Goal: Information Seeking & Learning: Learn about a topic

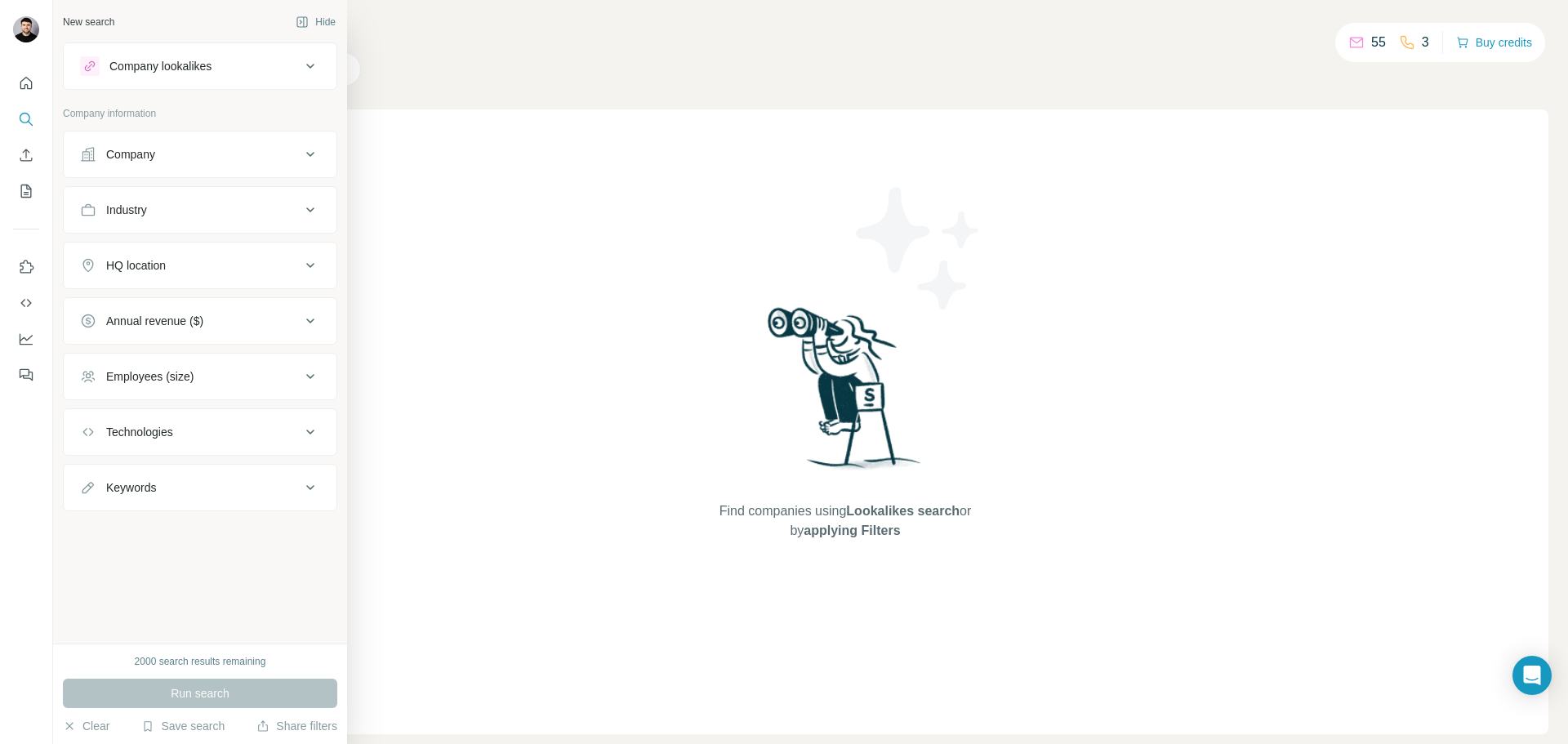
click at [298, 264] on div "HQ location" at bounding box center [190, 265] width 220 height 16
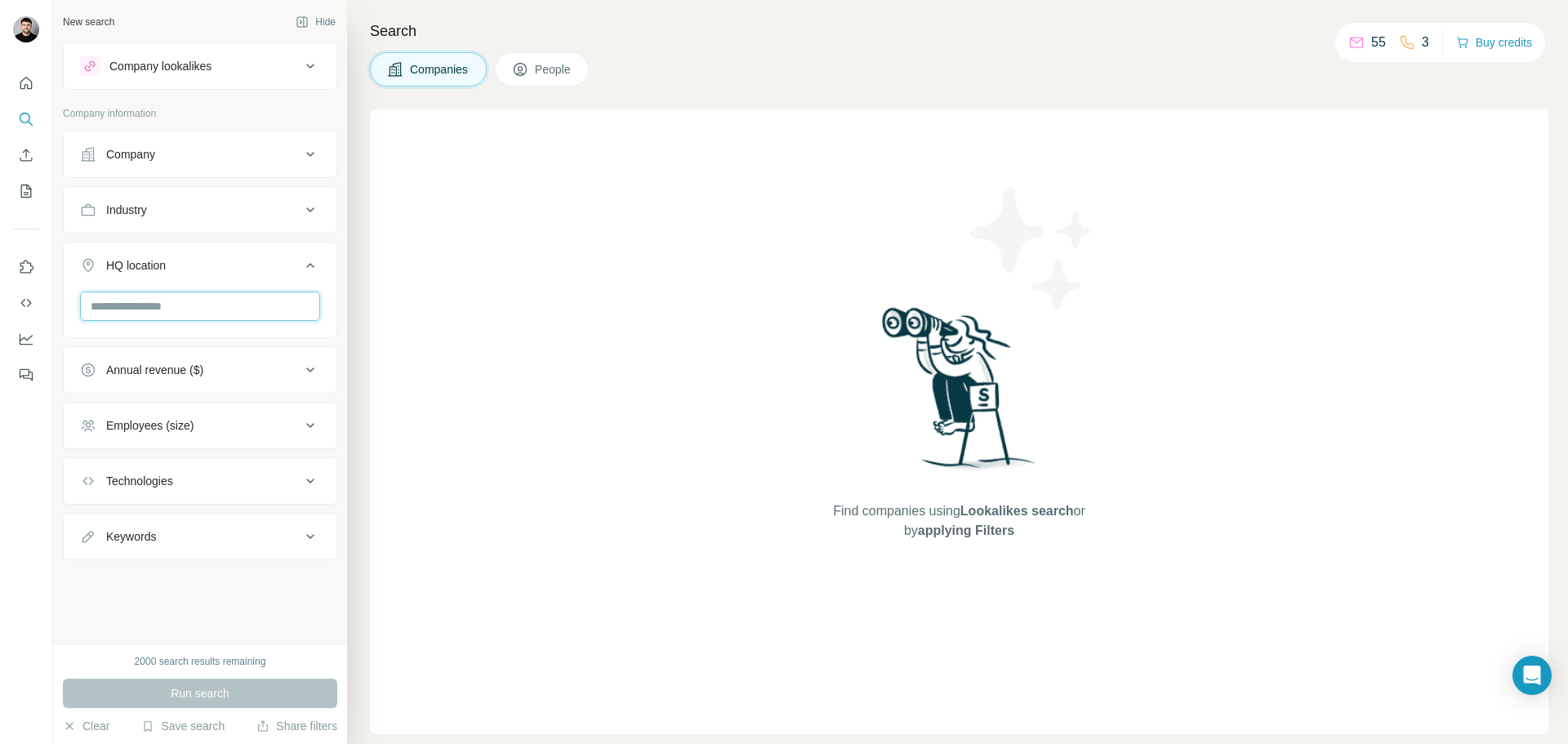
click at [210, 309] on input "text" at bounding box center [200, 306] width 240 height 29
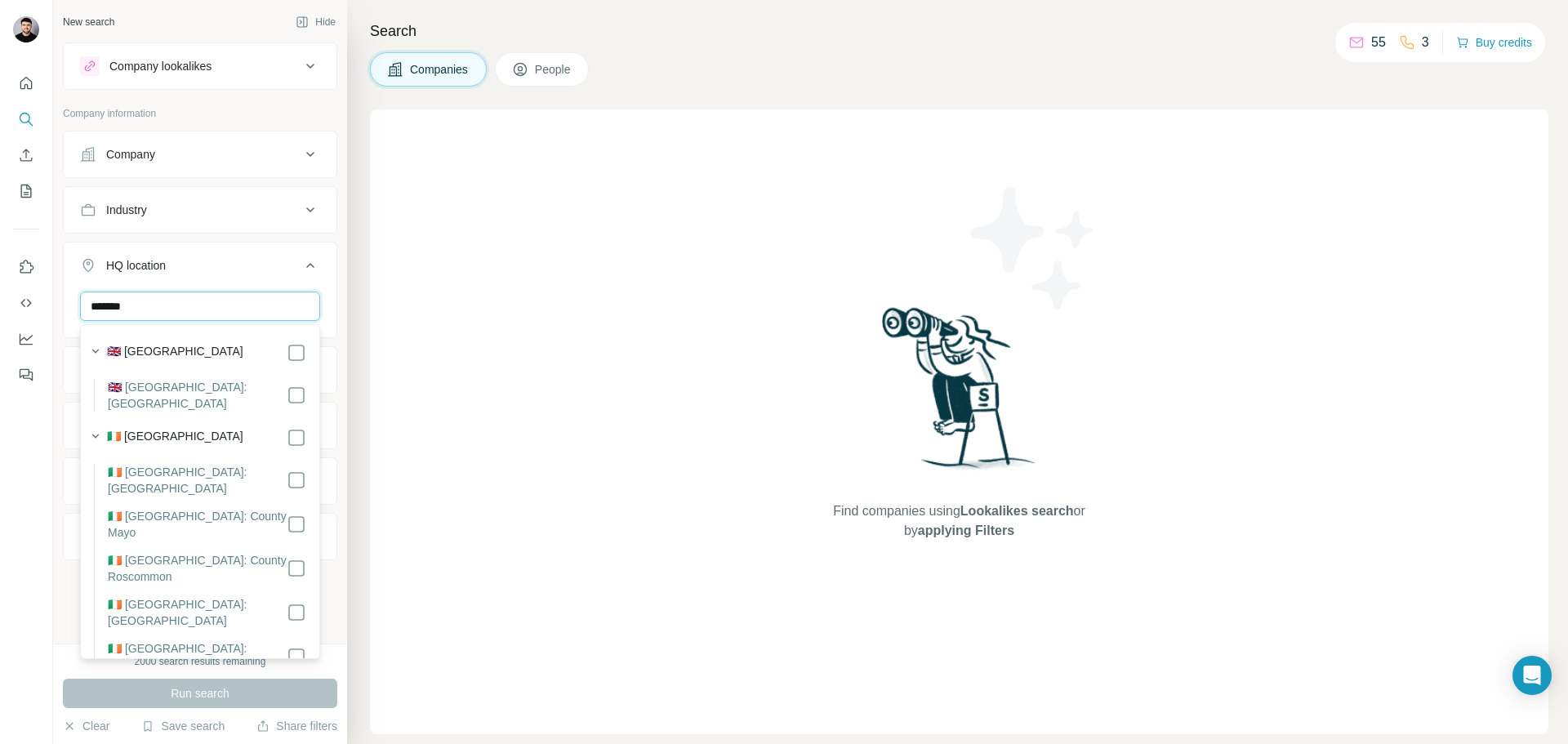
type input "*******"
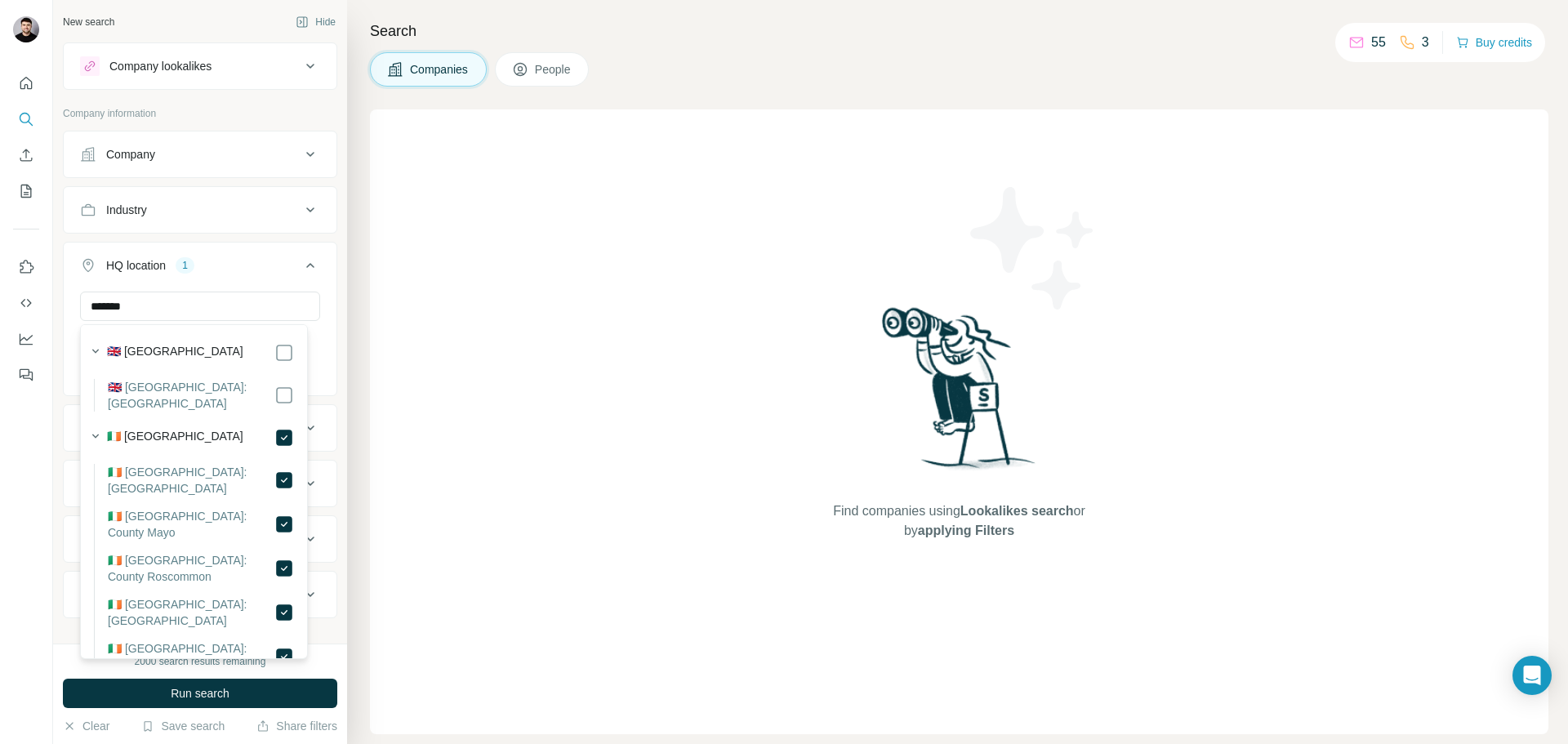
click at [328, 283] on div "New search Hide Company lookalikes Company information Company Industry HQ loca…" at bounding box center [200, 322] width 294 height 644
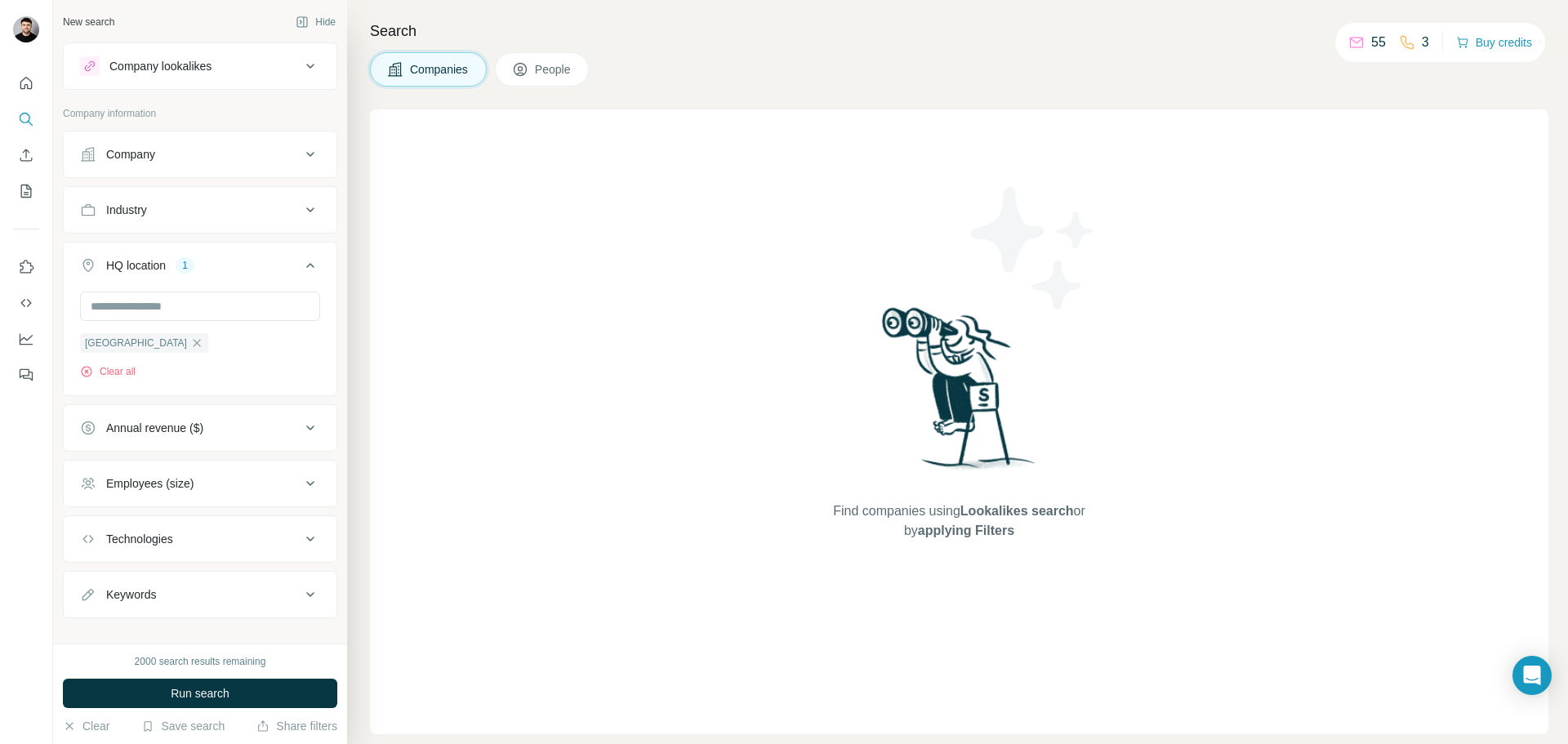
click at [300, 483] on icon at bounding box center [310, 483] width 20 height 20
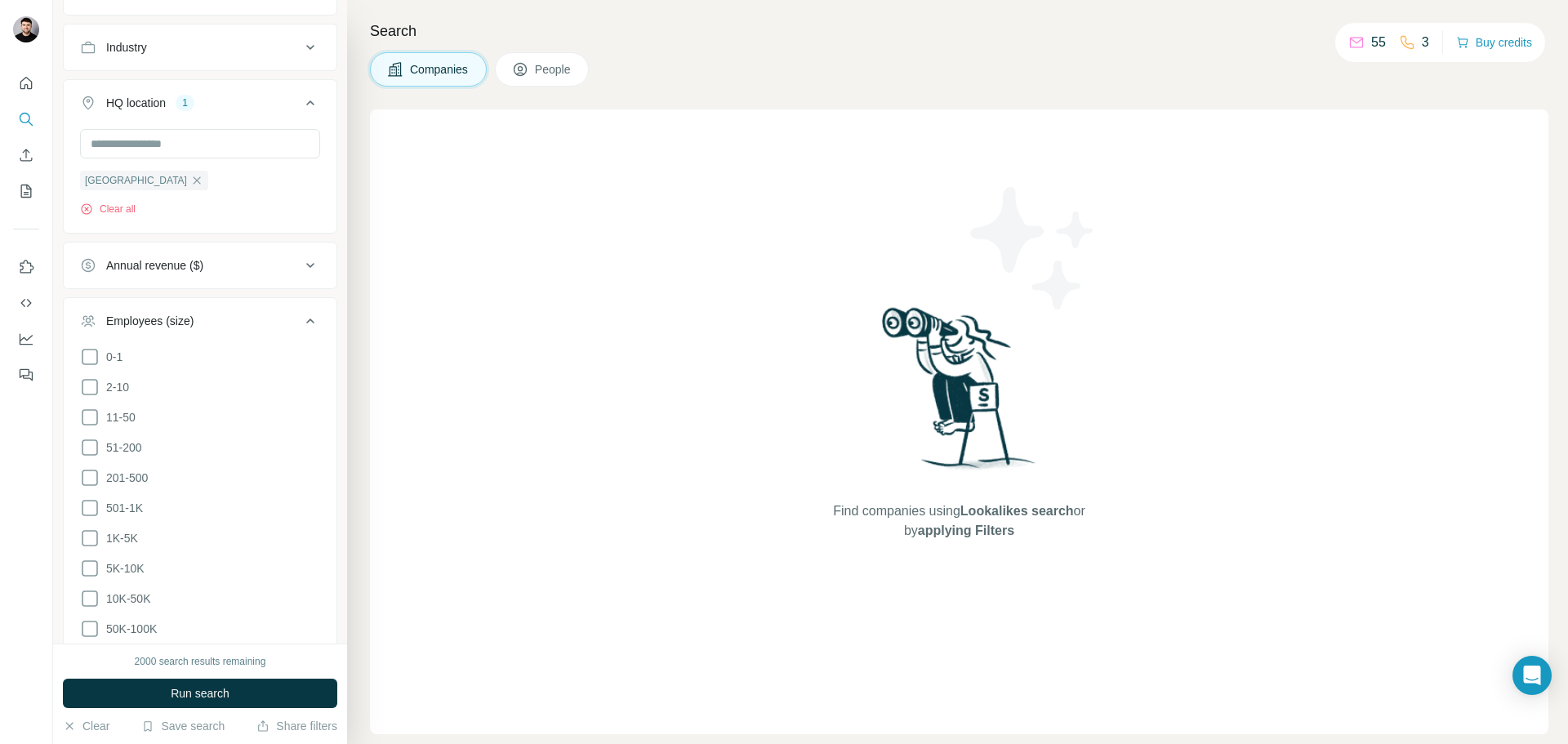
scroll to position [164, 0]
click at [96, 472] on icon at bounding box center [89, 477] width 20 height 20
click at [94, 445] on icon at bounding box center [89, 446] width 20 height 20
click at [300, 318] on icon at bounding box center [310, 320] width 20 height 20
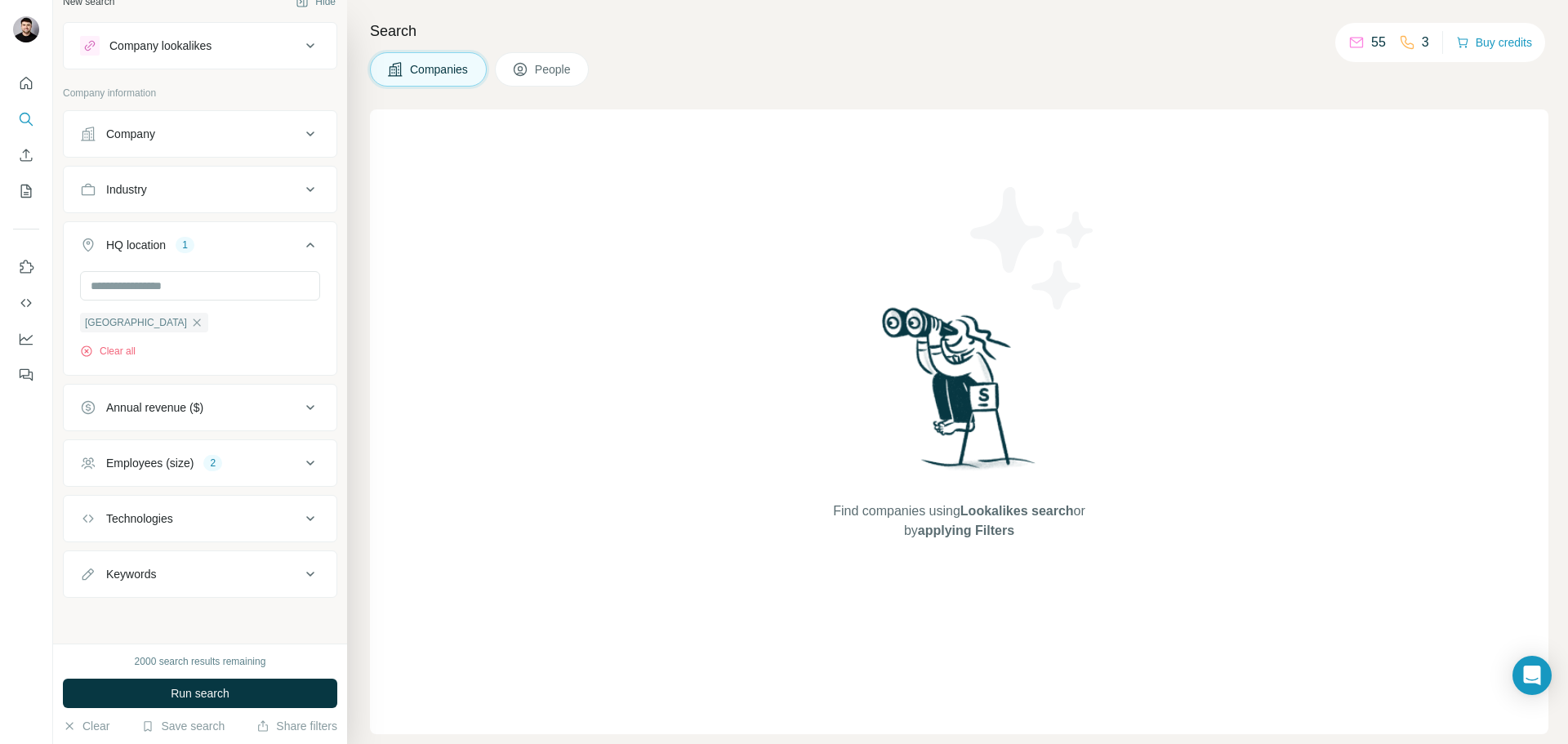
click at [300, 514] on icon at bounding box center [310, 518] width 20 height 20
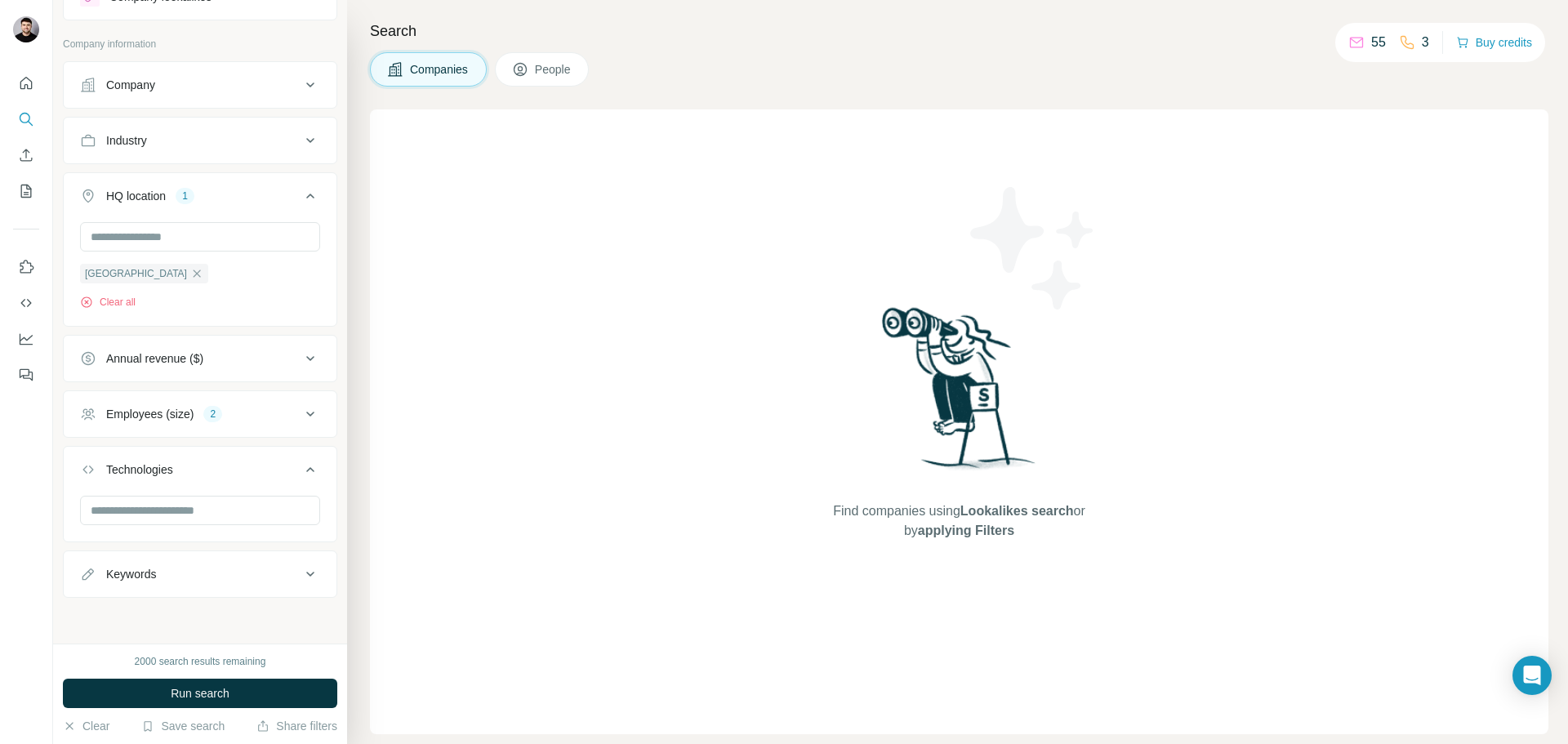
scroll to position [0, 0]
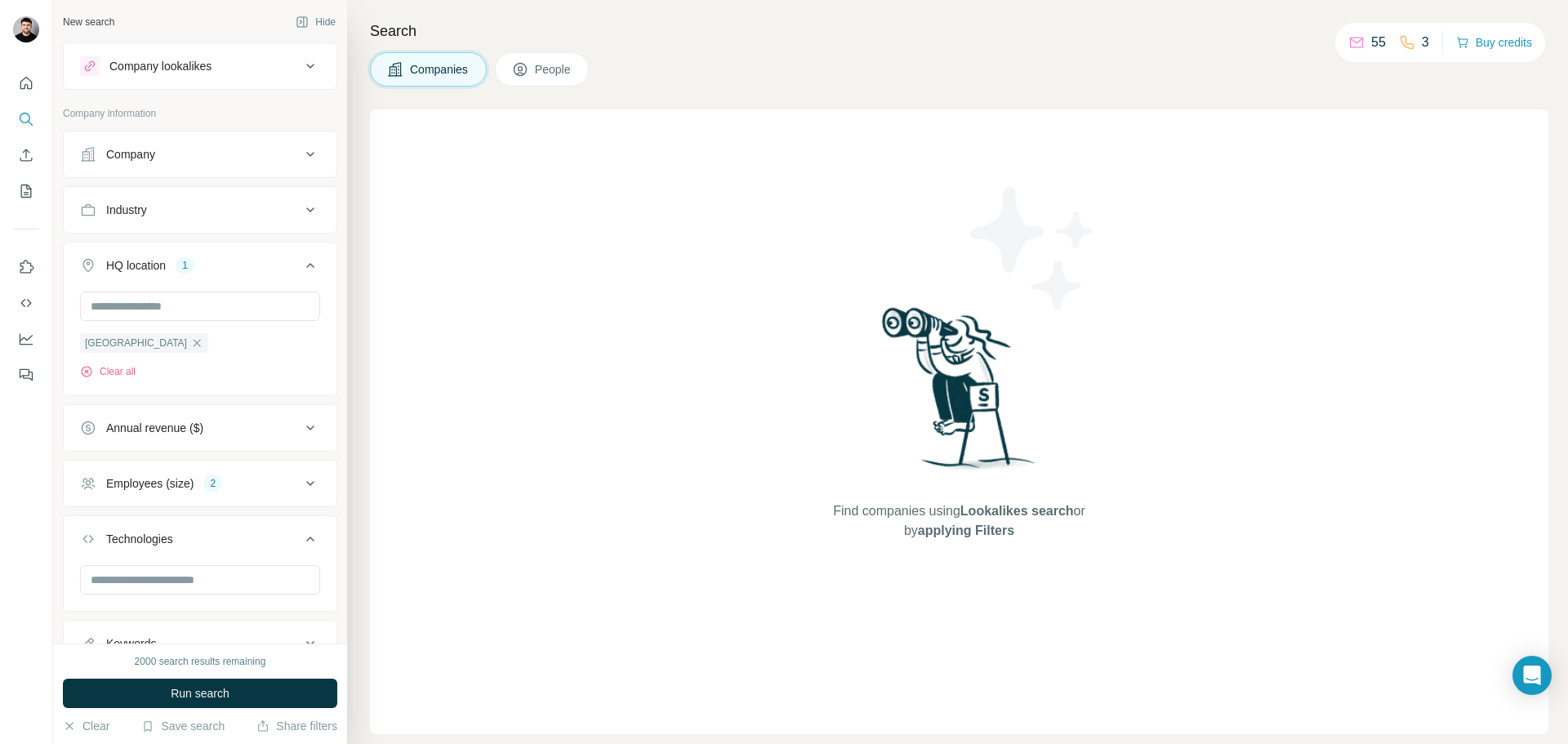
click at [300, 156] on icon at bounding box center [310, 154] width 20 height 20
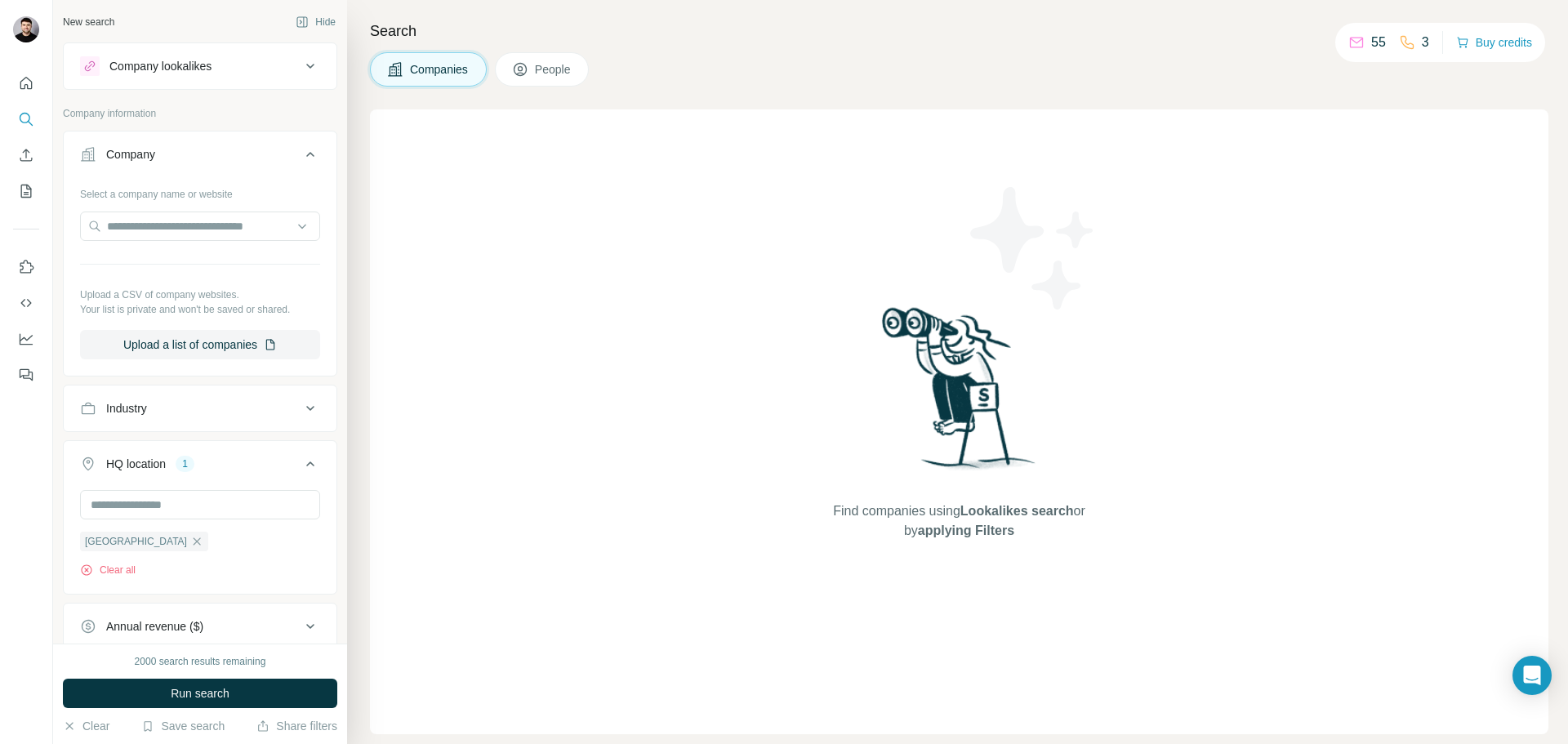
click at [306, 156] on icon at bounding box center [310, 154] width 8 height 5
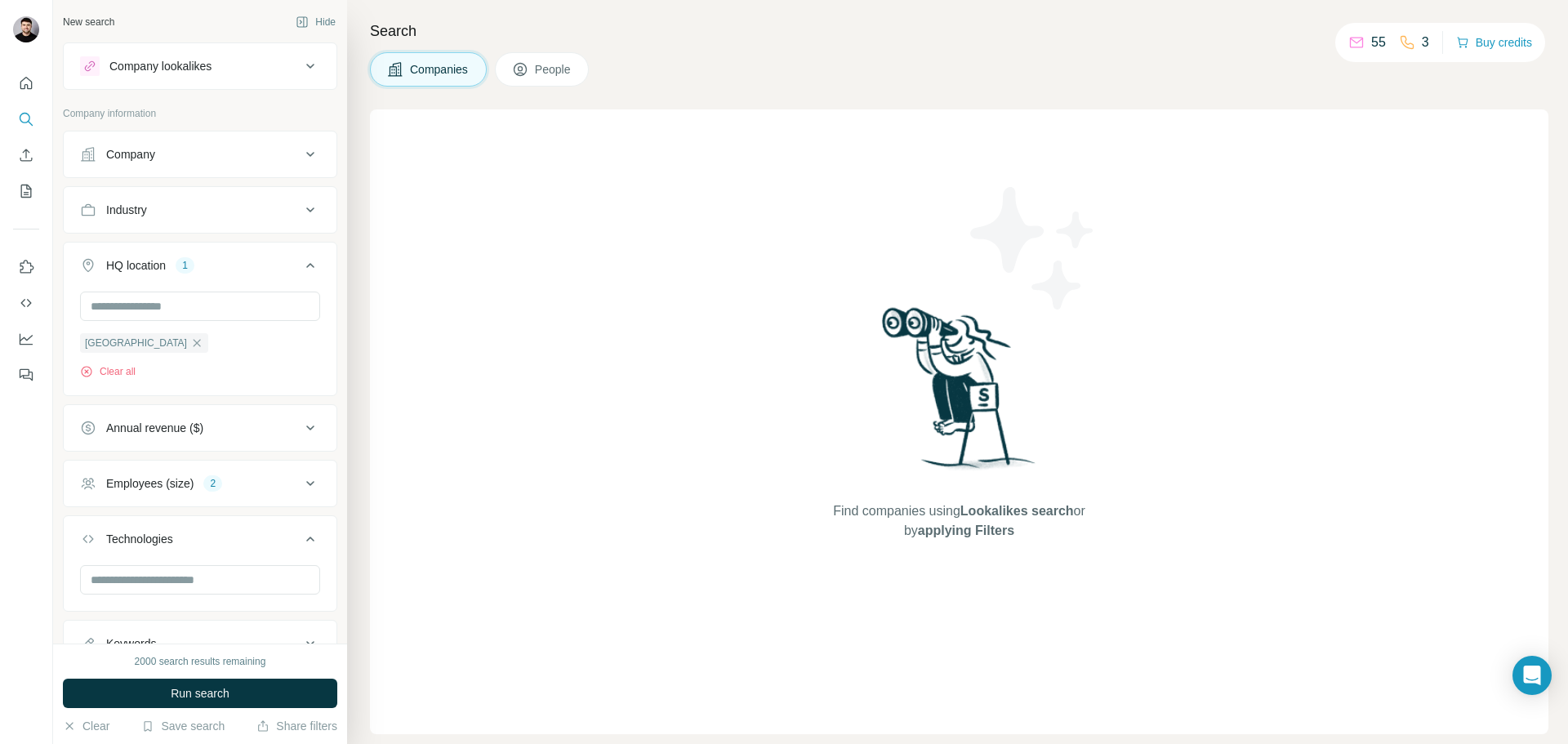
click at [300, 214] on icon at bounding box center [310, 210] width 20 height 20
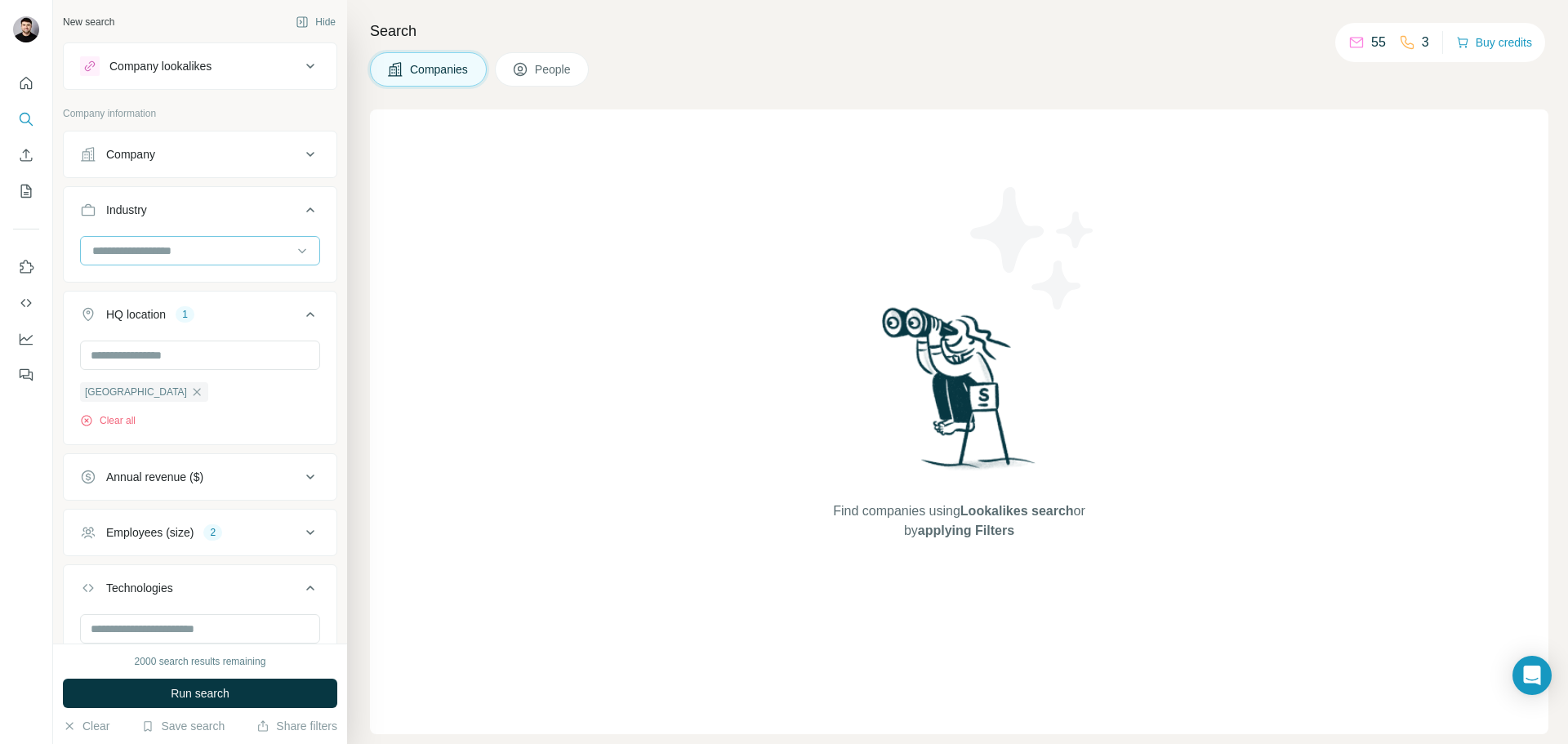
click at [258, 251] on input at bounding box center [191, 251] width 201 height 18
click at [302, 215] on icon at bounding box center [310, 210] width 20 height 20
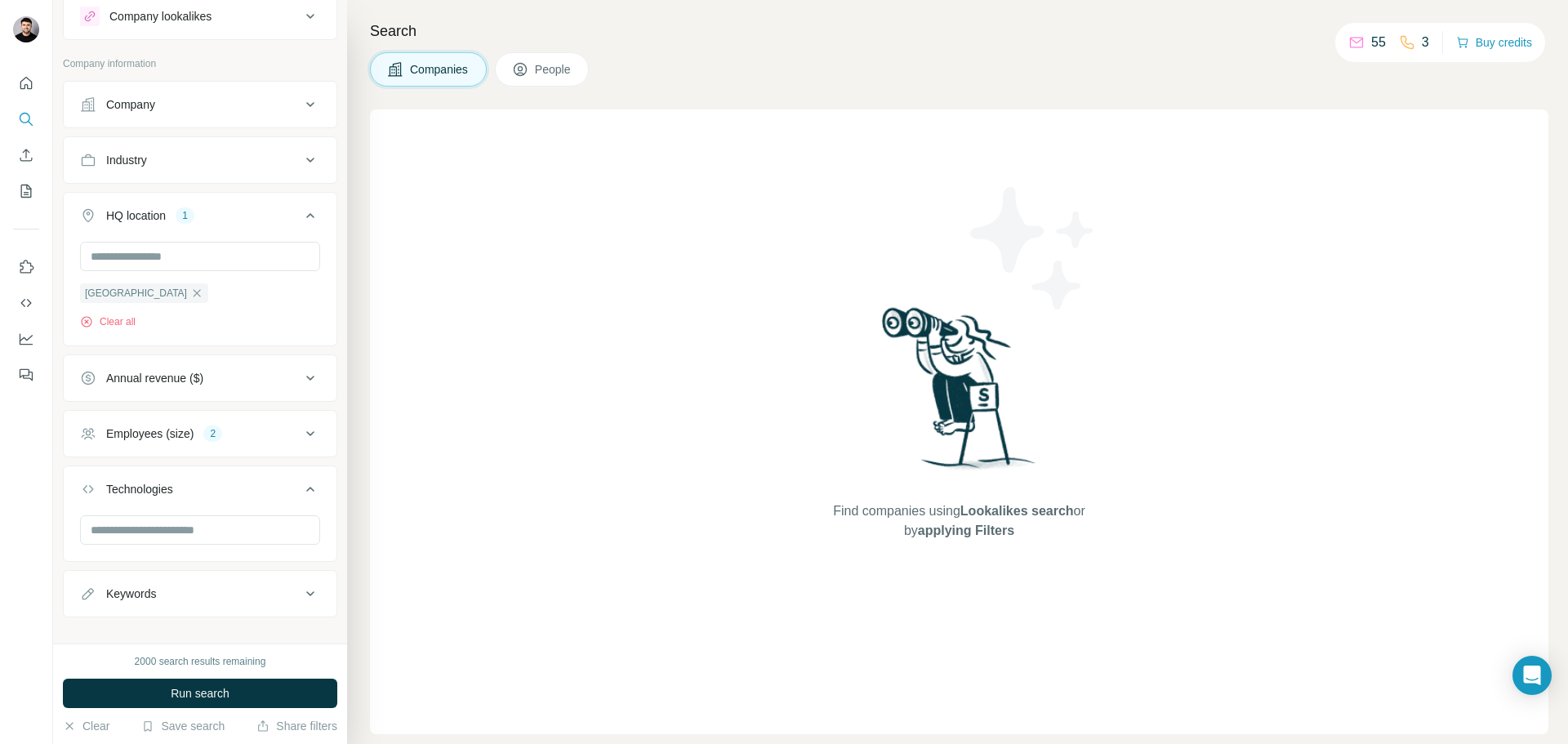
scroll to position [71, 0]
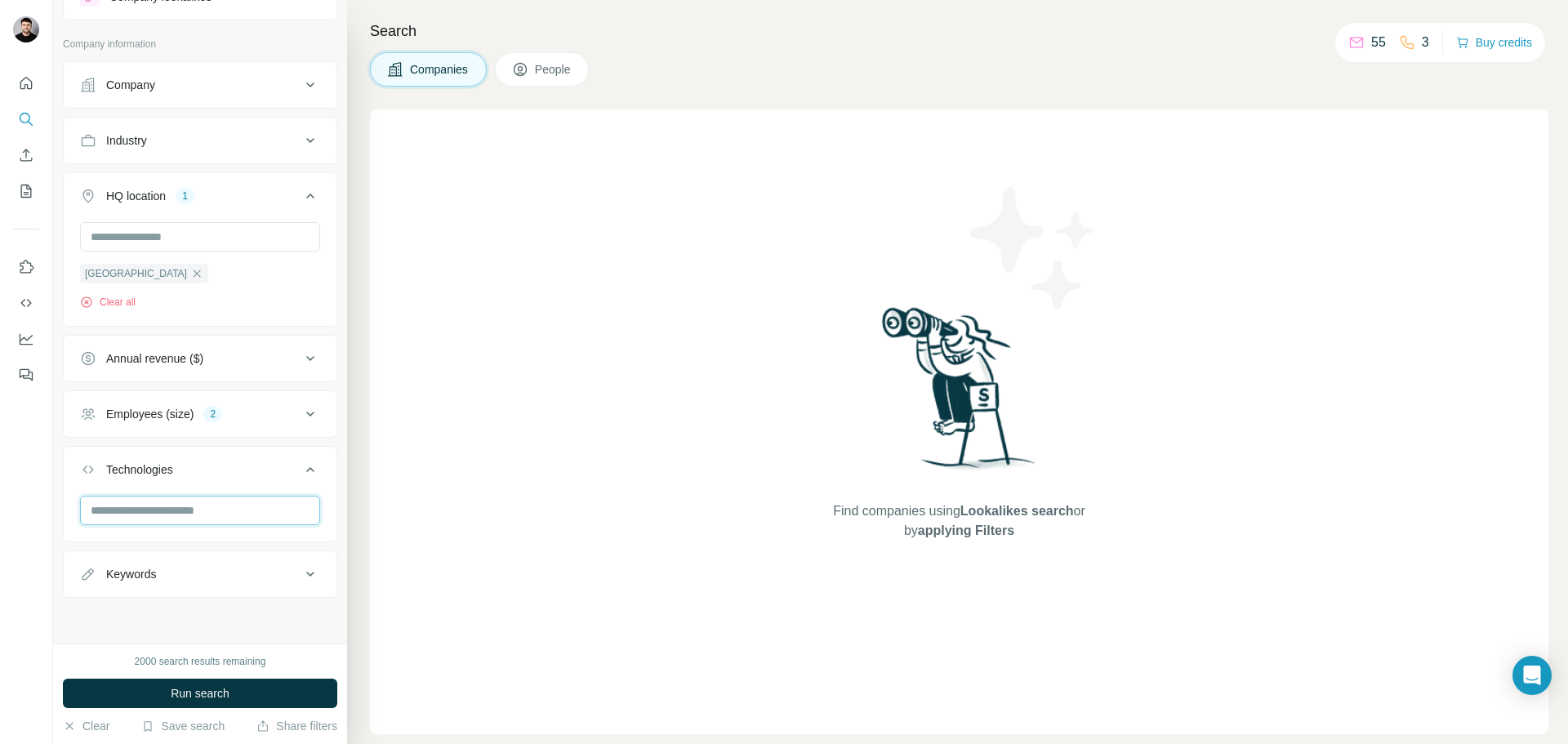
click at [182, 505] on input "text" at bounding box center [200, 510] width 240 height 29
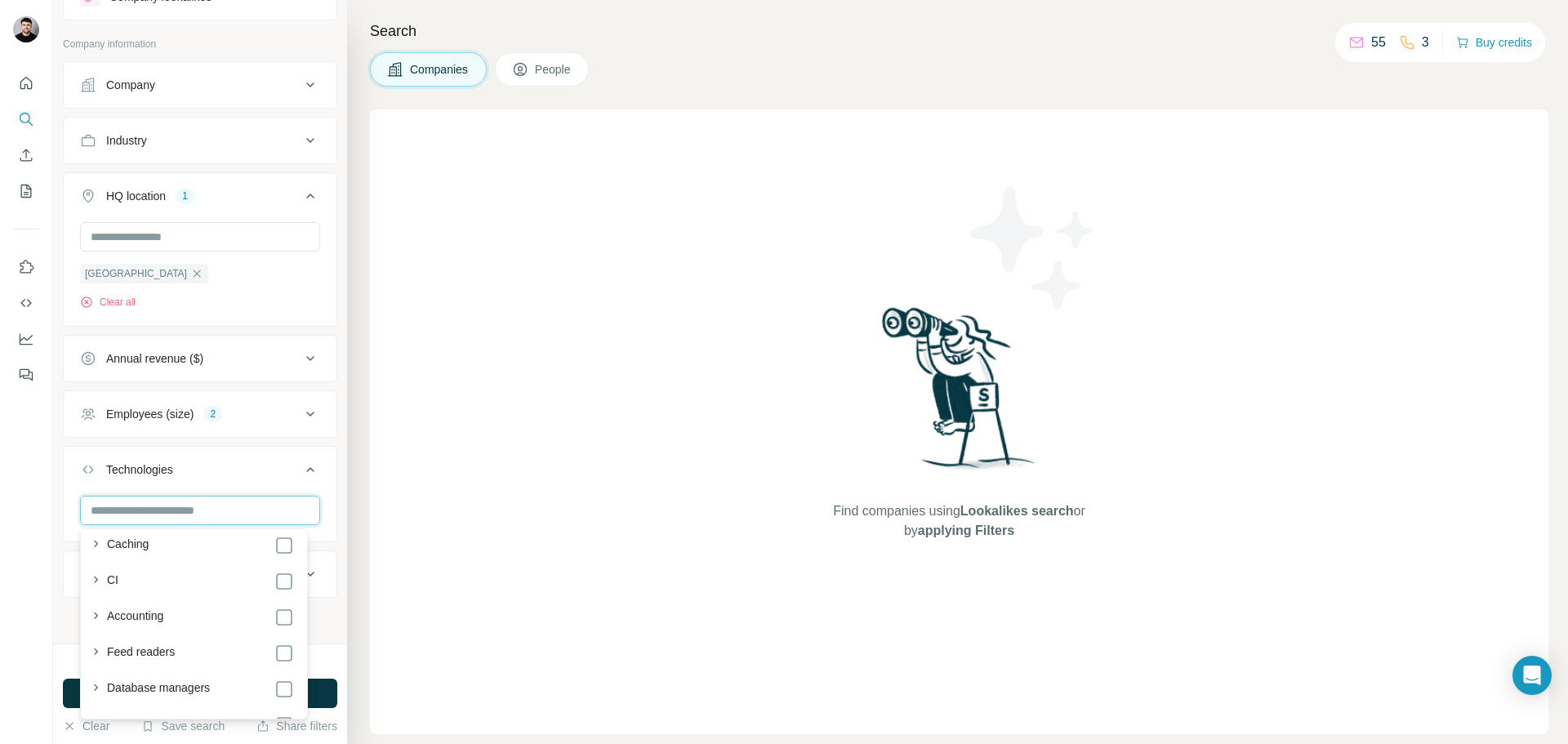
scroll to position [3419, 0]
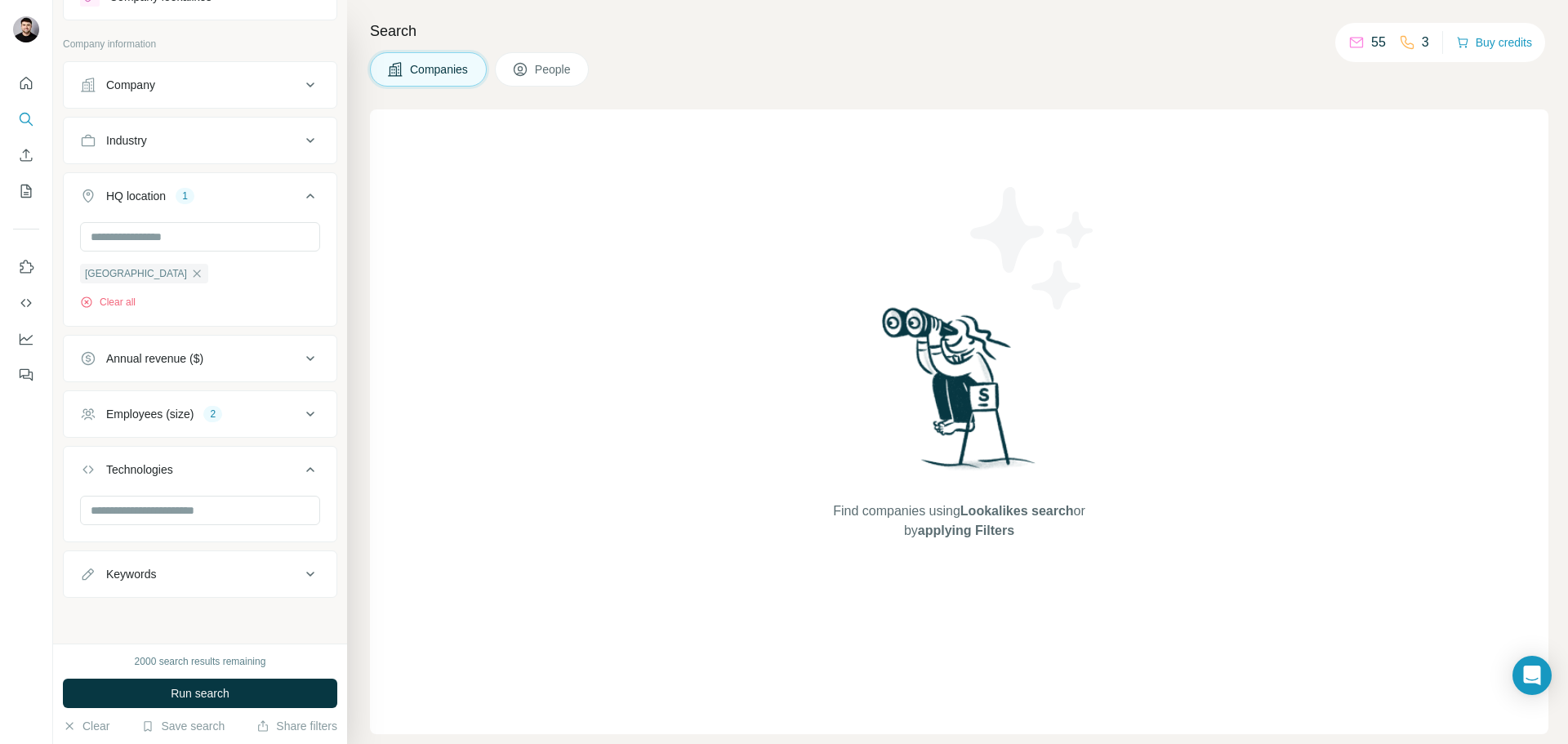
click at [300, 472] on icon at bounding box center [310, 469] width 20 height 20
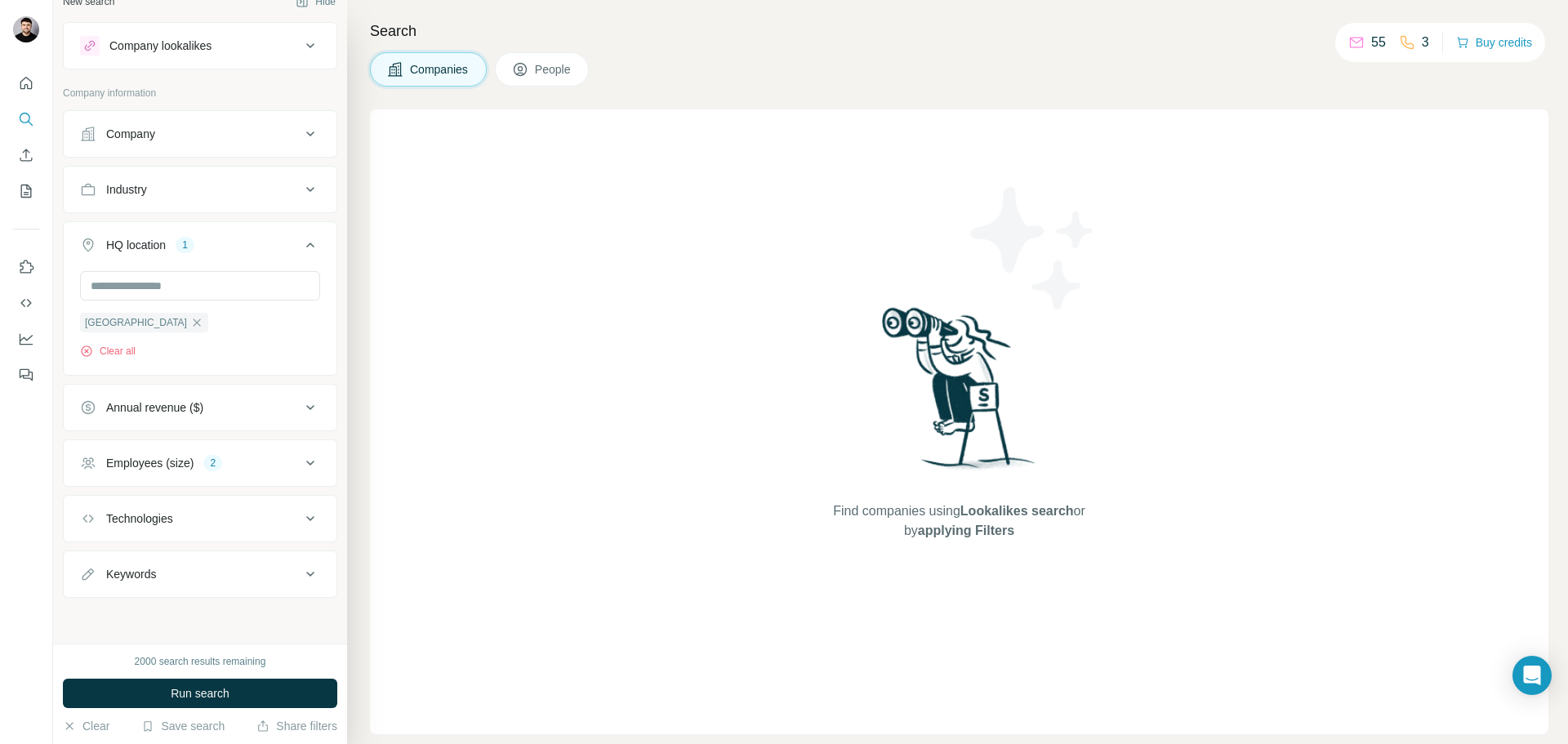
click at [300, 572] on icon at bounding box center [310, 574] width 20 height 20
click at [201, 620] on input "text" at bounding box center [184, 614] width 207 height 29
type input "***"
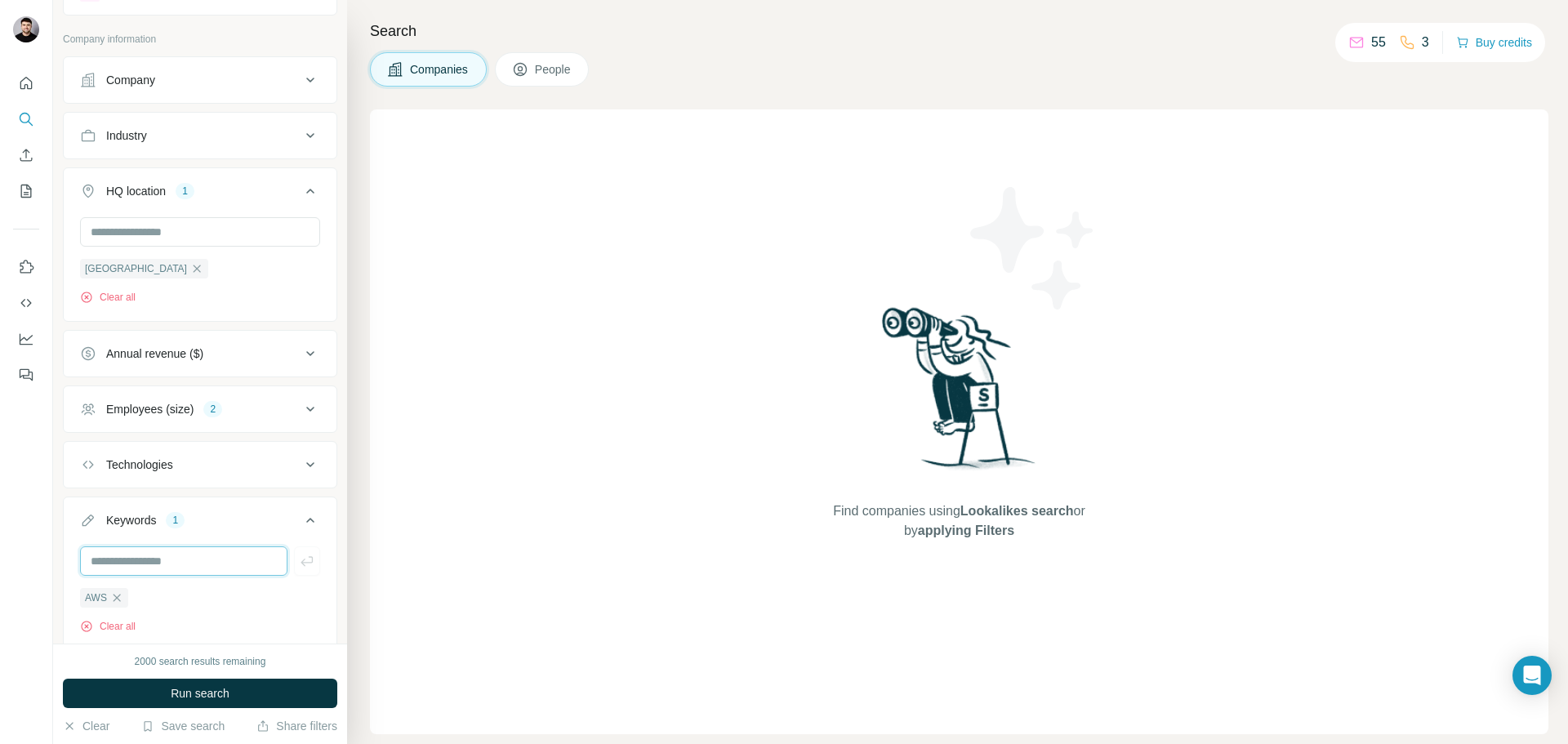
scroll to position [129, 0]
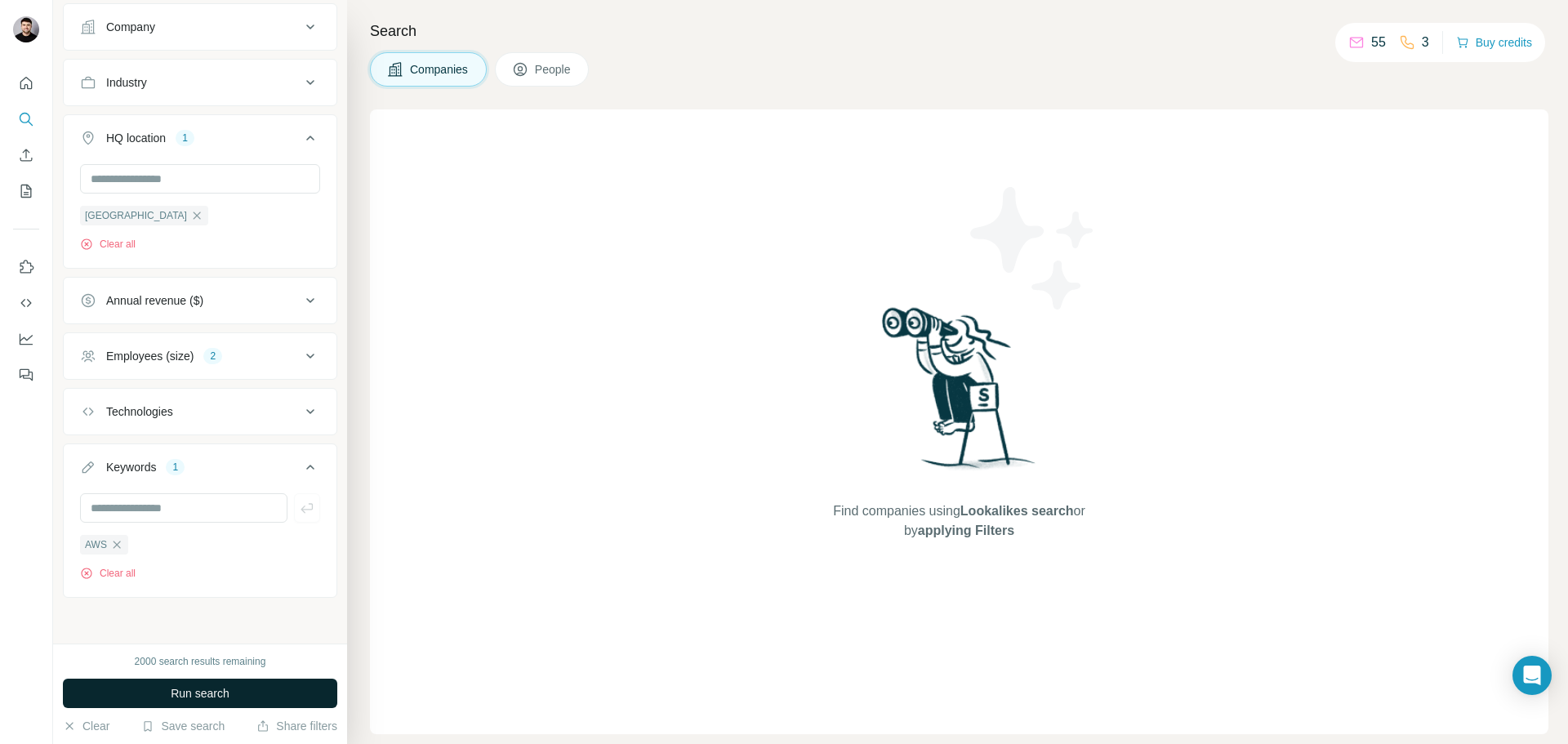
click at [230, 689] on span "Run search" at bounding box center [200, 693] width 58 height 16
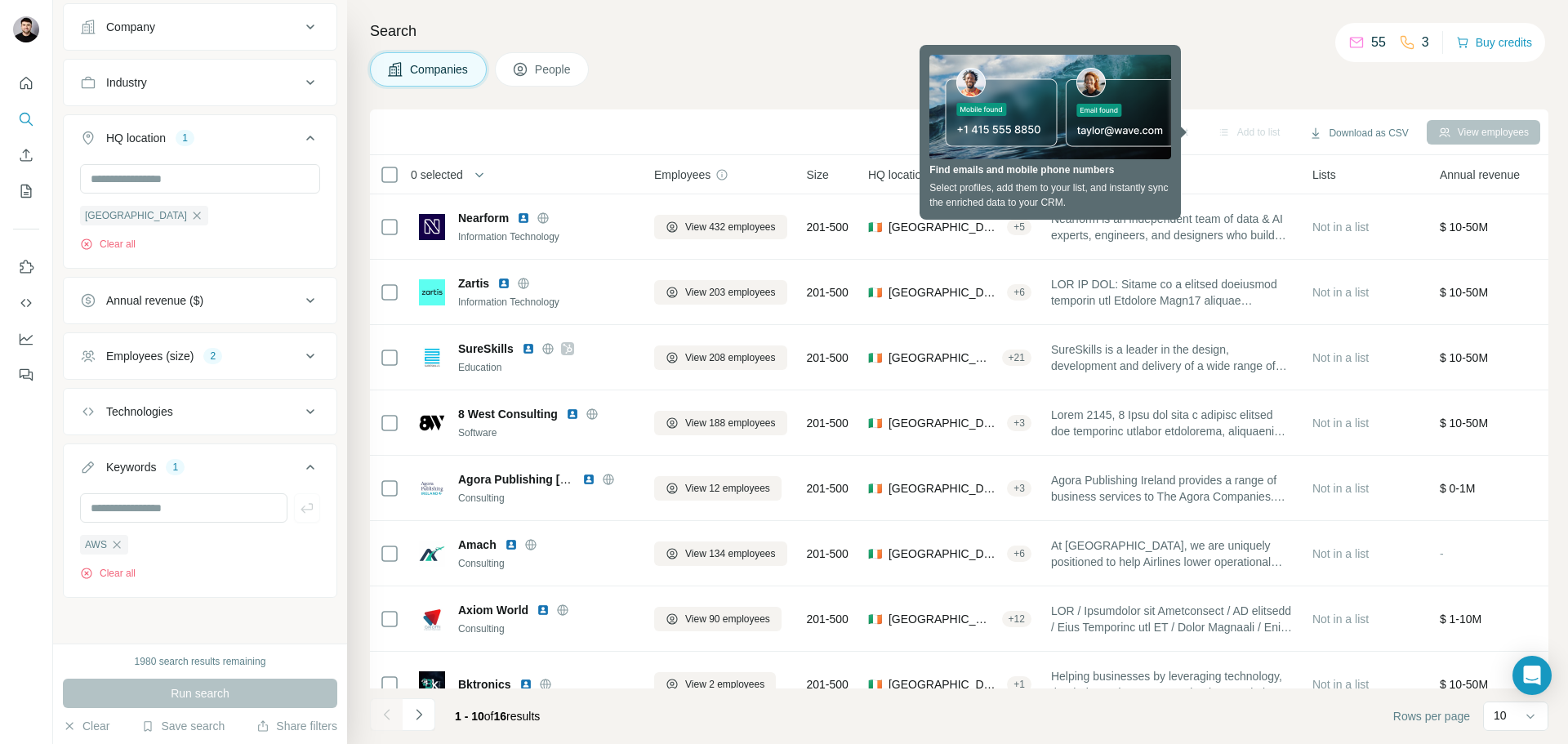
click at [547, 64] on span "People" at bounding box center [553, 69] width 38 height 16
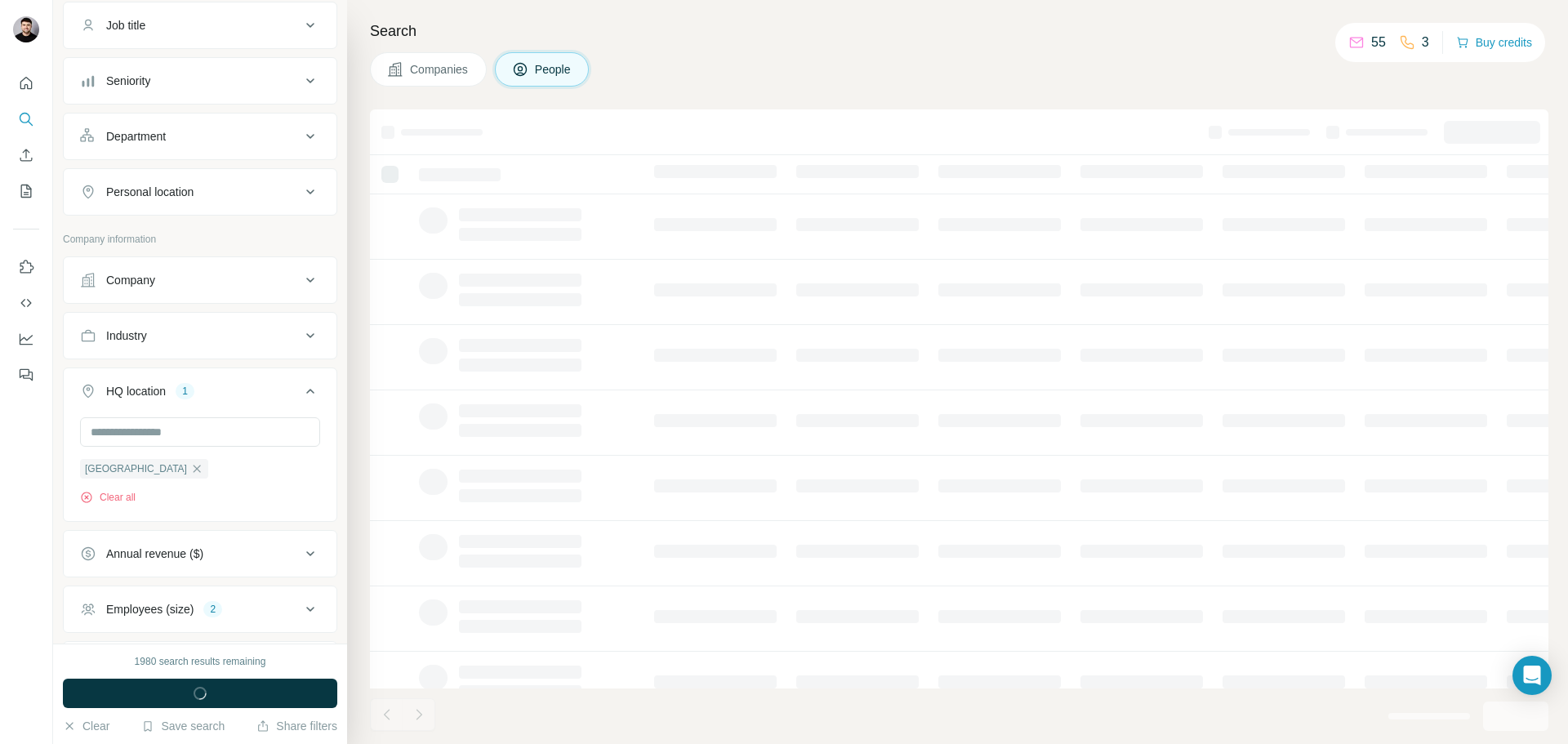
scroll to position [384, 0]
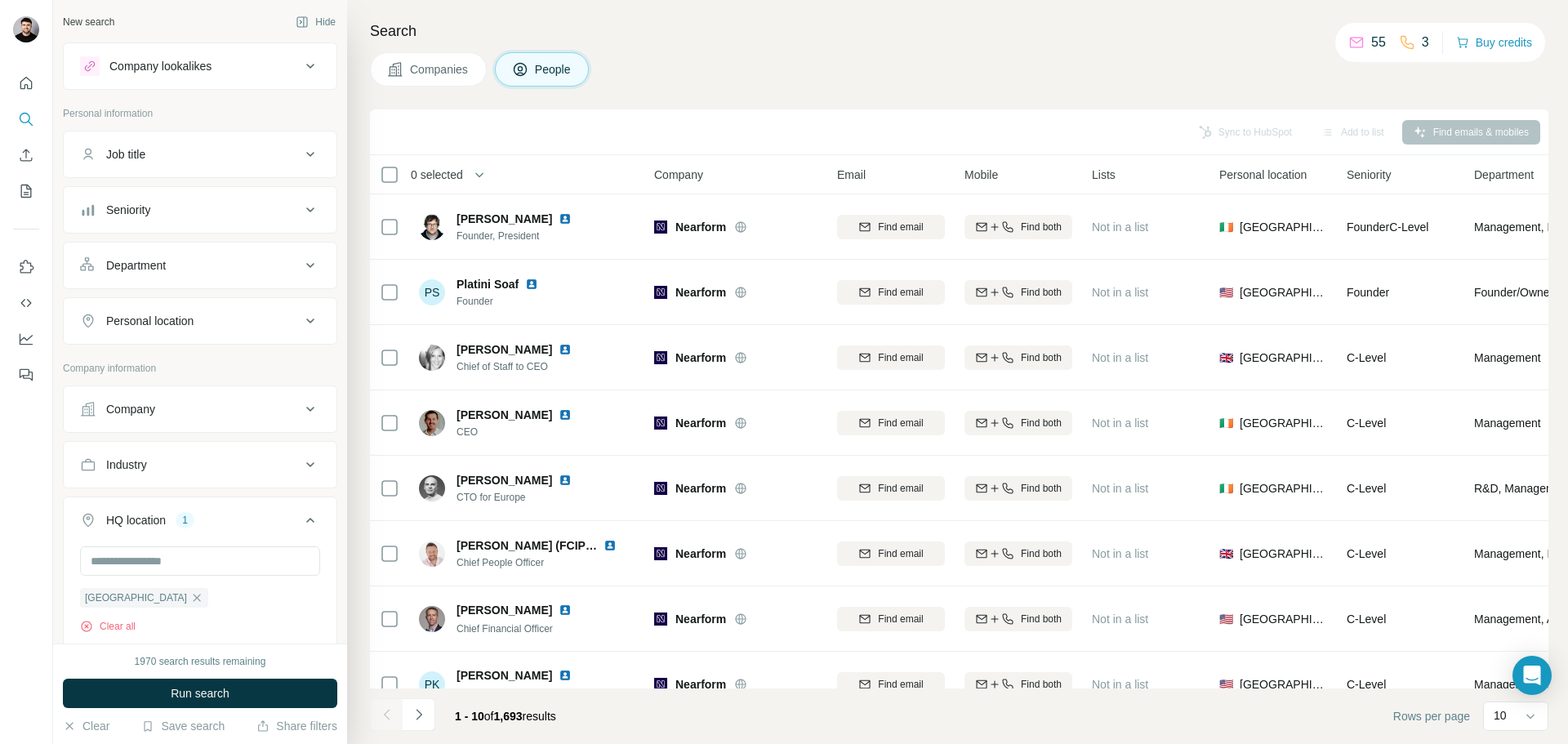
click at [300, 157] on icon at bounding box center [310, 154] width 20 height 20
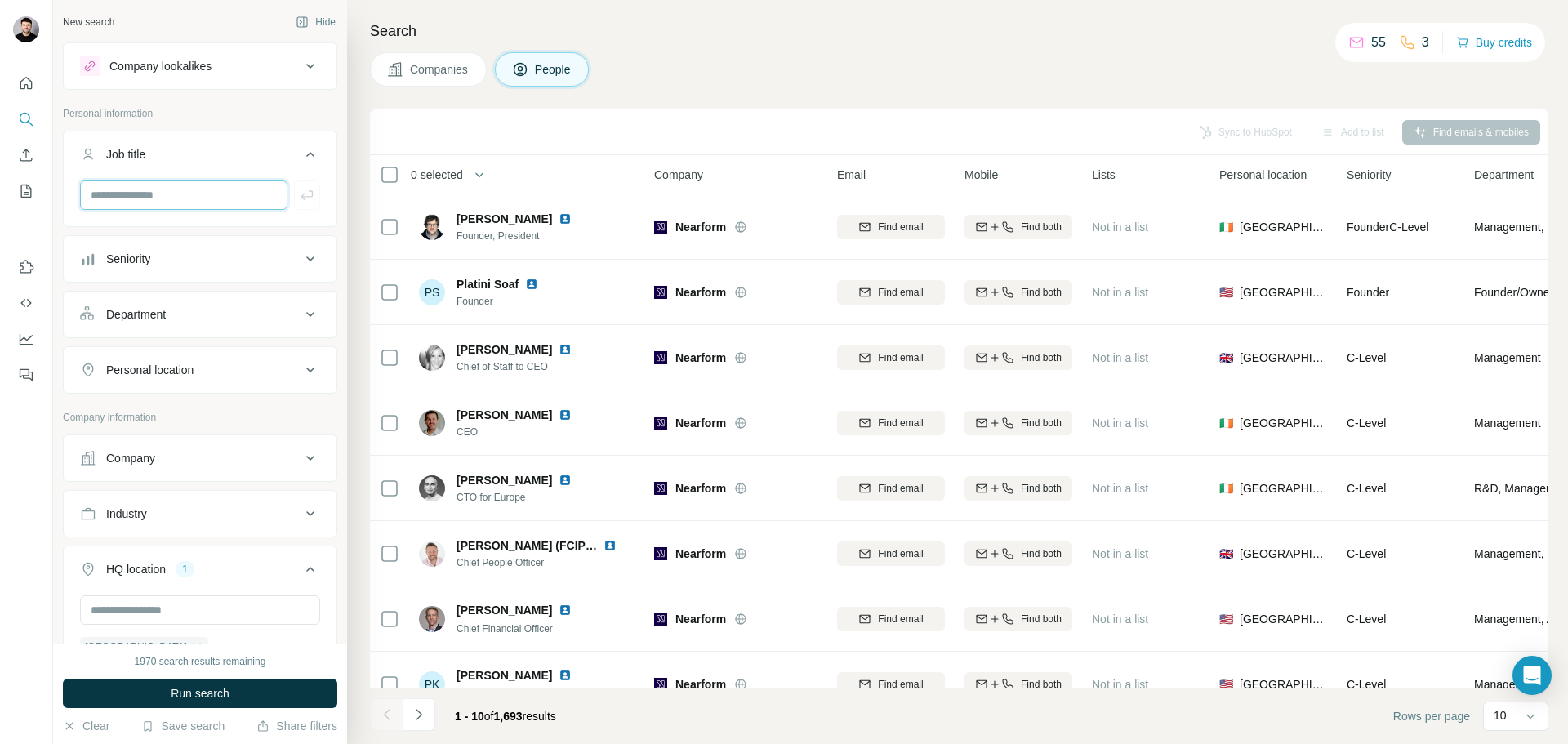
click at [250, 204] on input "text" at bounding box center [184, 195] width 207 height 29
type input "**********"
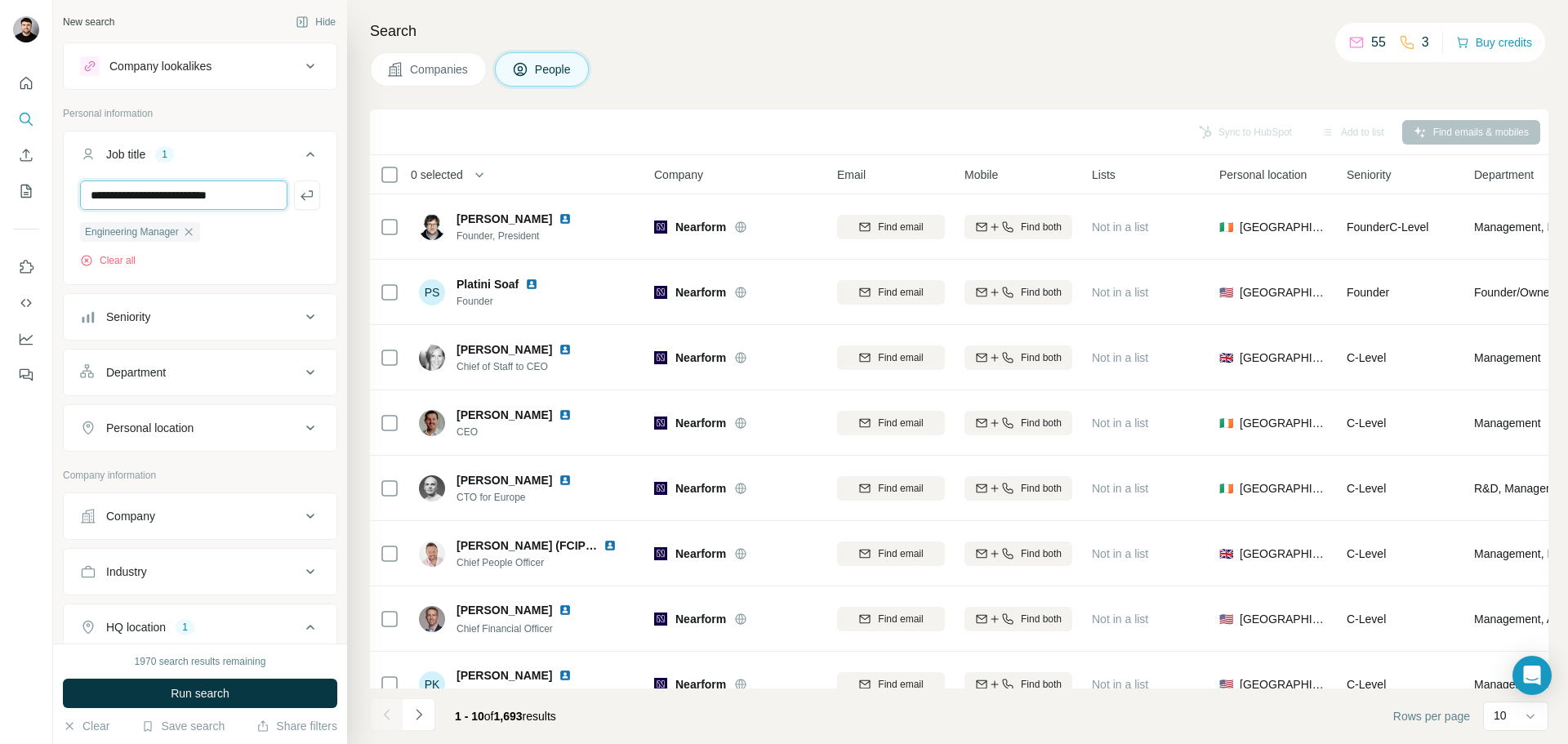
type input "**********"
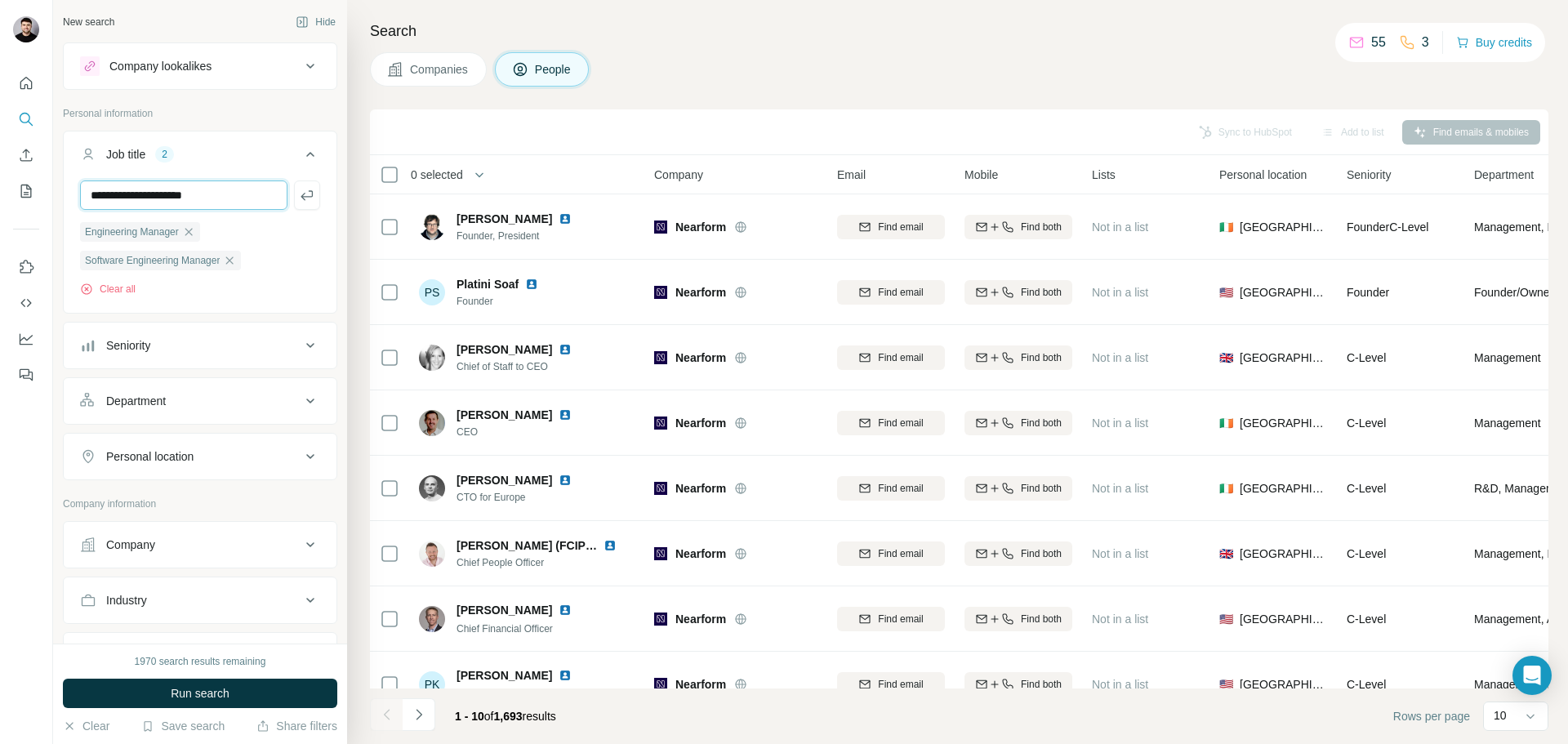
type input "**********"
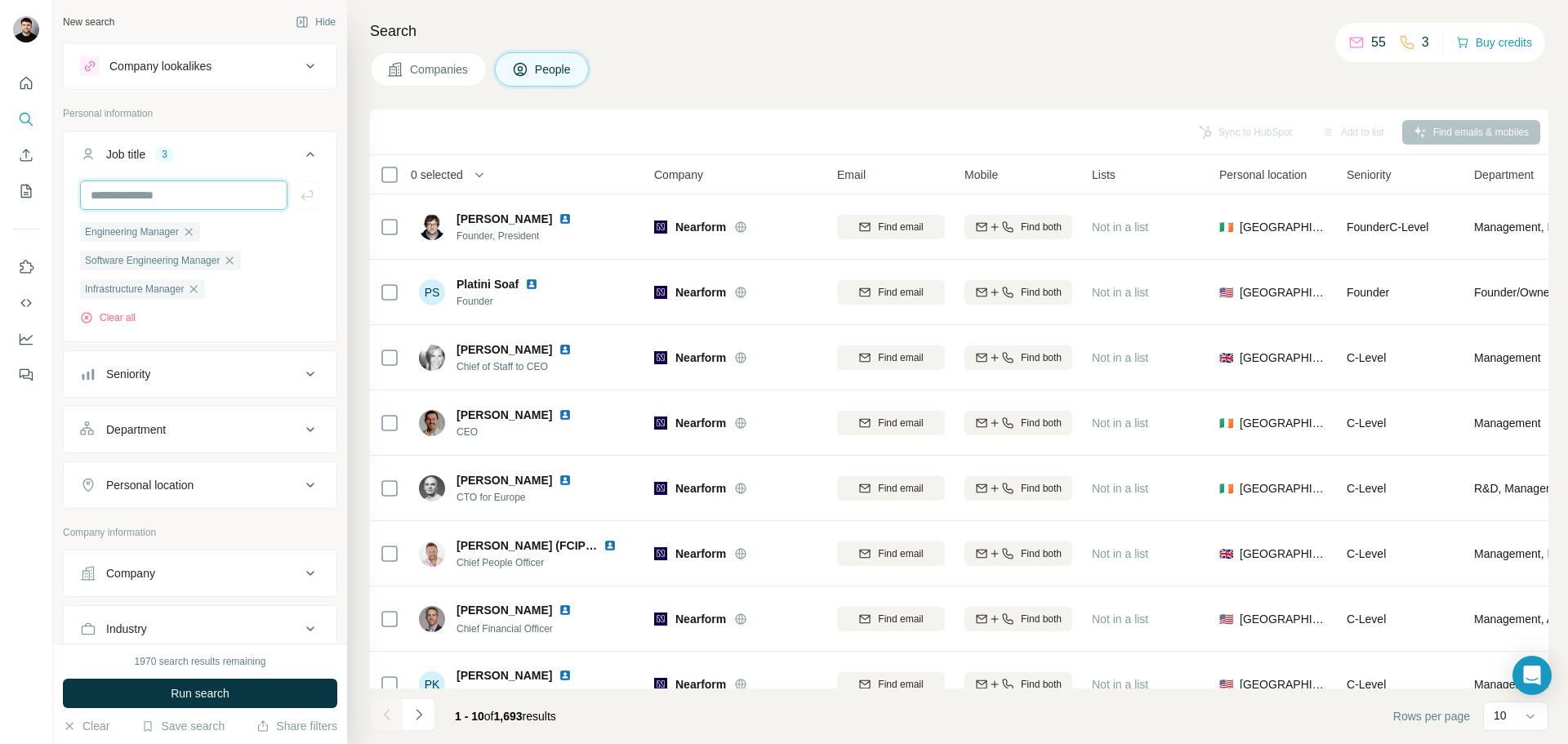
click at [157, 193] on input "text" at bounding box center [184, 195] width 207 height 29
click at [296, 77] on button "Company lookalikes" at bounding box center [200, 66] width 273 height 40
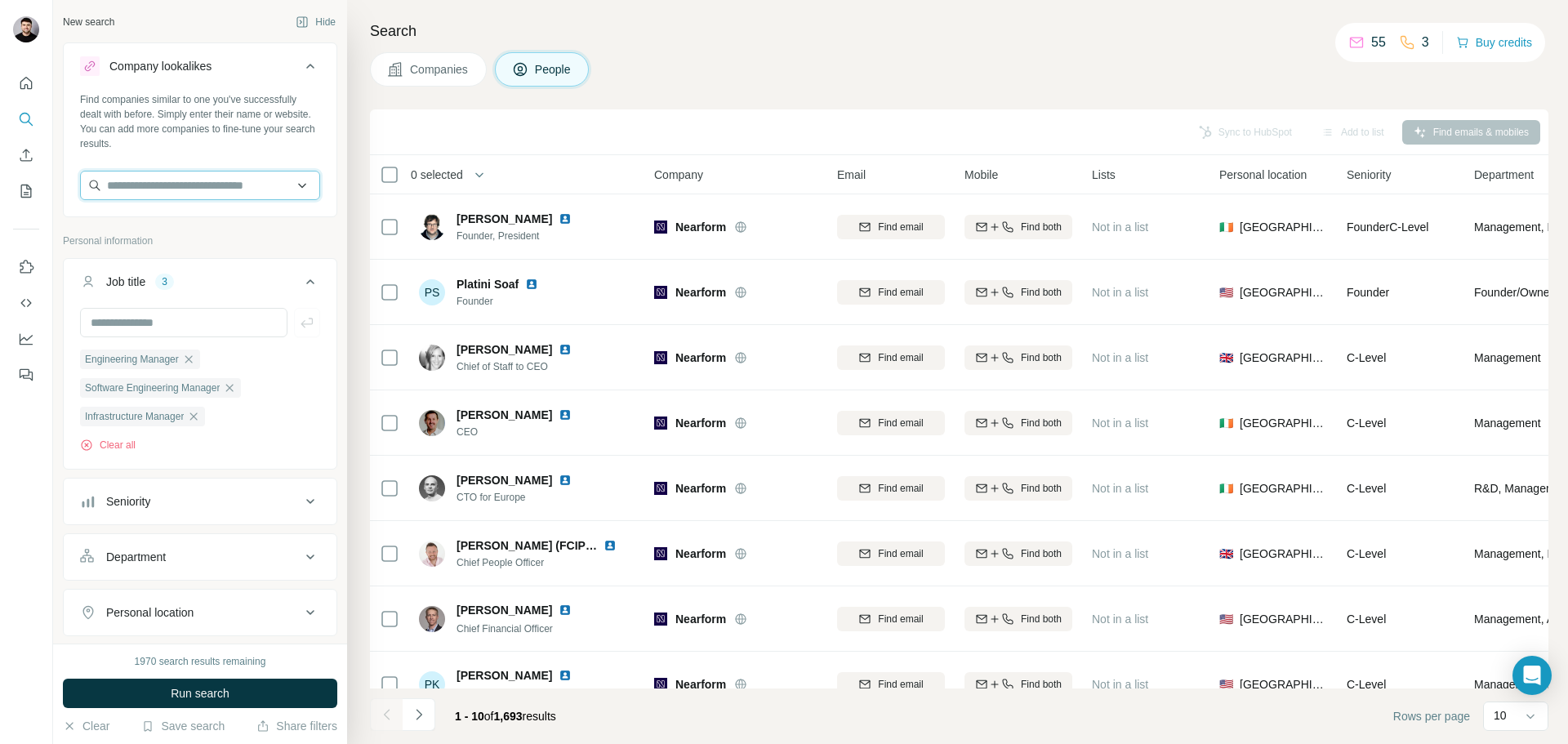
click at [139, 188] on input "text" at bounding box center [200, 185] width 240 height 29
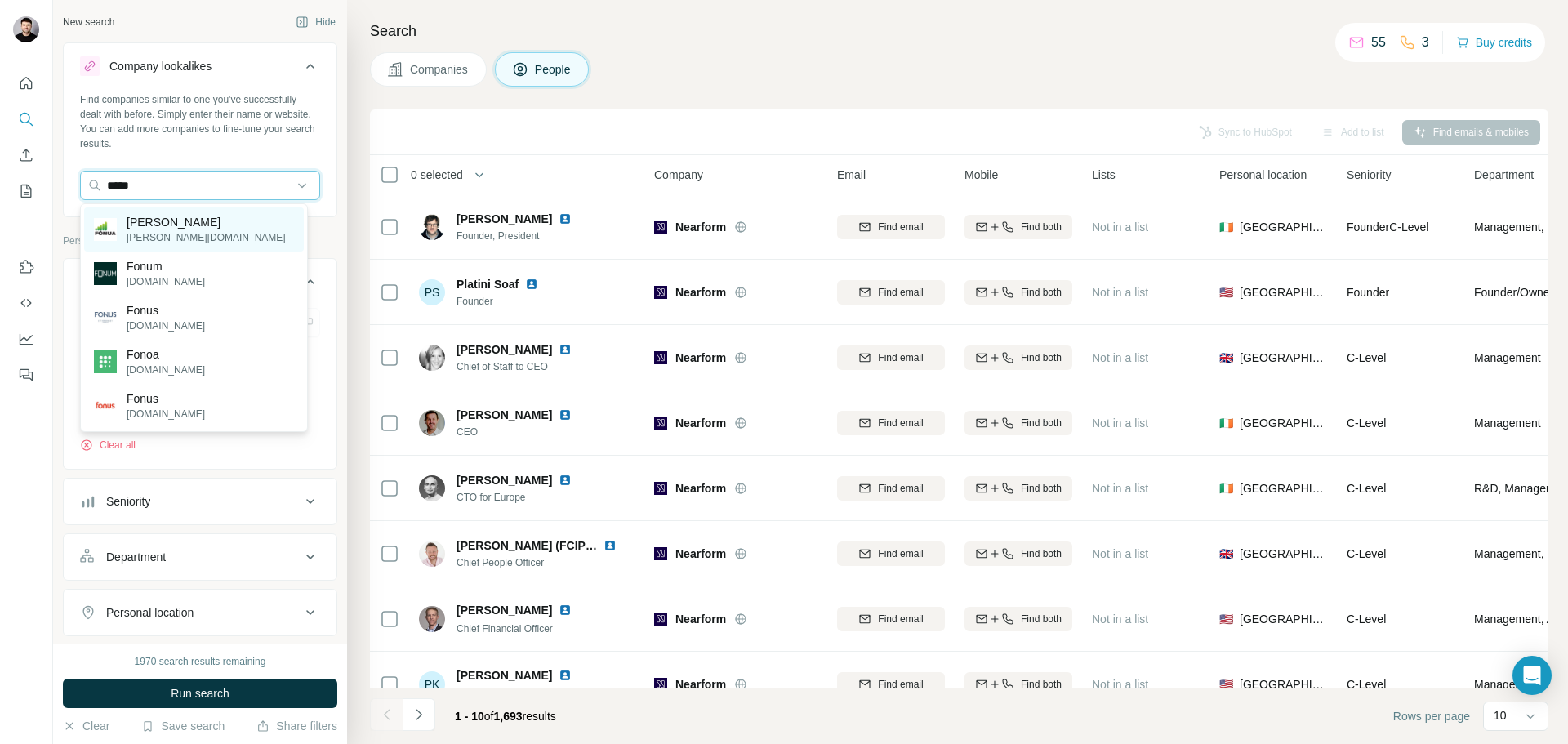
type input "*****"
click at [144, 235] on p "[PERSON_NAME][DOMAIN_NAME]" at bounding box center [205, 238] width 159 height 15
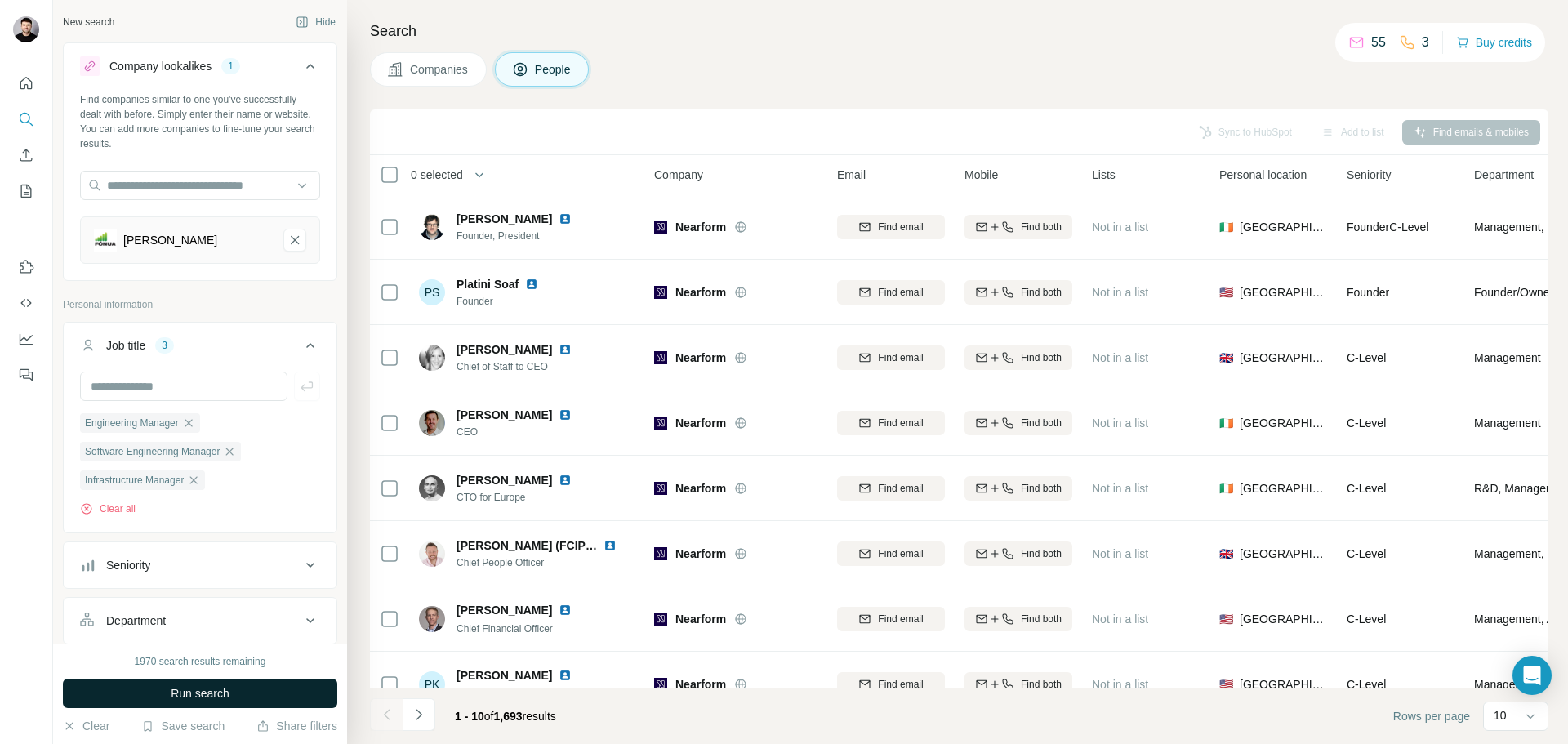
click at [197, 686] on span "Run search" at bounding box center [200, 693] width 58 height 16
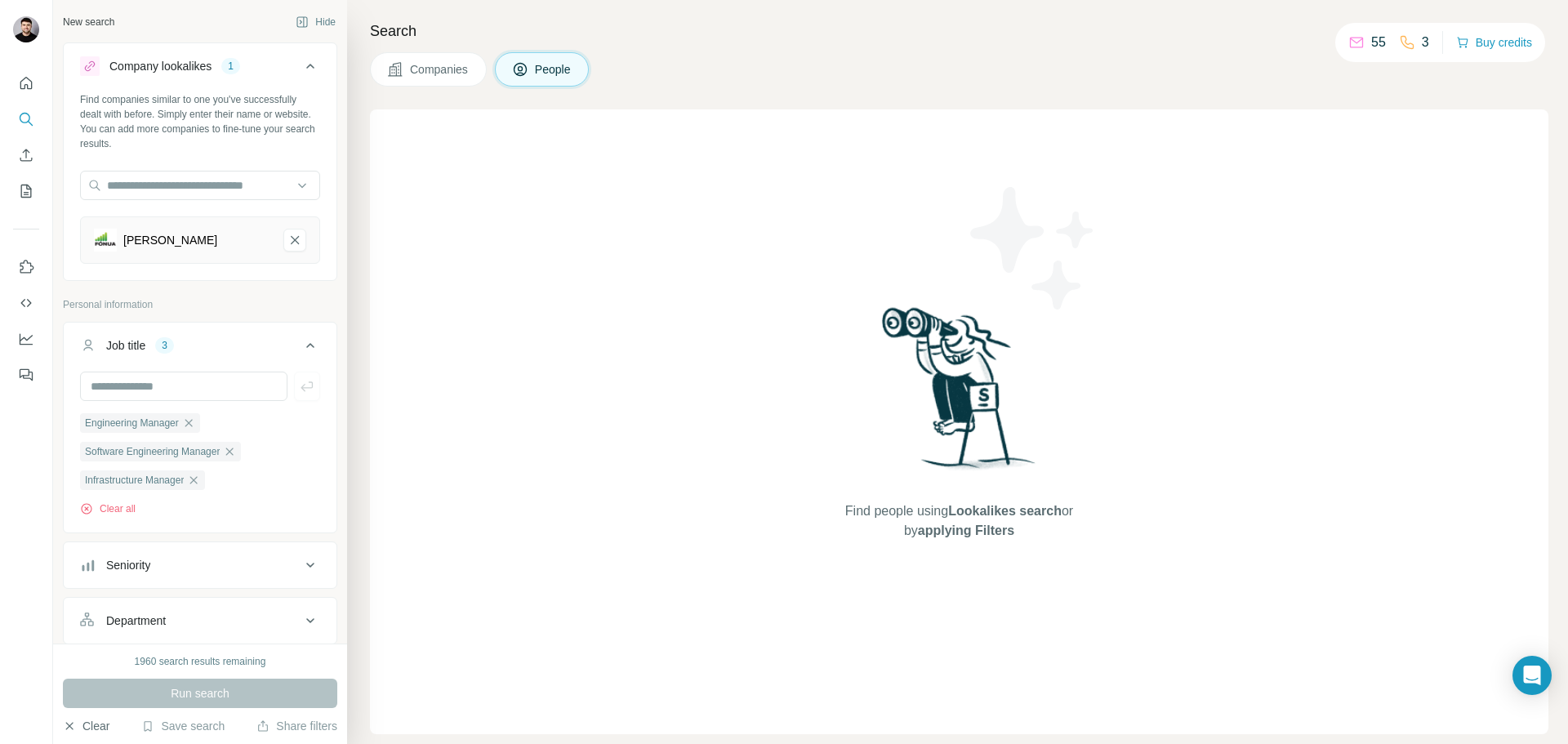
click at [77, 734] on button "Clear" at bounding box center [86, 726] width 46 height 16
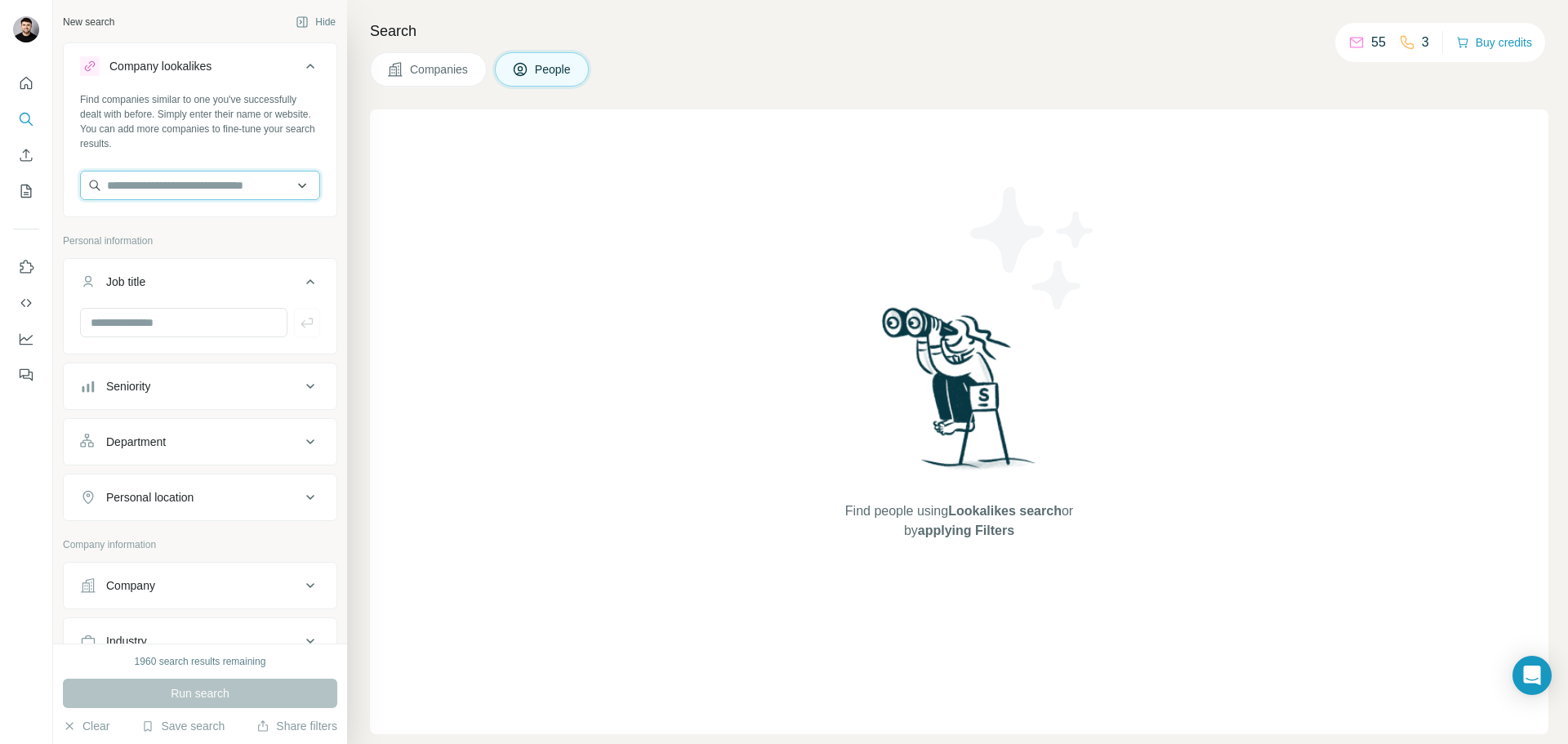
click at [170, 176] on input "text" at bounding box center [200, 185] width 240 height 29
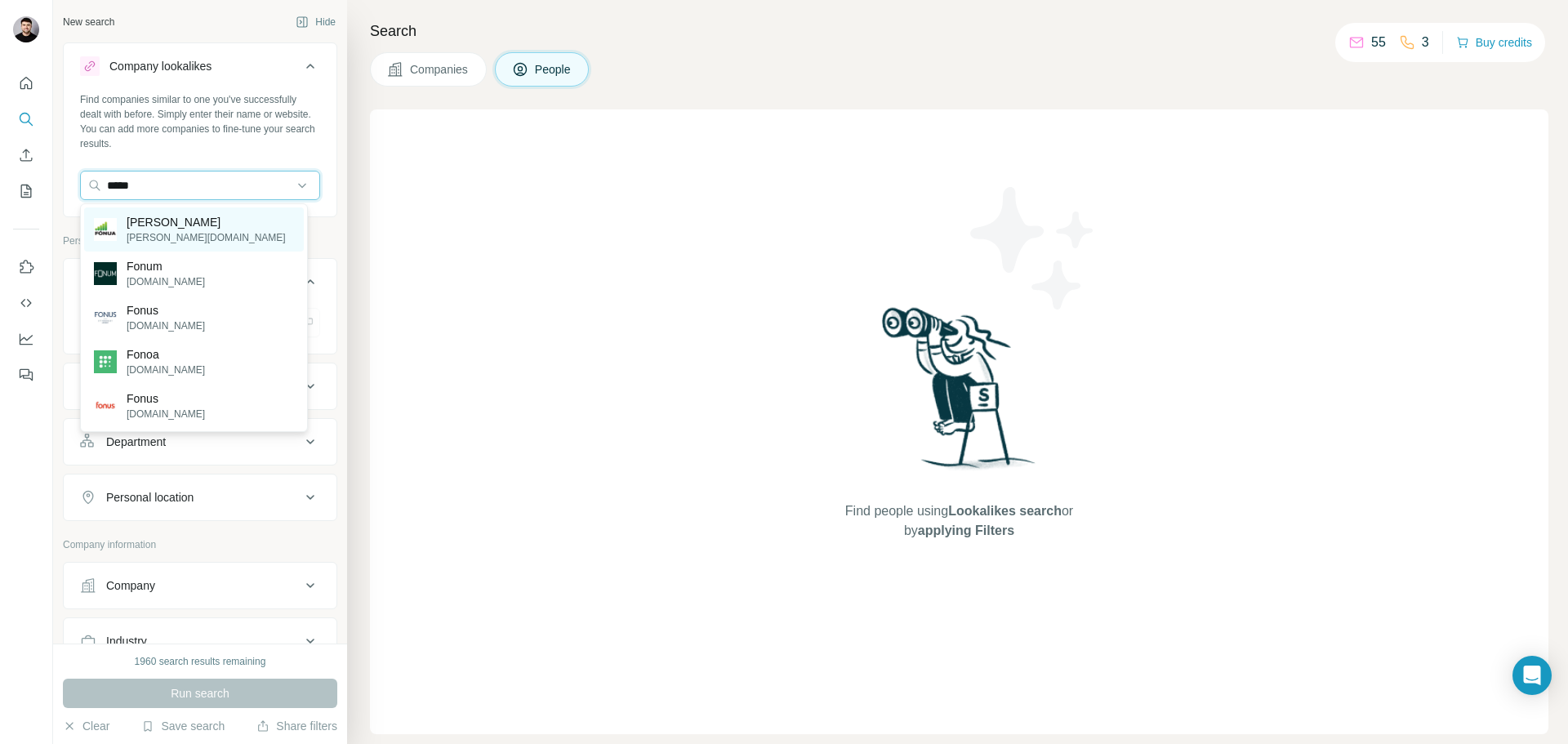
type input "*****"
click at [152, 243] on p "[PERSON_NAME][DOMAIN_NAME]" at bounding box center [205, 238] width 159 height 15
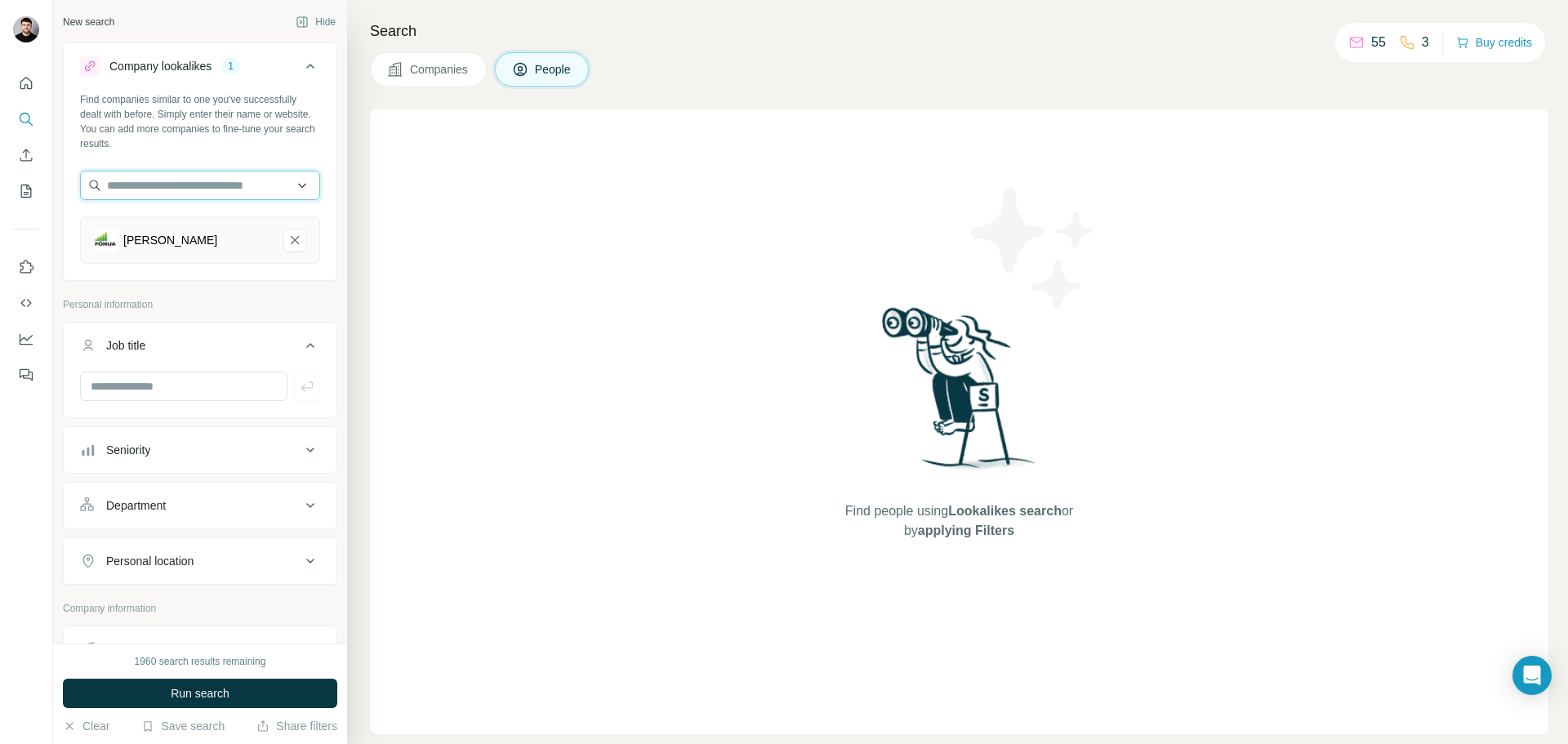
click at [211, 183] on input "text" at bounding box center [200, 185] width 240 height 29
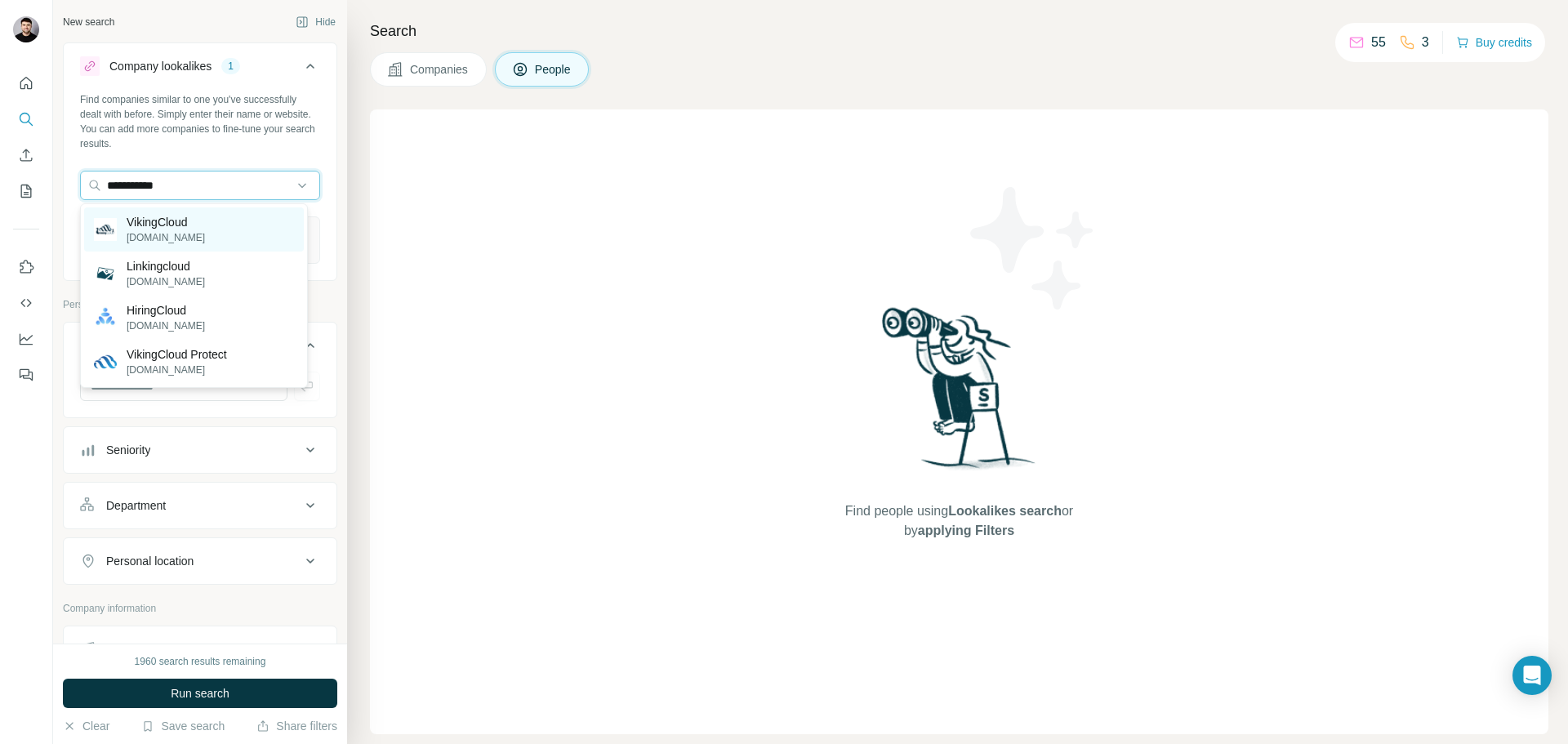
type input "**********"
click at [170, 231] on p "[DOMAIN_NAME]" at bounding box center [165, 238] width 78 height 15
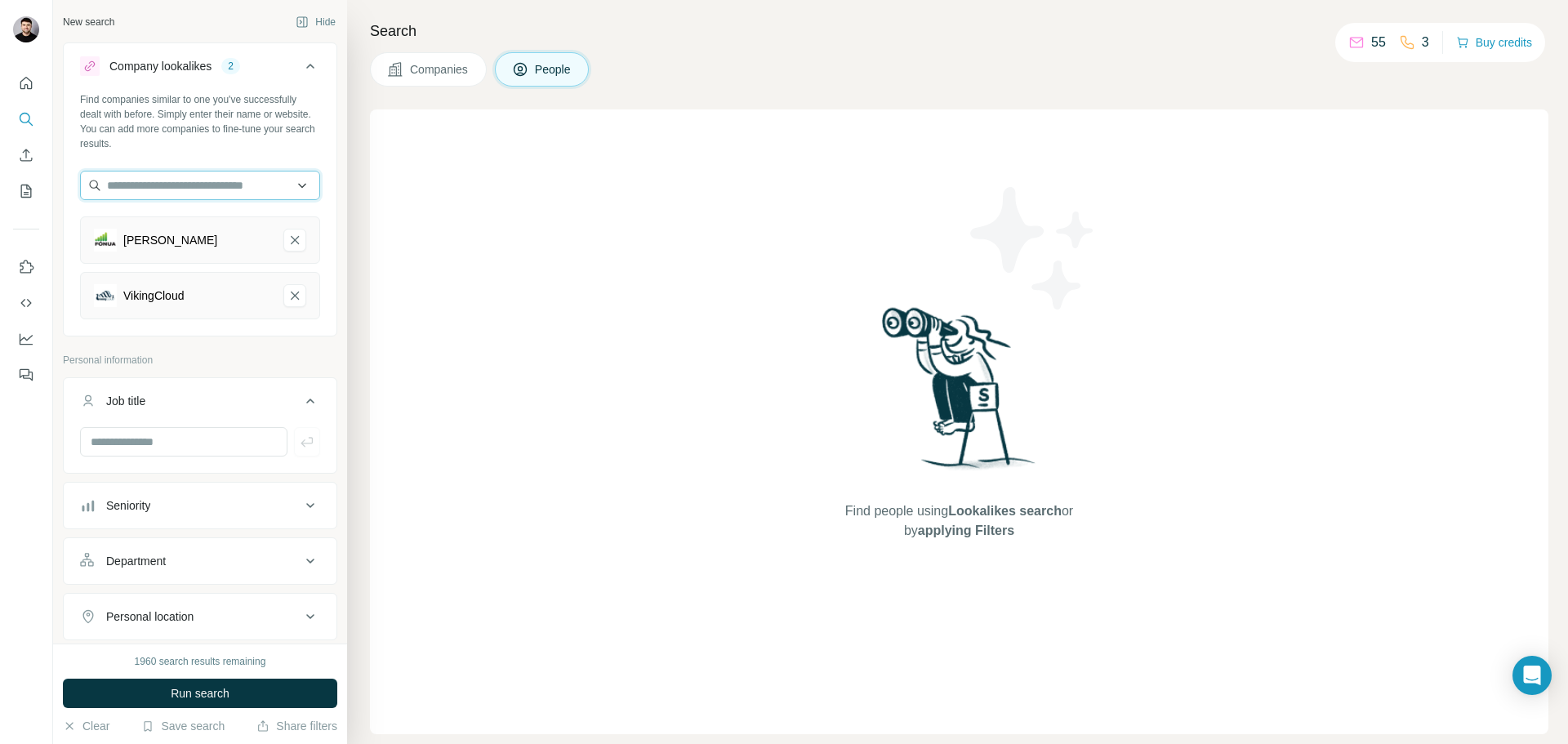
click at [202, 186] on input "text" at bounding box center [200, 185] width 240 height 29
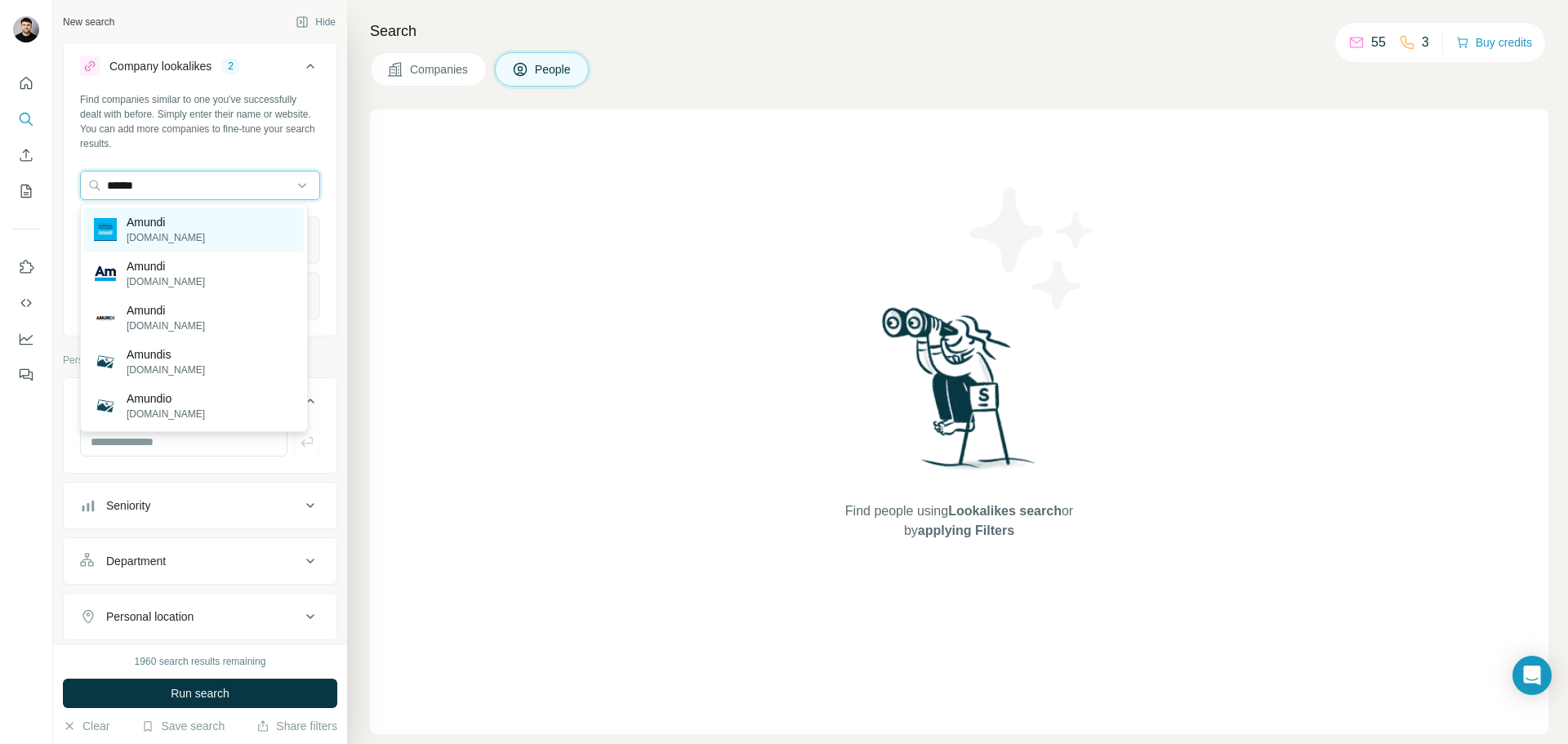
type input "******"
click at [162, 225] on p "Amundi" at bounding box center [165, 221] width 78 height 16
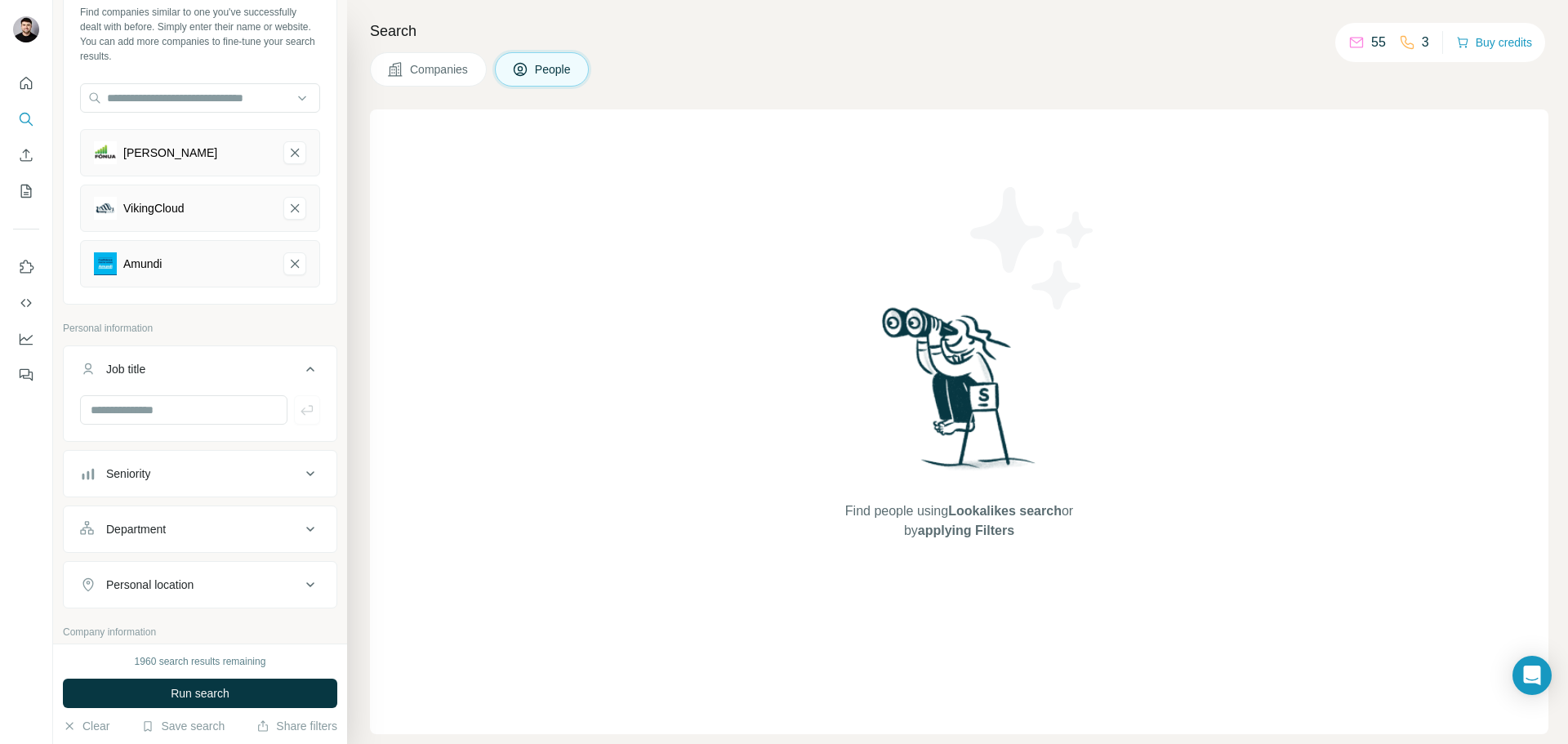
scroll to position [164, 0]
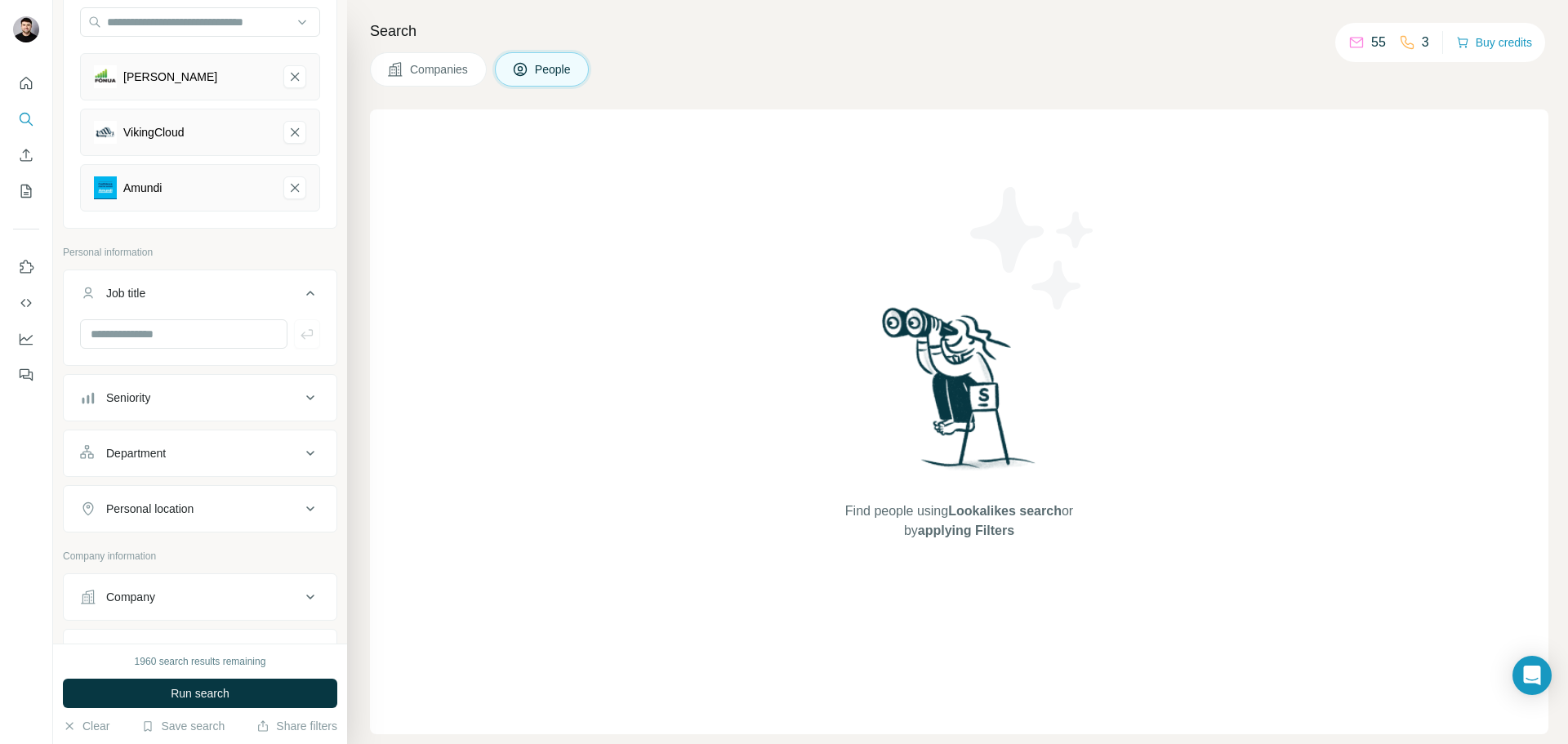
click at [300, 455] on icon at bounding box center [310, 453] width 20 height 20
click at [294, 481] on div at bounding box center [301, 493] width 16 height 29
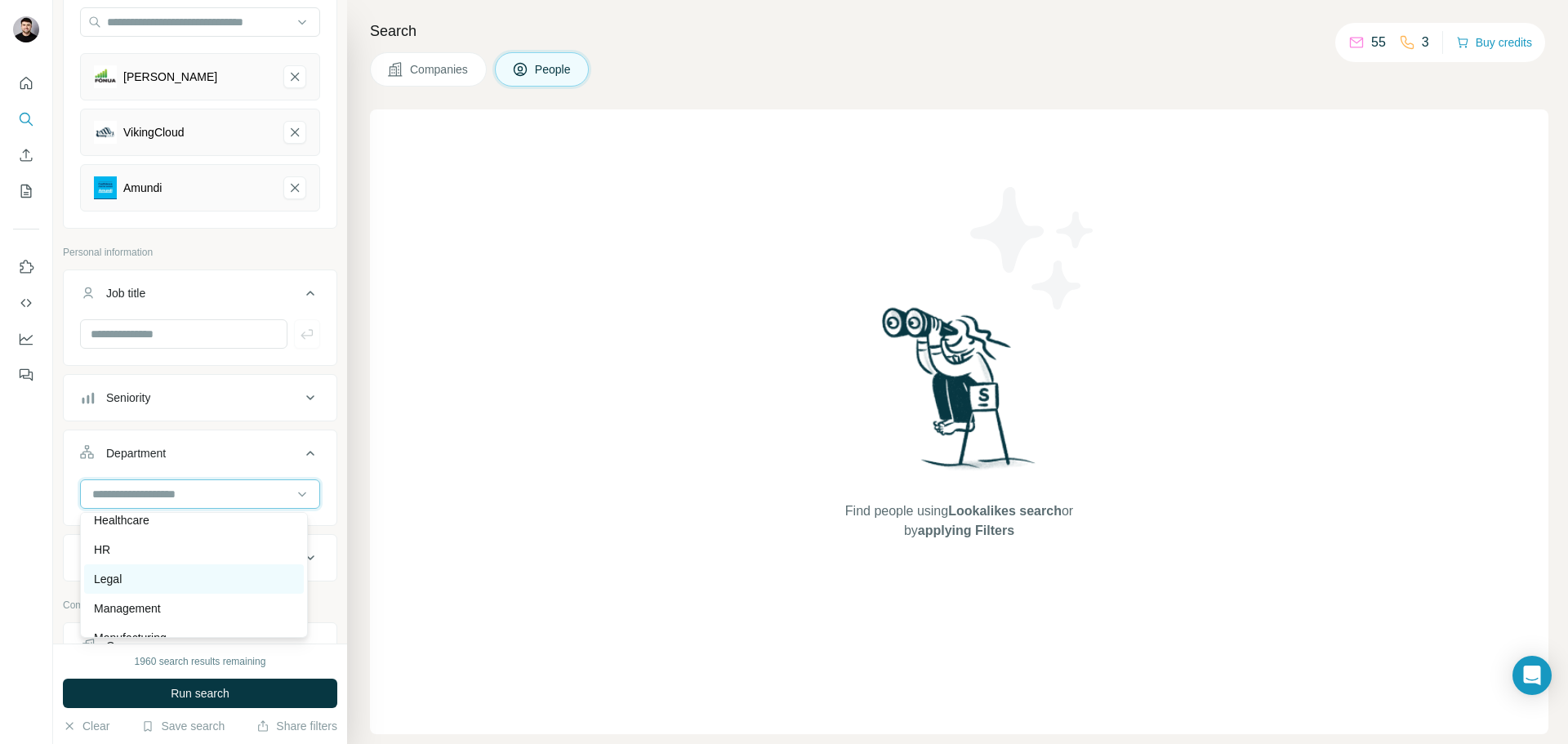
scroll to position [245, 0]
click at [161, 558] on div "HR" at bounding box center [193, 550] width 219 height 29
click at [297, 493] on icon at bounding box center [301, 493] width 16 height 16
click at [184, 534] on div "Engineering" at bounding box center [194, 527] width 200 height 16
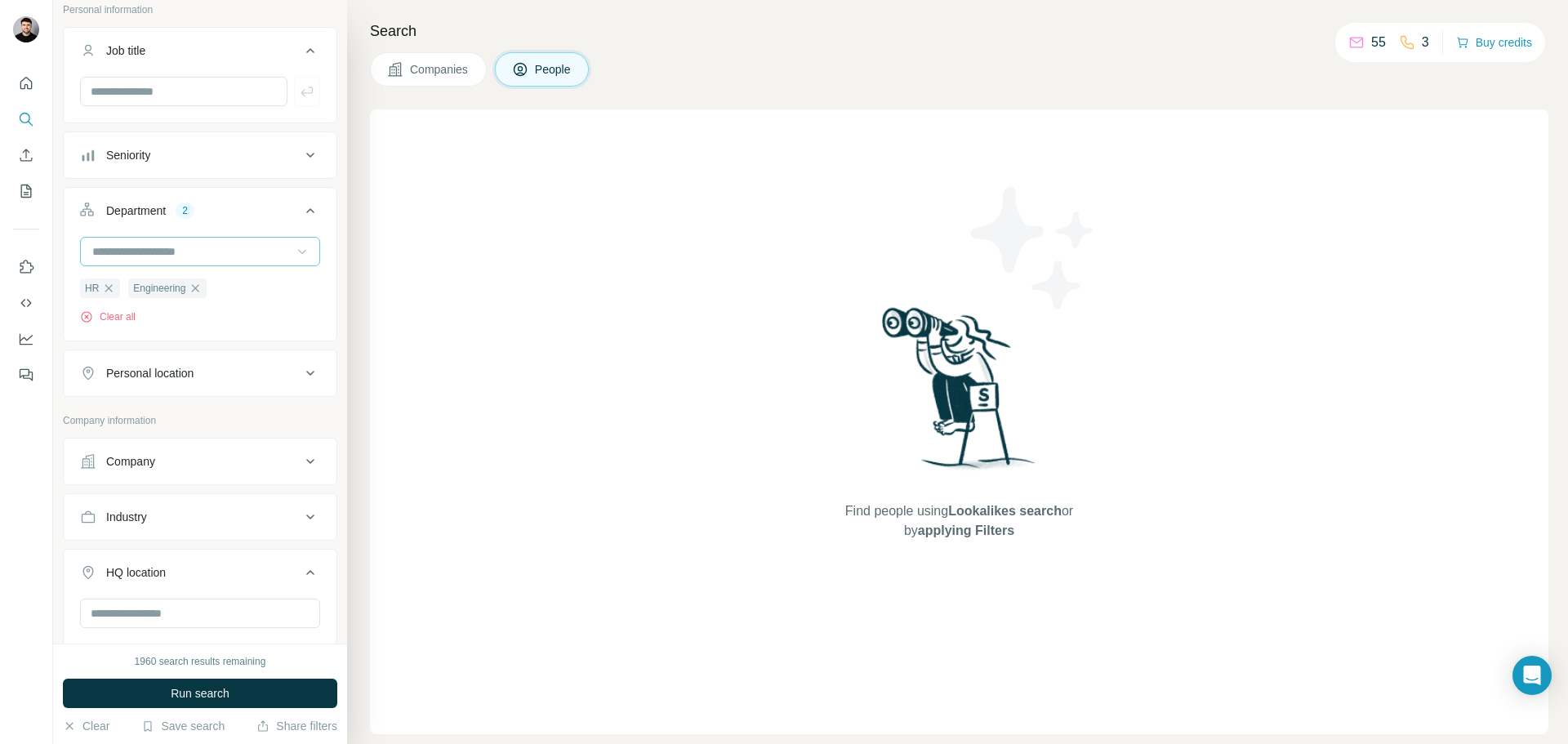
scroll to position [409, 0]
click at [284, 382] on button "Personal location" at bounding box center [200, 371] width 273 height 40
click at [259, 399] on input "text" at bounding box center [200, 412] width 240 height 29
type input "***"
click at [173, 501] on div "🇮🇪 [GEOGRAPHIC_DATA]" at bounding box center [194, 505] width 200 height 20
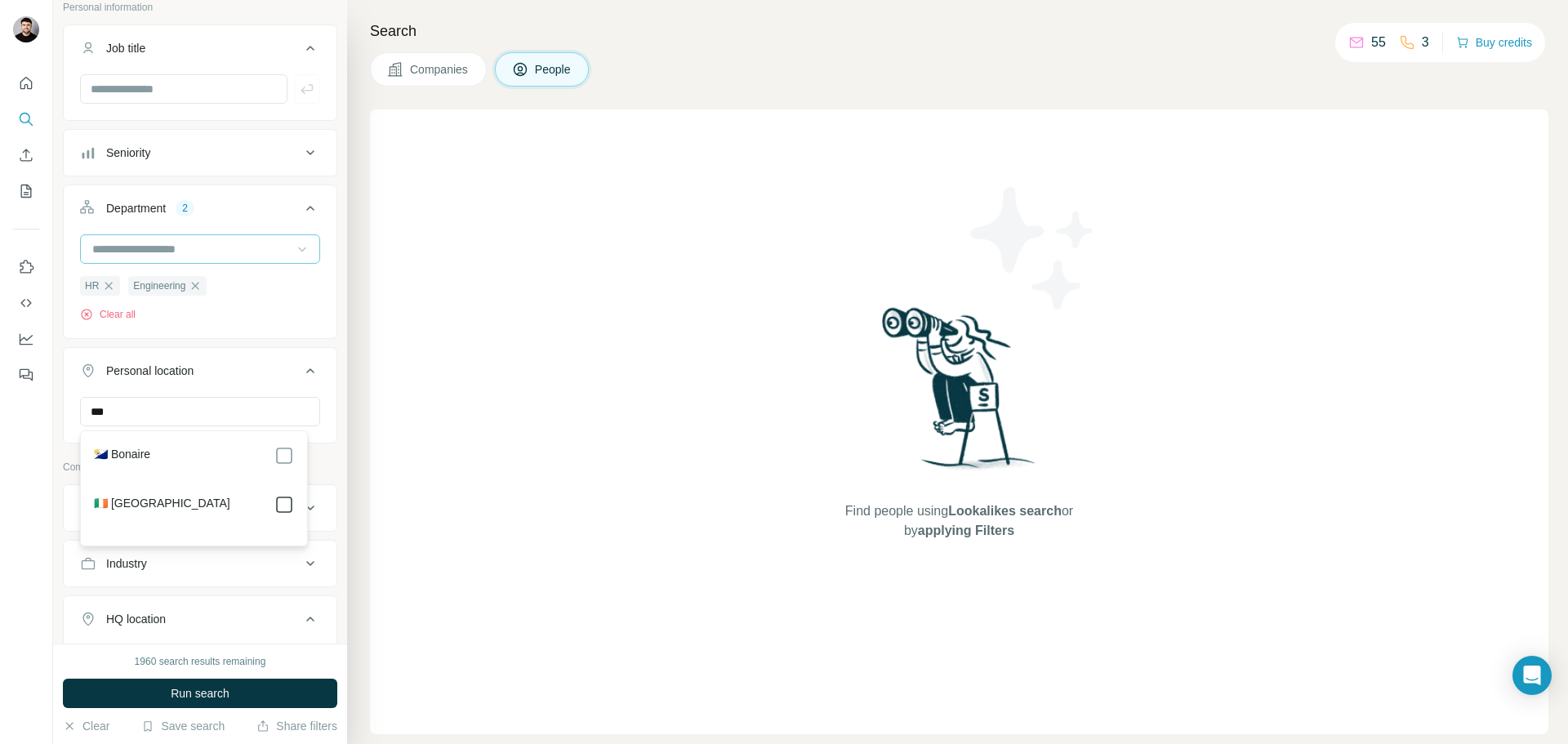
click at [286, 514] on icon at bounding box center [283, 505] width 20 height 20
click at [237, 420] on input "text" at bounding box center [200, 412] width 240 height 29
type input "***"
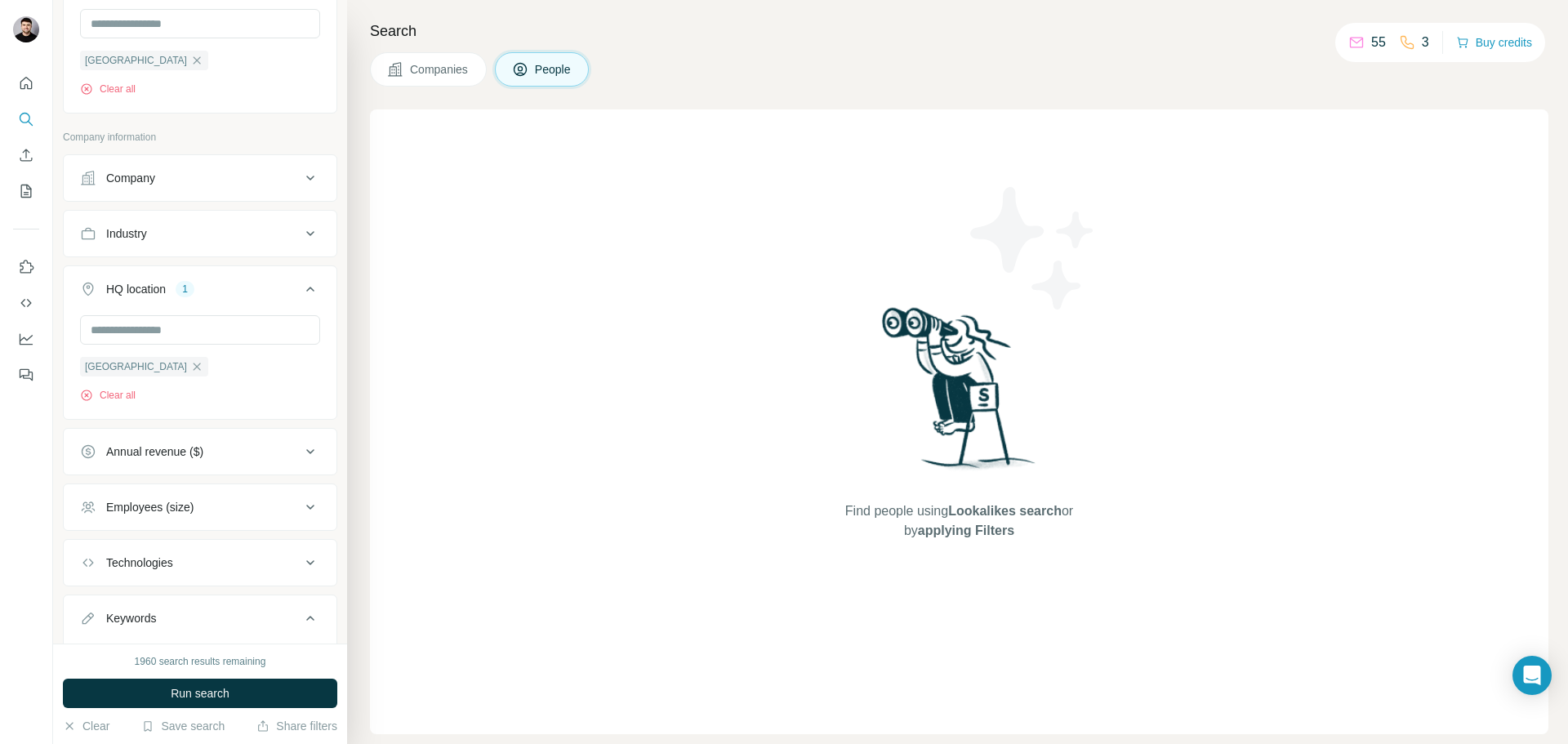
scroll to position [892, 0]
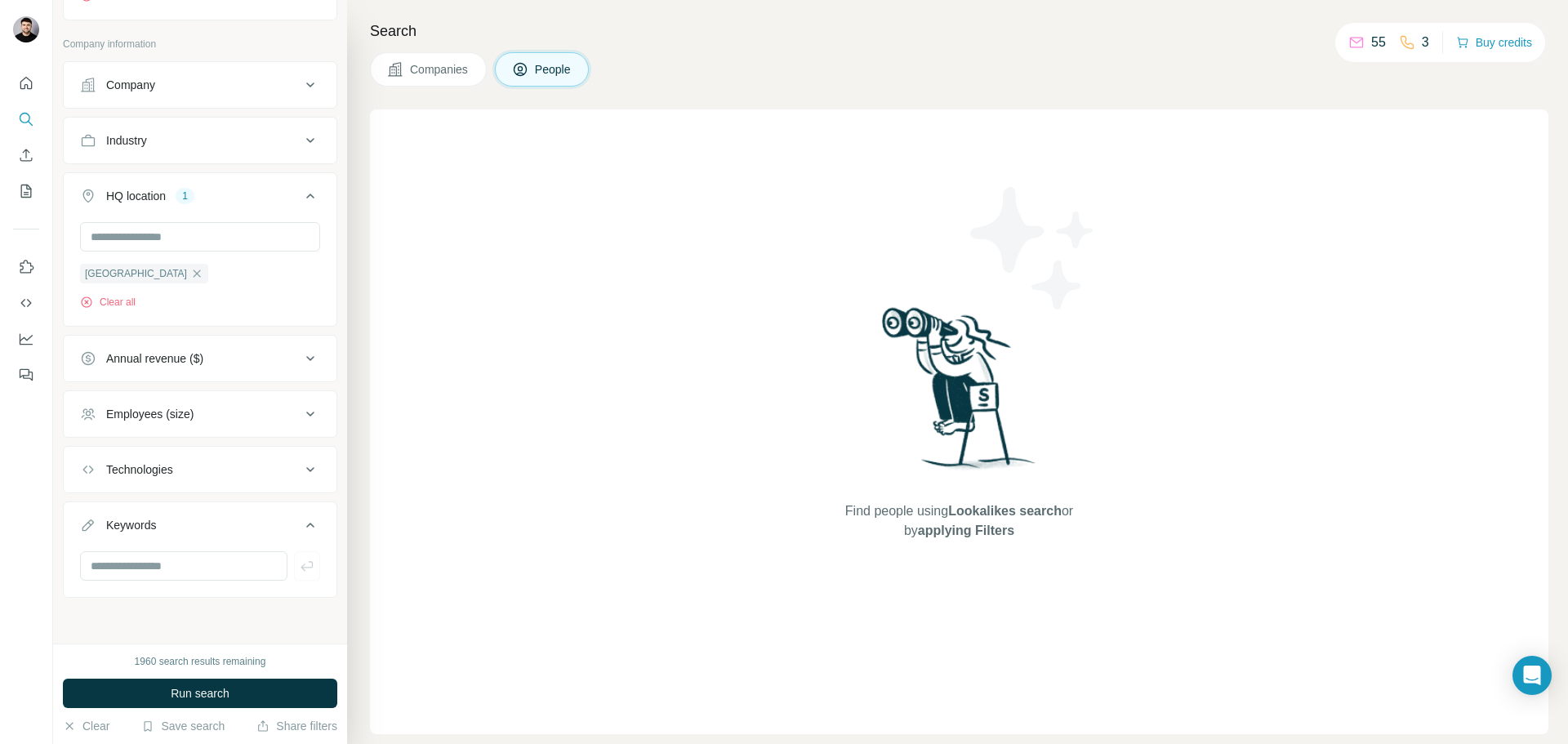
click at [300, 415] on icon at bounding box center [310, 413] width 20 height 20
click at [95, 536] on icon at bounding box center [89, 538] width 20 height 20
click at [88, 566] on icon at bounding box center [89, 568] width 20 height 20
click at [91, 600] on icon at bounding box center [89, 598] width 20 height 20
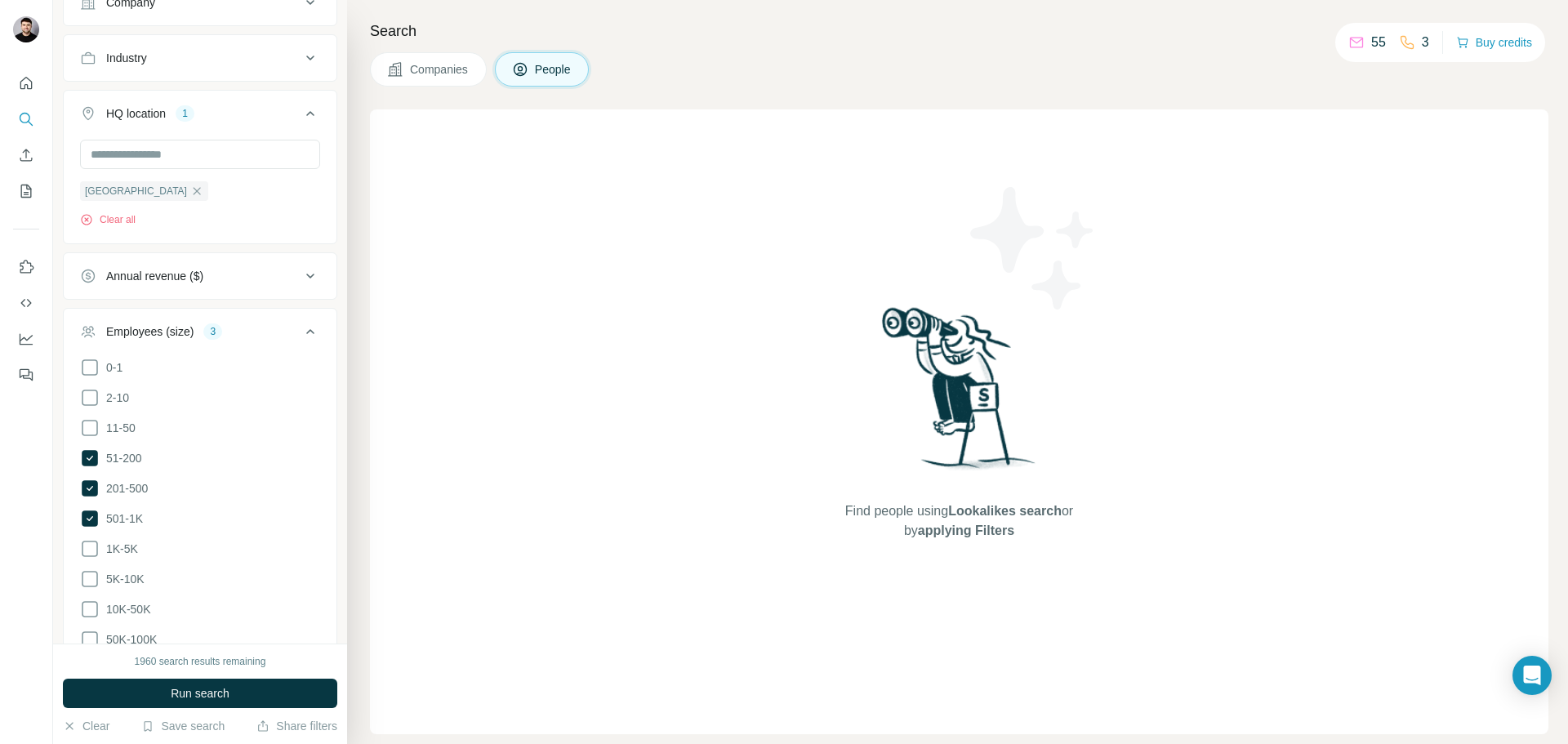
scroll to position [974, 0]
click at [300, 330] on icon at bounding box center [310, 330] width 20 height 20
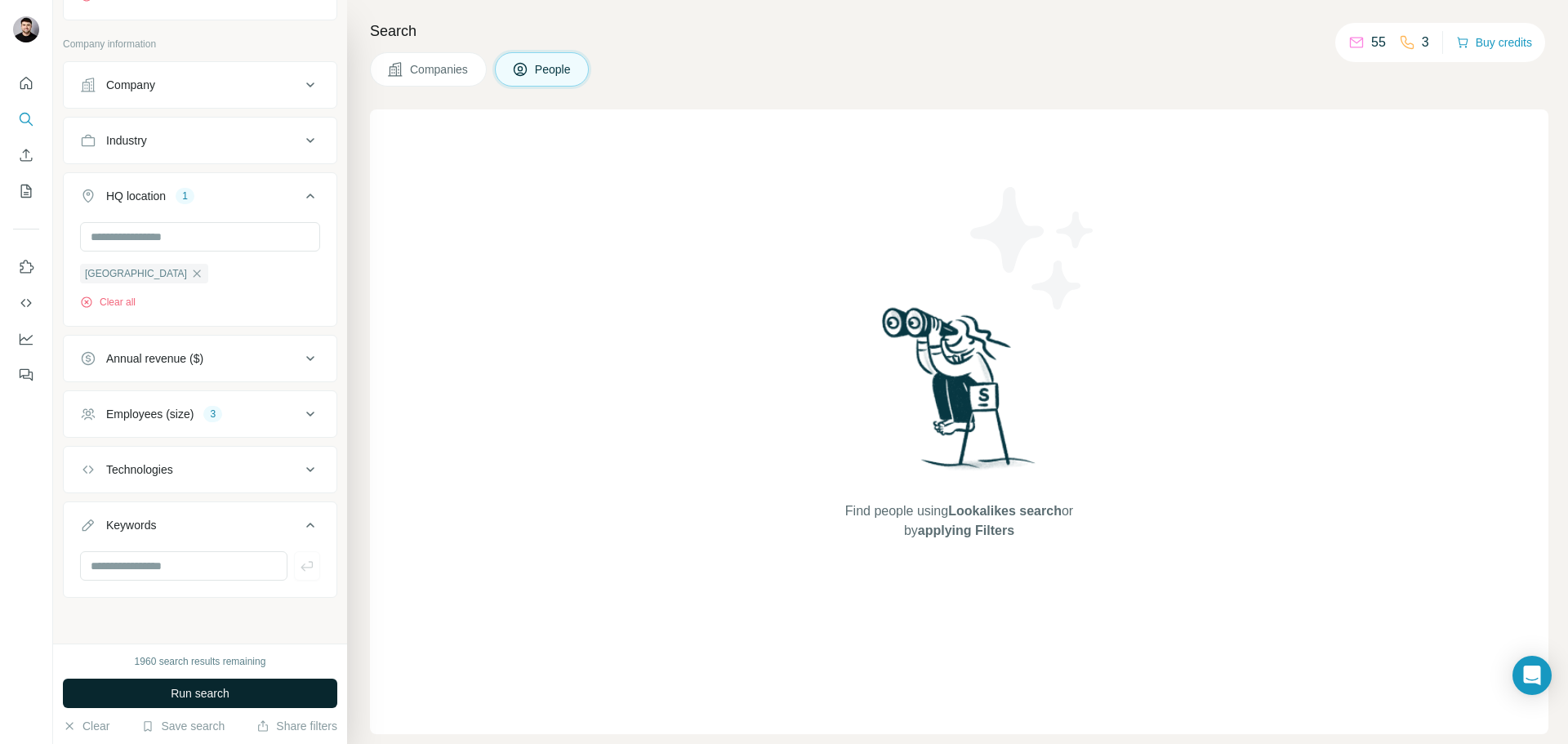
click at [232, 695] on button "Run search" at bounding box center [200, 693] width 274 height 29
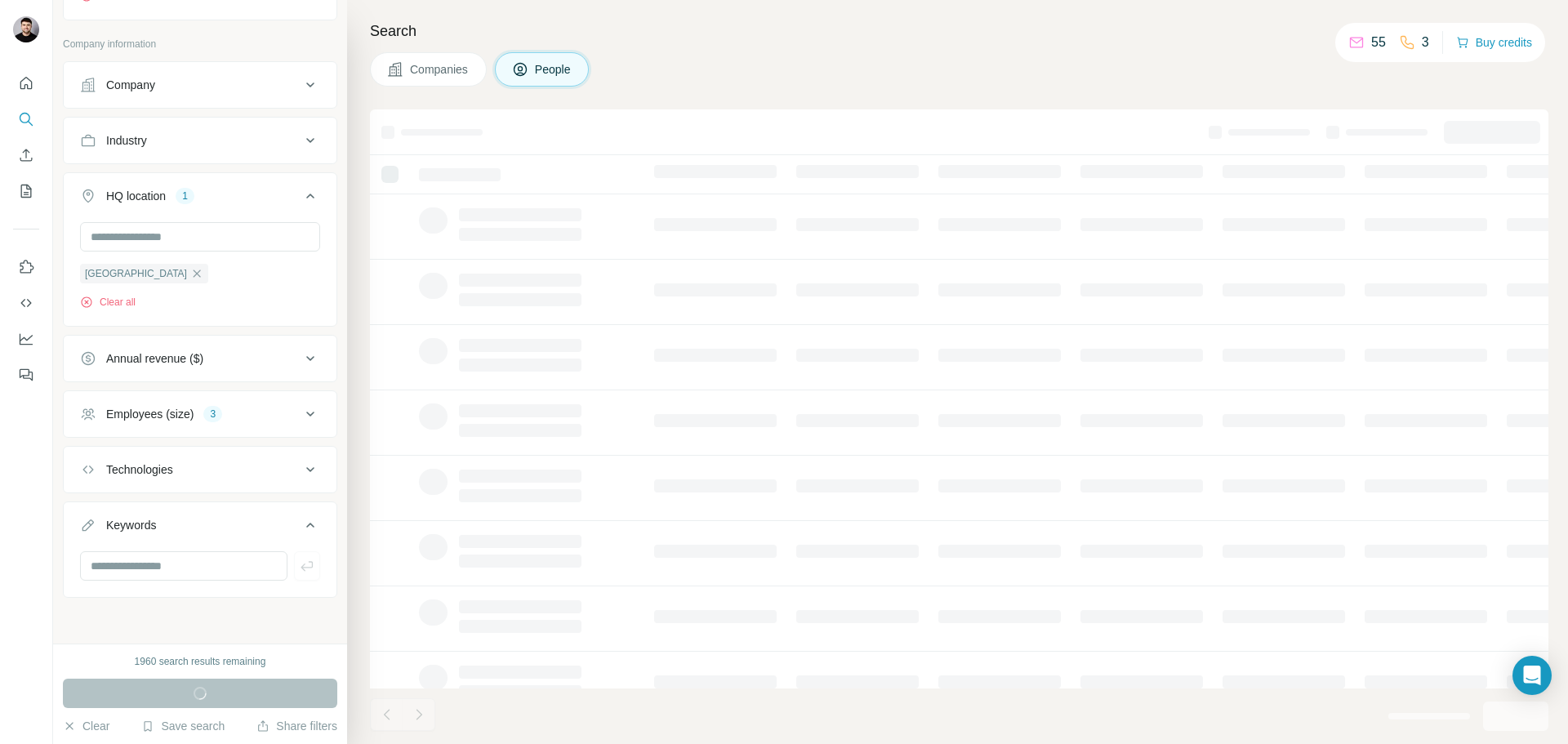
click at [436, 73] on span "Companies" at bounding box center [439, 69] width 59 height 16
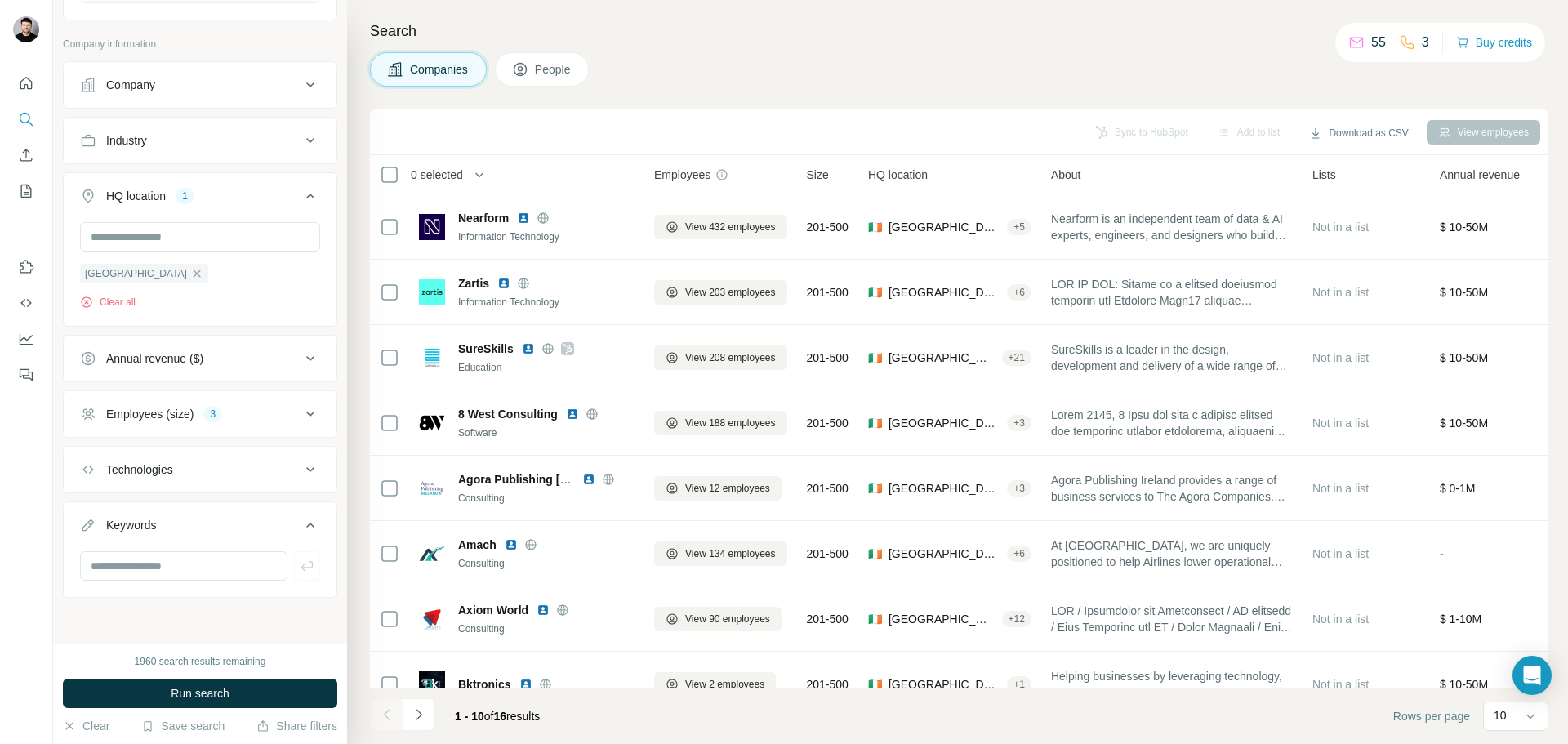
scroll to position [373, 0]
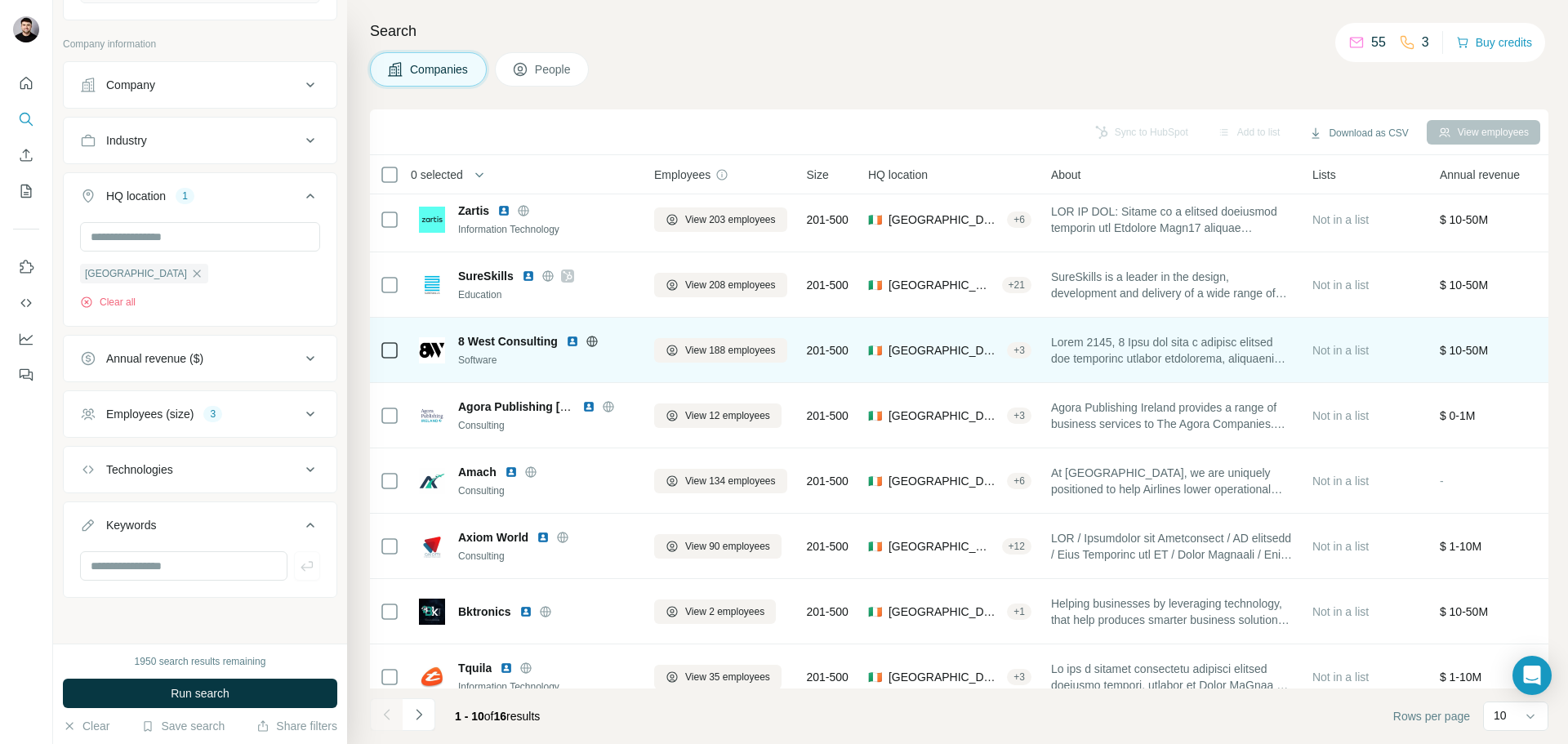
scroll to position [168, 0]
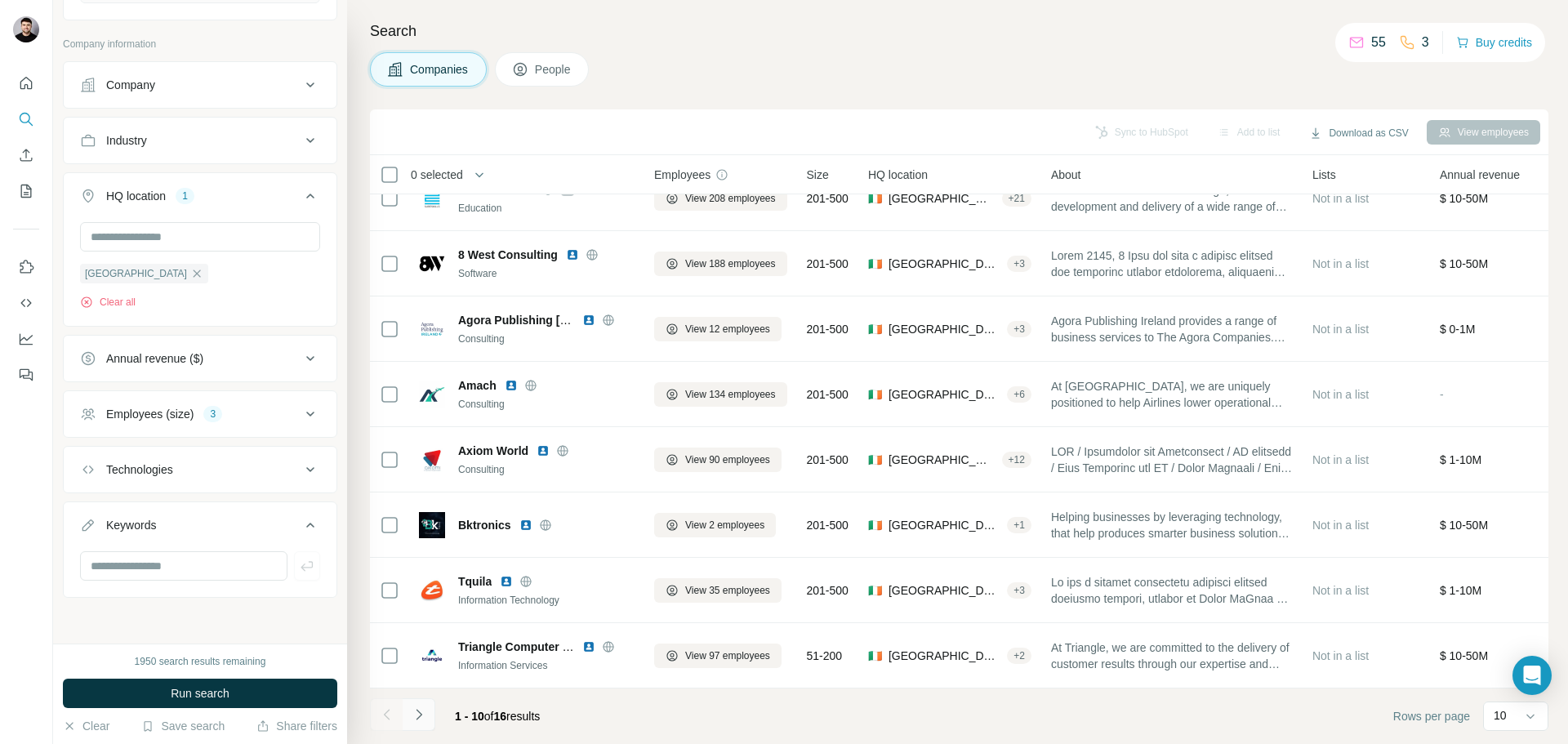
click at [431, 719] on button "Navigate to next page" at bounding box center [419, 715] width 33 height 33
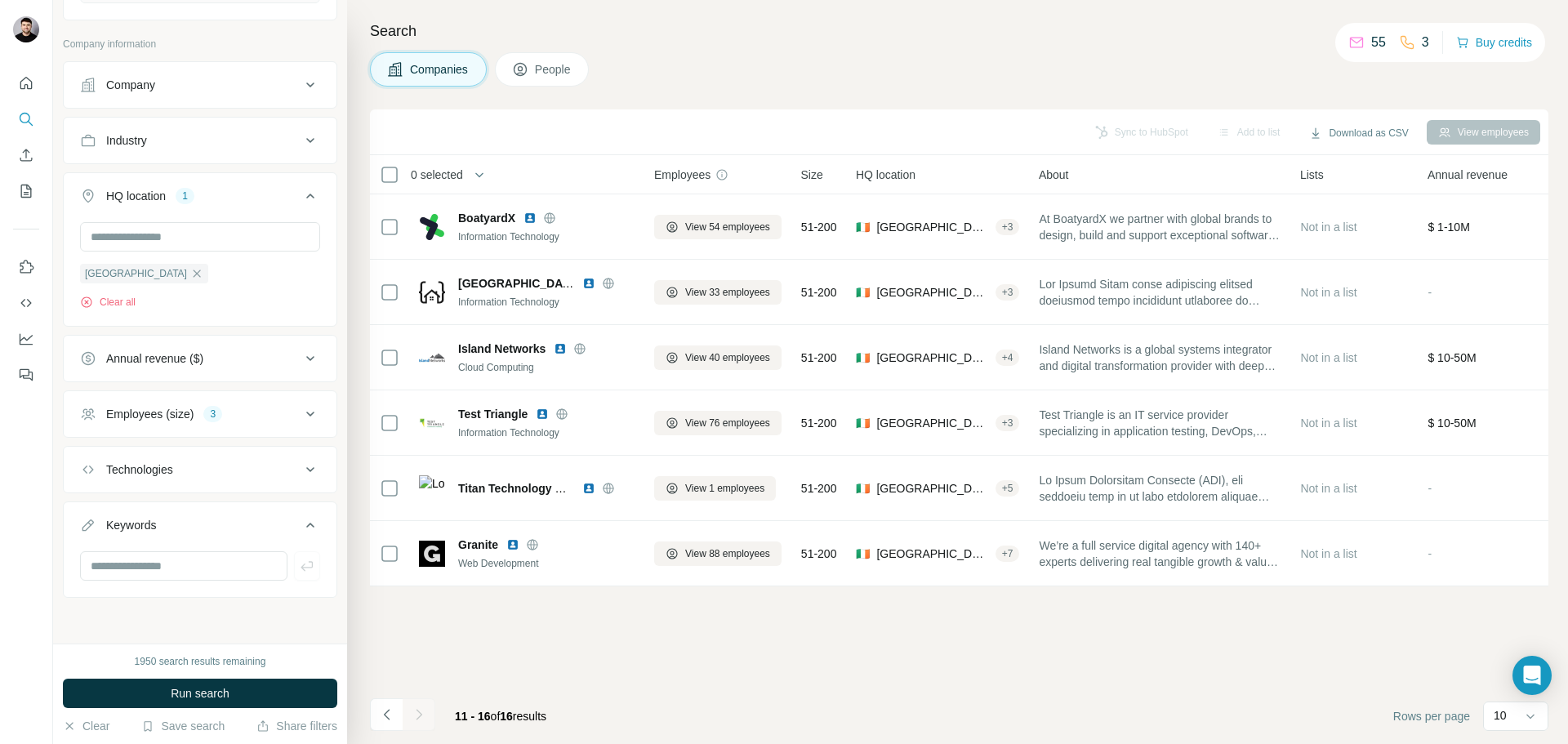
scroll to position [0, 0]
click at [536, 50] on div "Search Companies People Sync to HubSpot Add to list Download as CSV View employ…" at bounding box center [957, 372] width 1221 height 744
click at [535, 61] on button "People" at bounding box center [542, 70] width 95 height 34
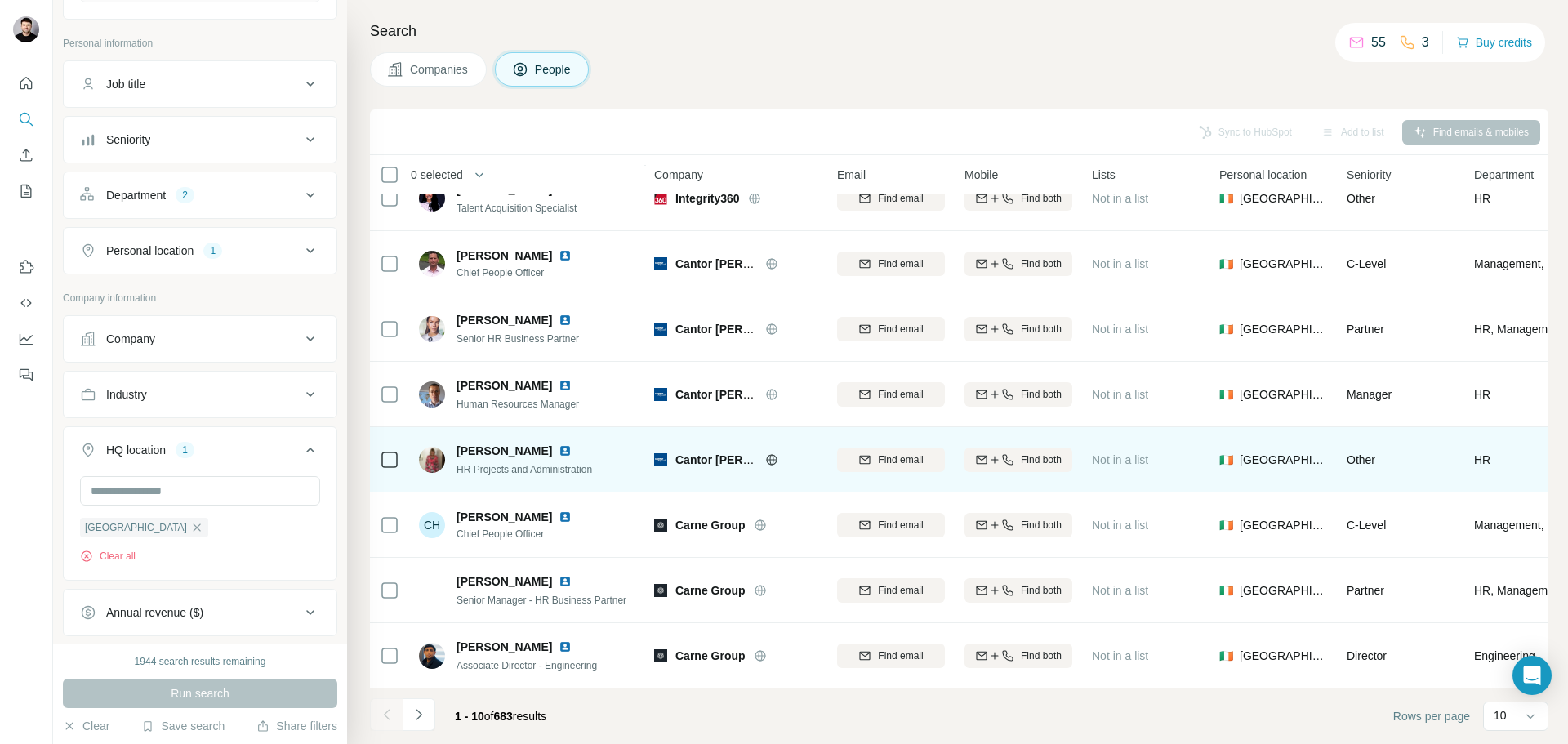
scroll to position [168, 0]
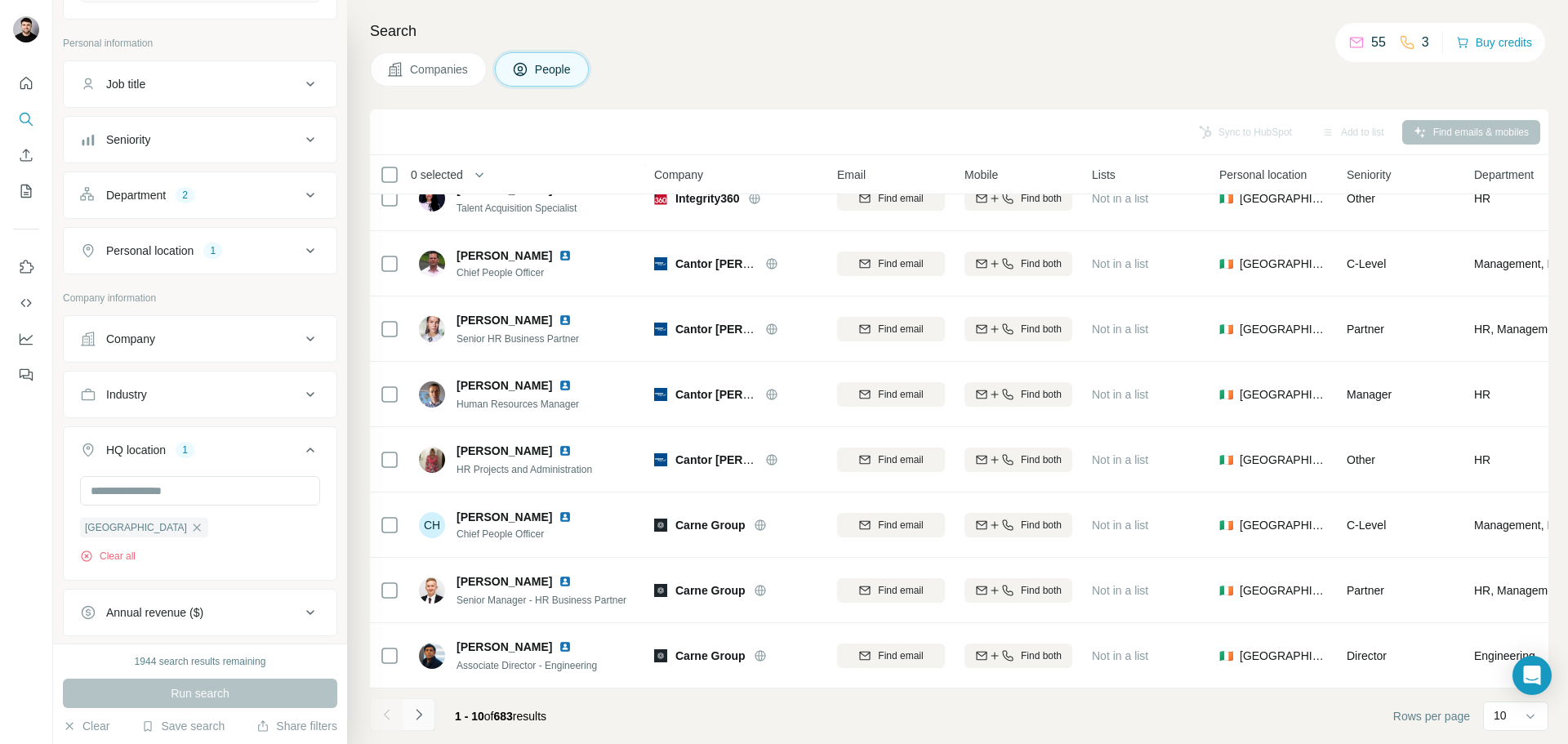
click at [420, 717] on icon "Navigate to next page" at bounding box center [419, 714] width 6 height 10
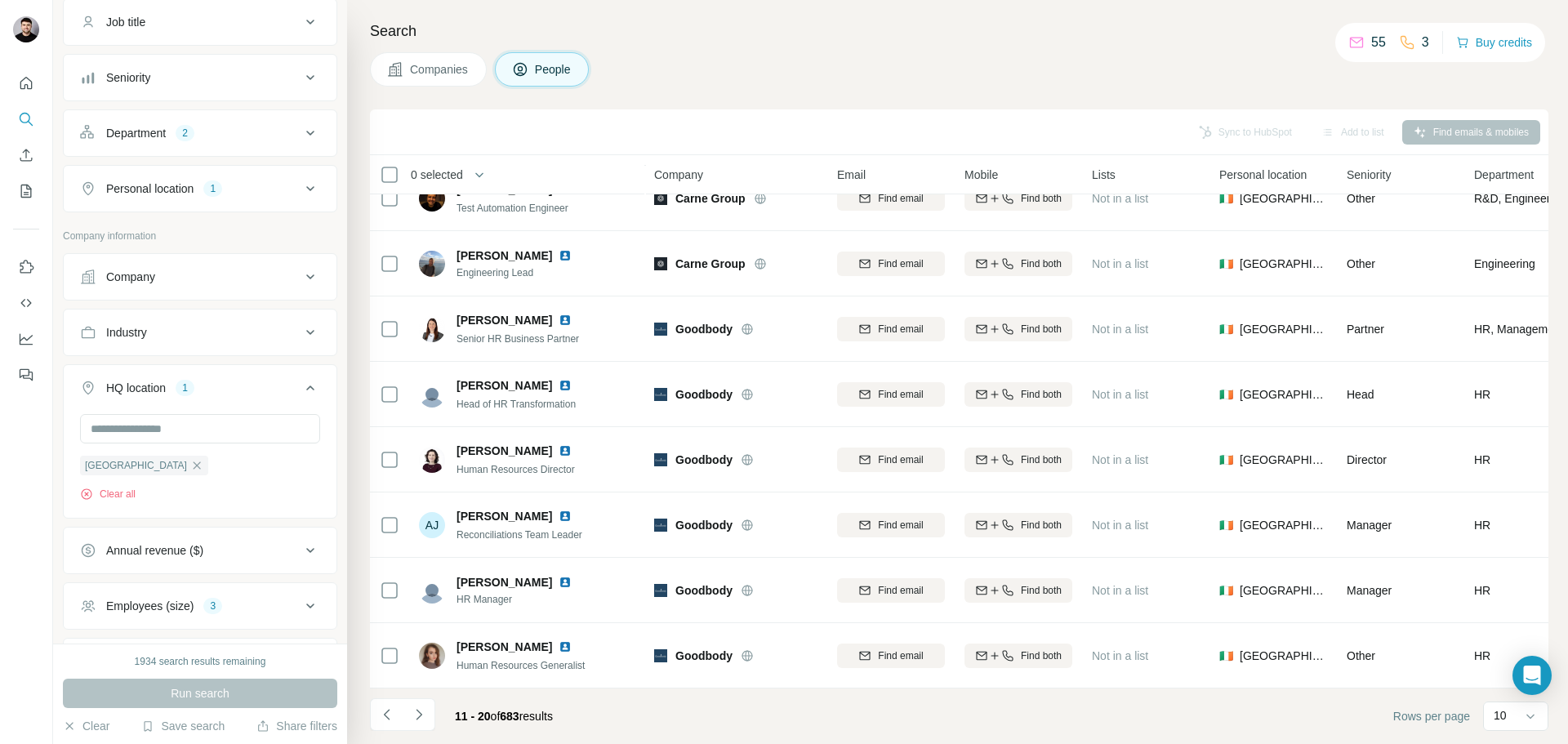
scroll to position [464, 0]
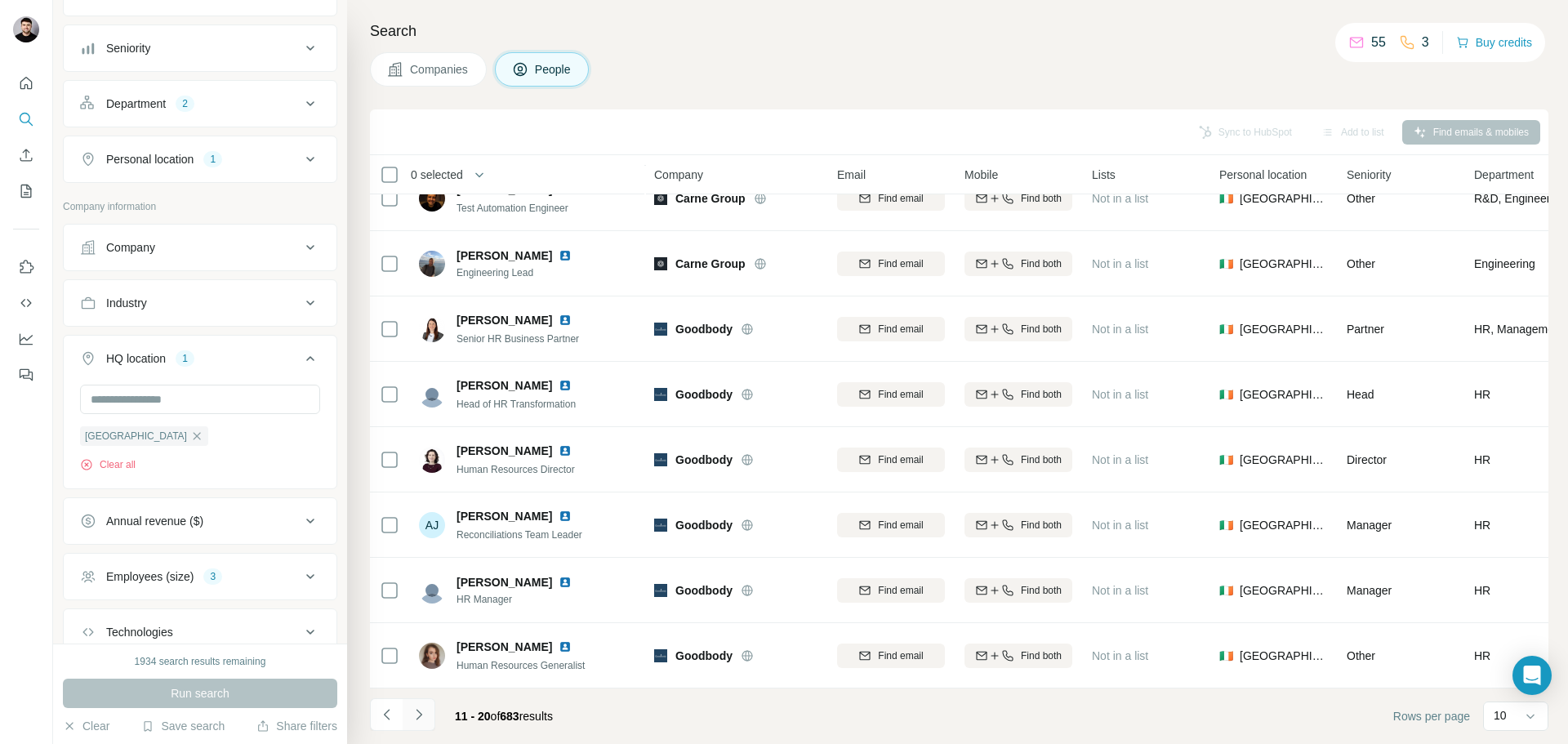
click at [426, 706] on button "Navigate to next page" at bounding box center [419, 715] width 33 height 33
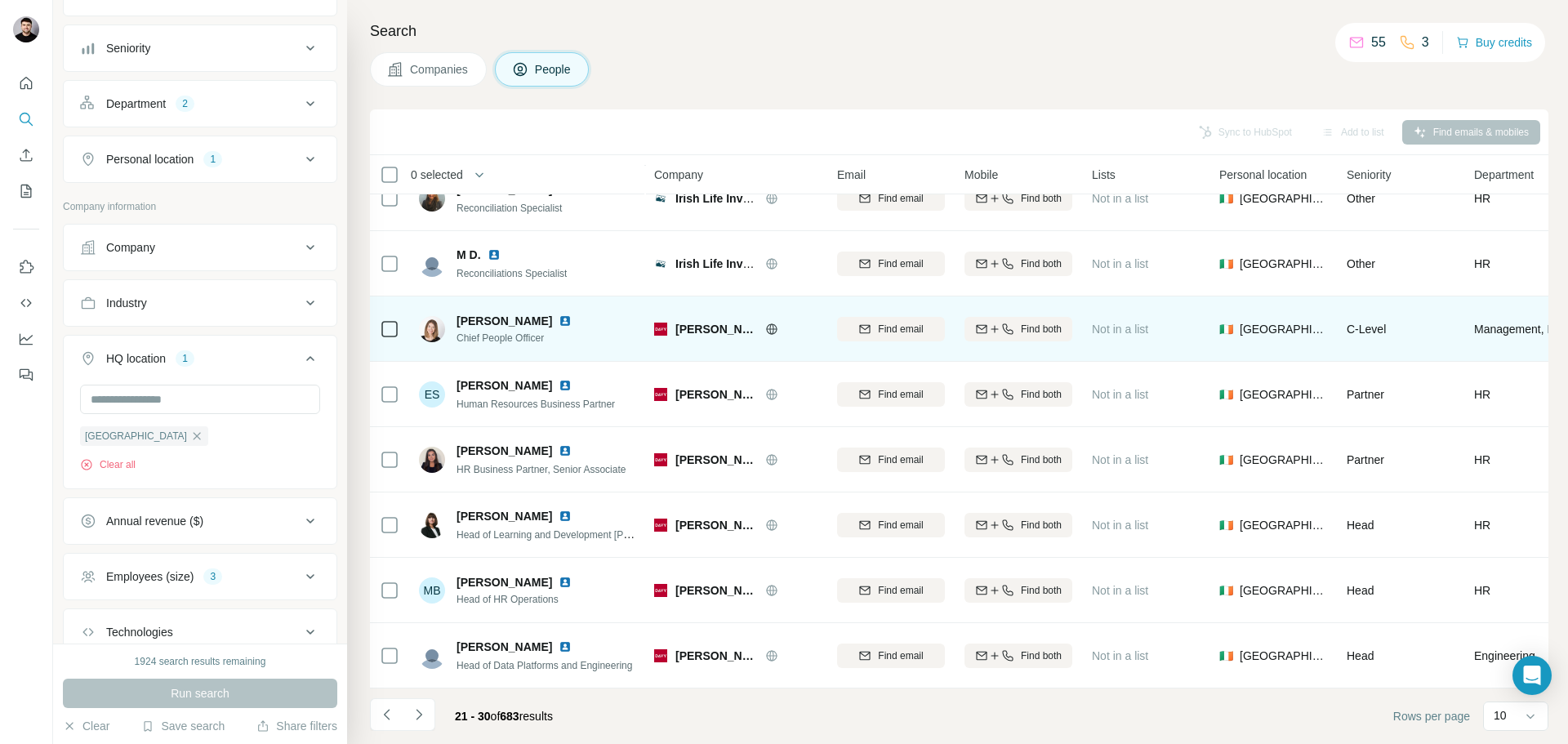
scroll to position [168, 0]
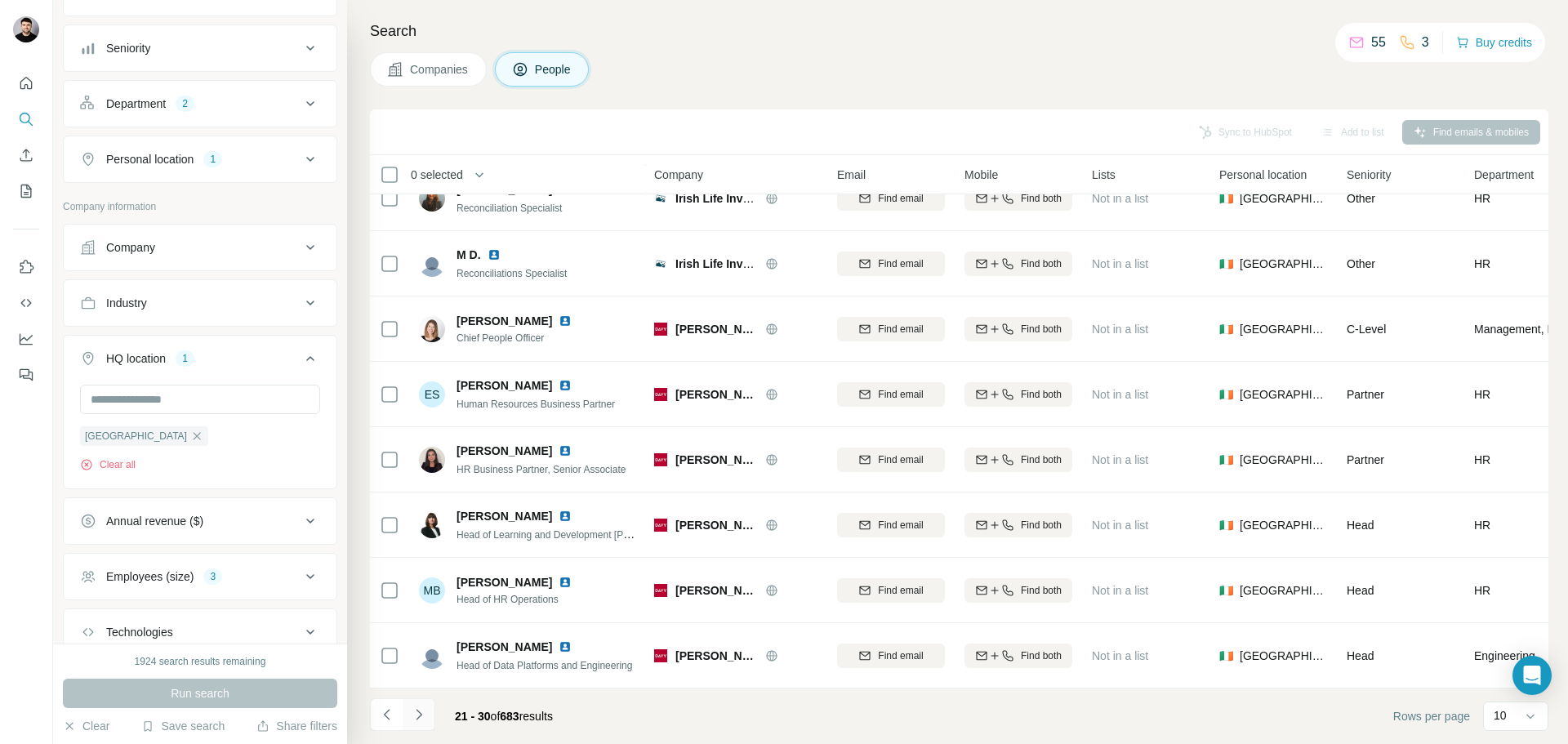
click at [432, 720] on button "Navigate to next page" at bounding box center [419, 715] width 33 height 33
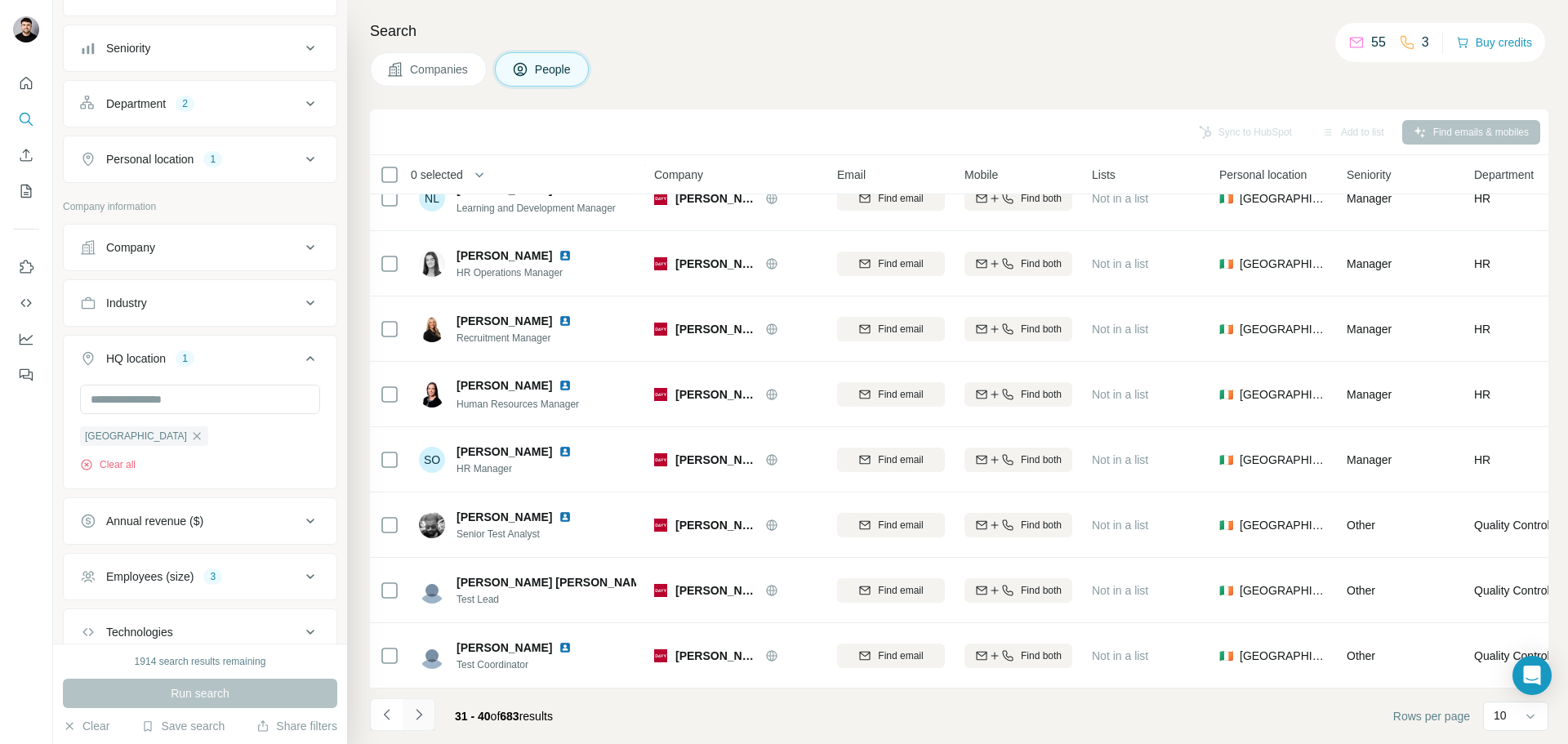
click at [417, 712] on icon "Navigate to next page" at bounding box center [419, 714] width 6 height 10
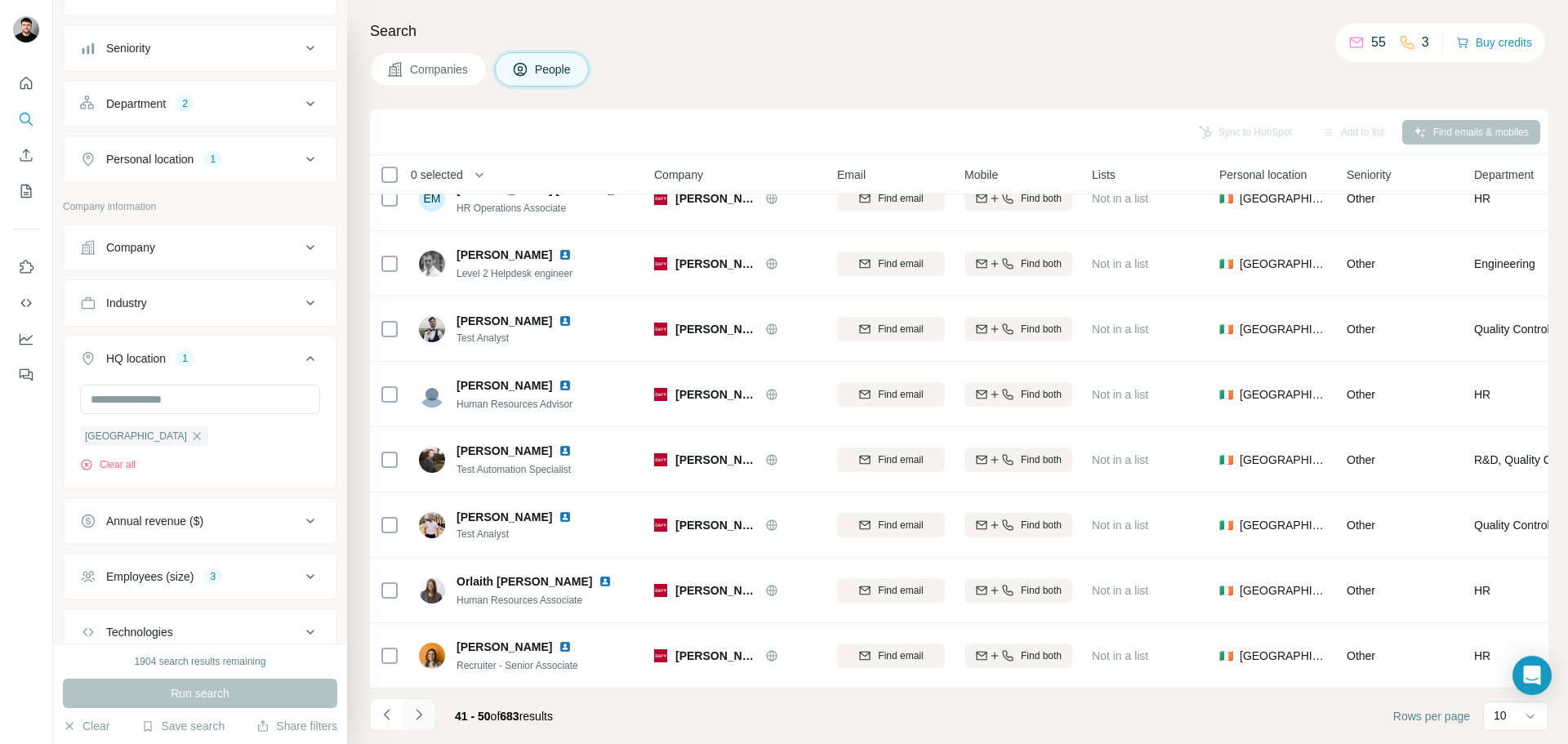
click at [425, 719] on icon "Navigate to next page" at bounding box center [418, 714] width 16 height 16
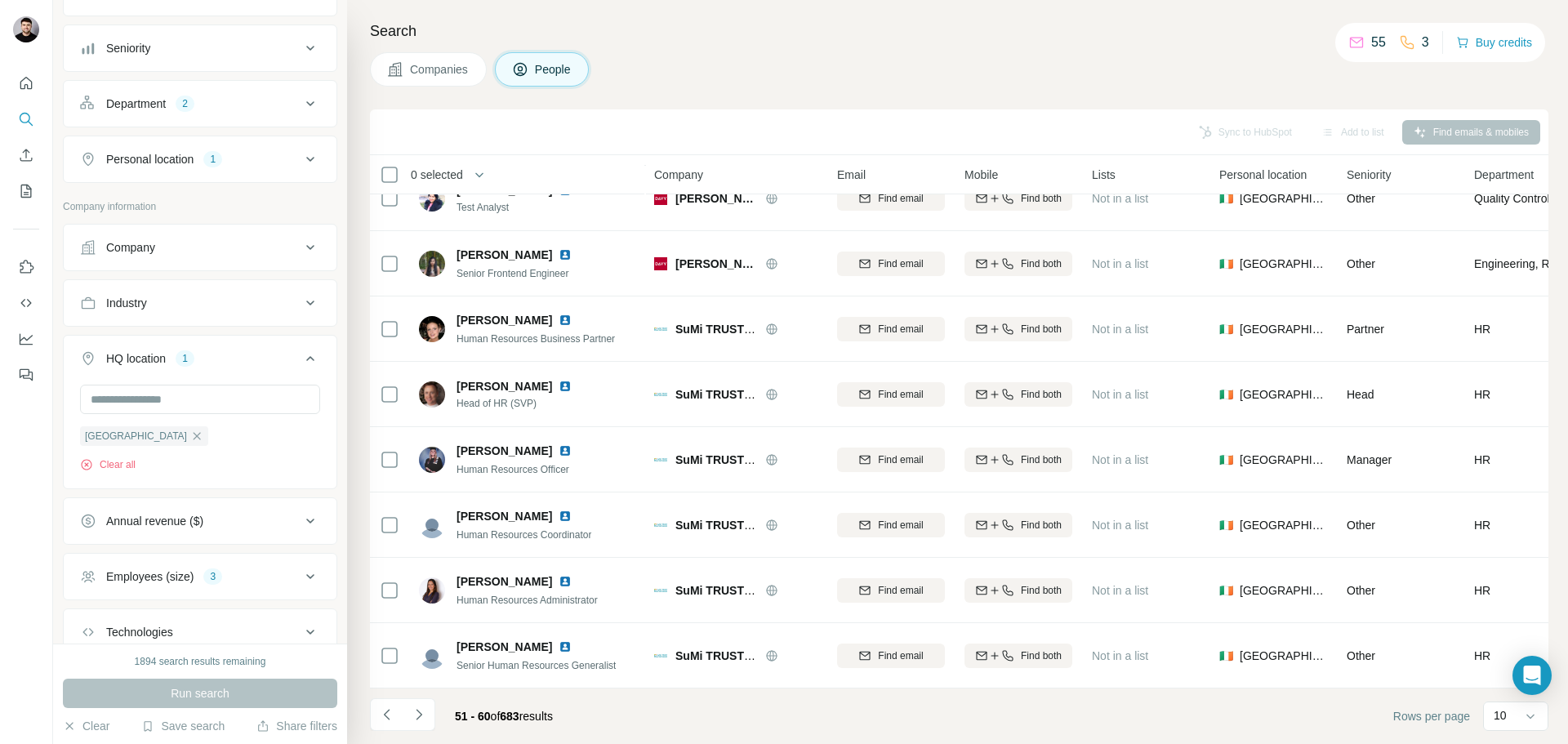
click at [417, 66] on span "Companies" at bounding box center [439, 69] width 59 height 16
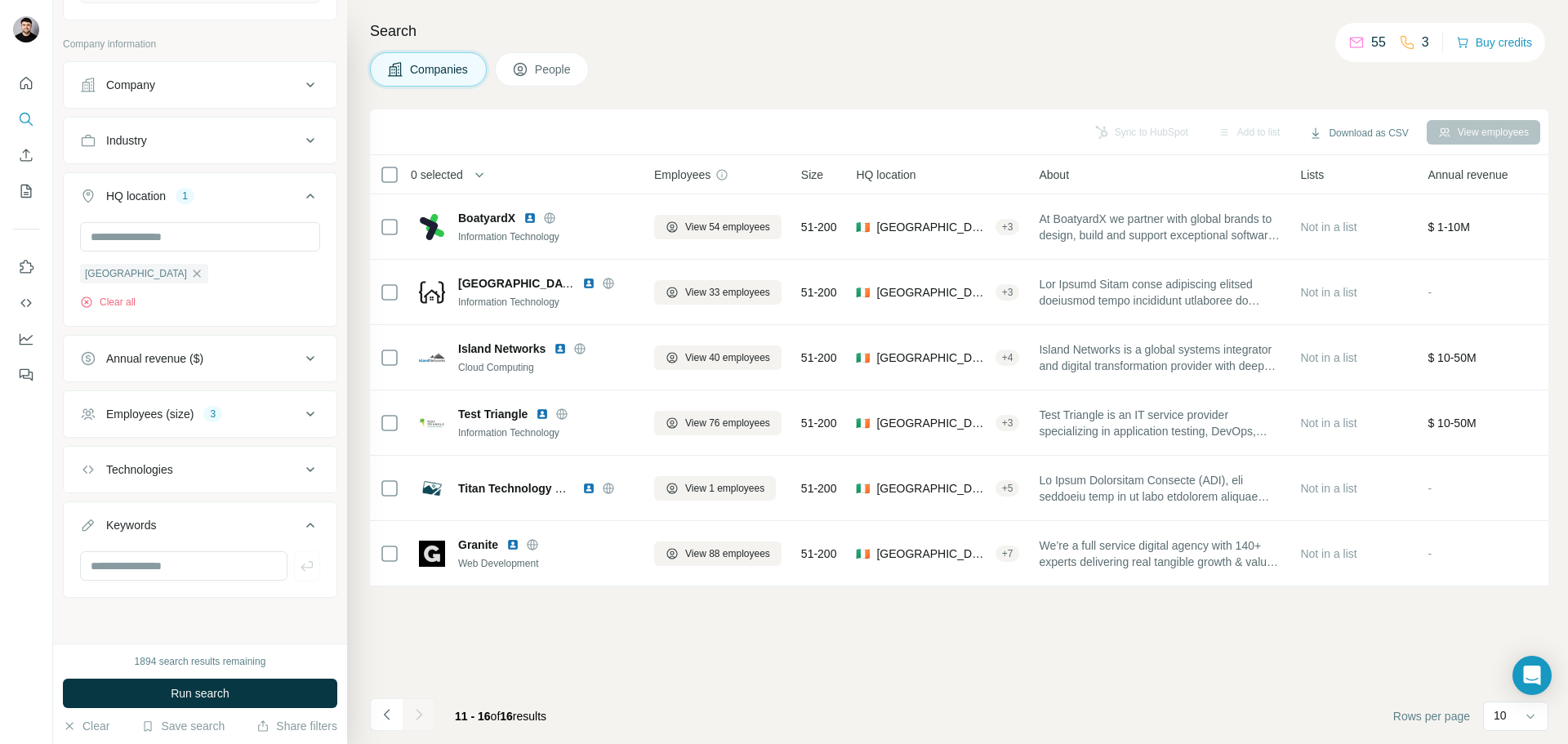
scroll to position [0, 0]
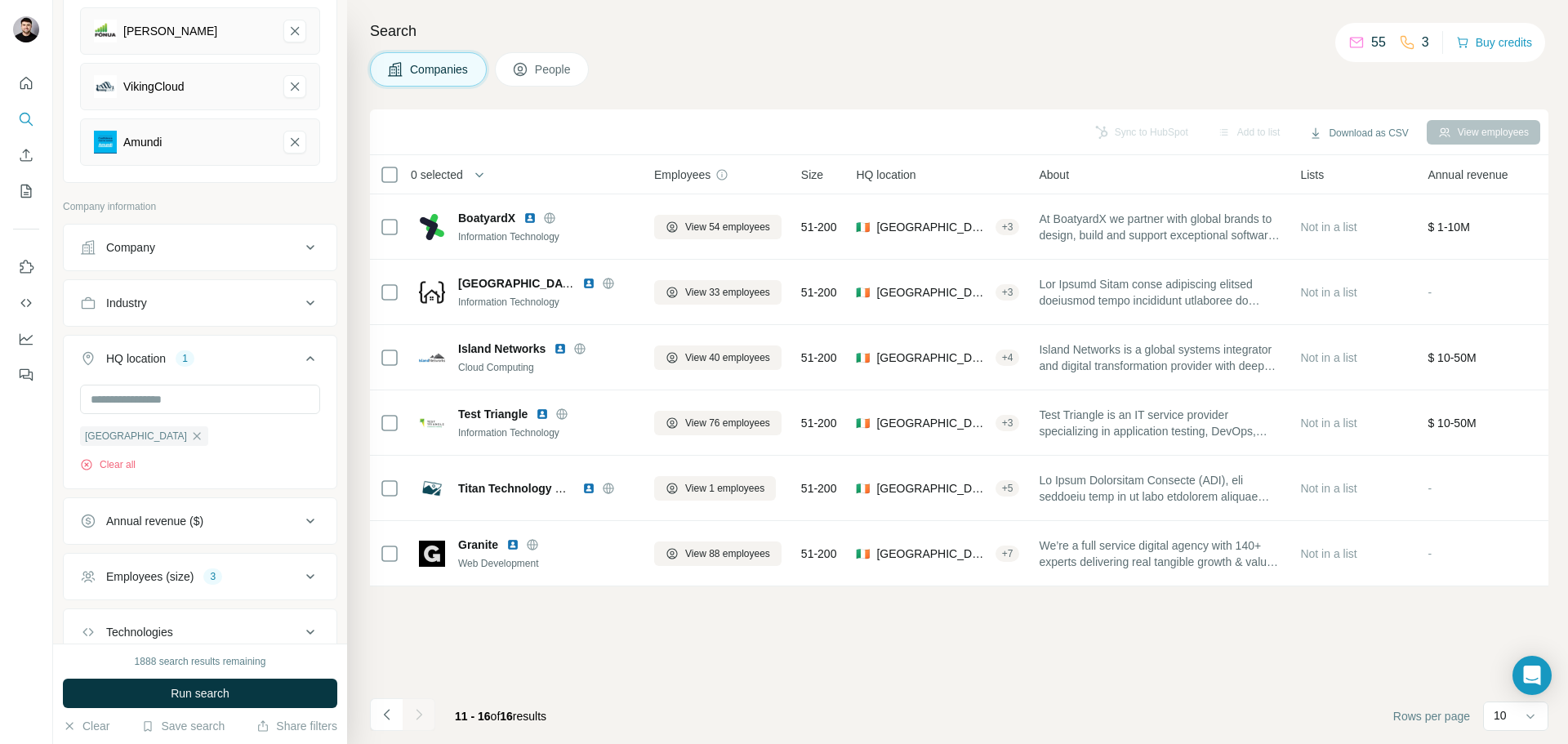
click at [392, 712] on icon "Navigate to previous page" at bounding box center [387, 714] width 16 height 16
